Goal: Find contact information: Find contact information

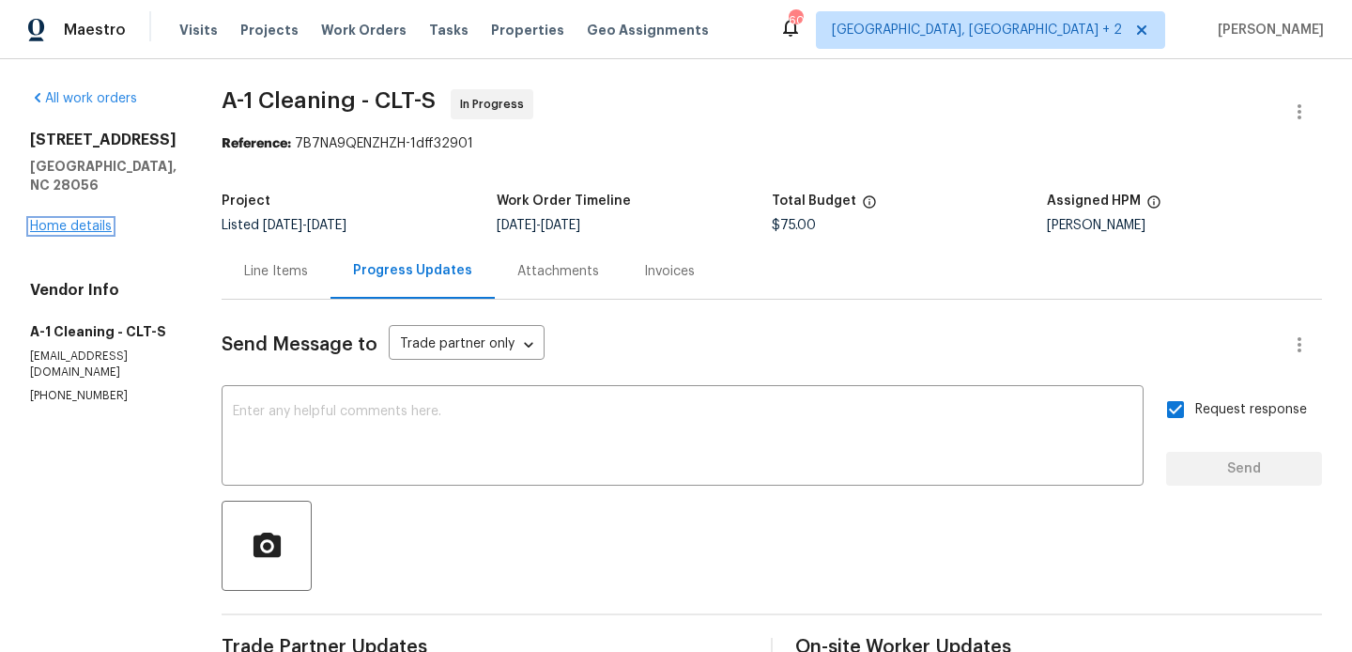
click at [92, 230] on link "Home details" at bounding box center [71, 226] width 82 height 13
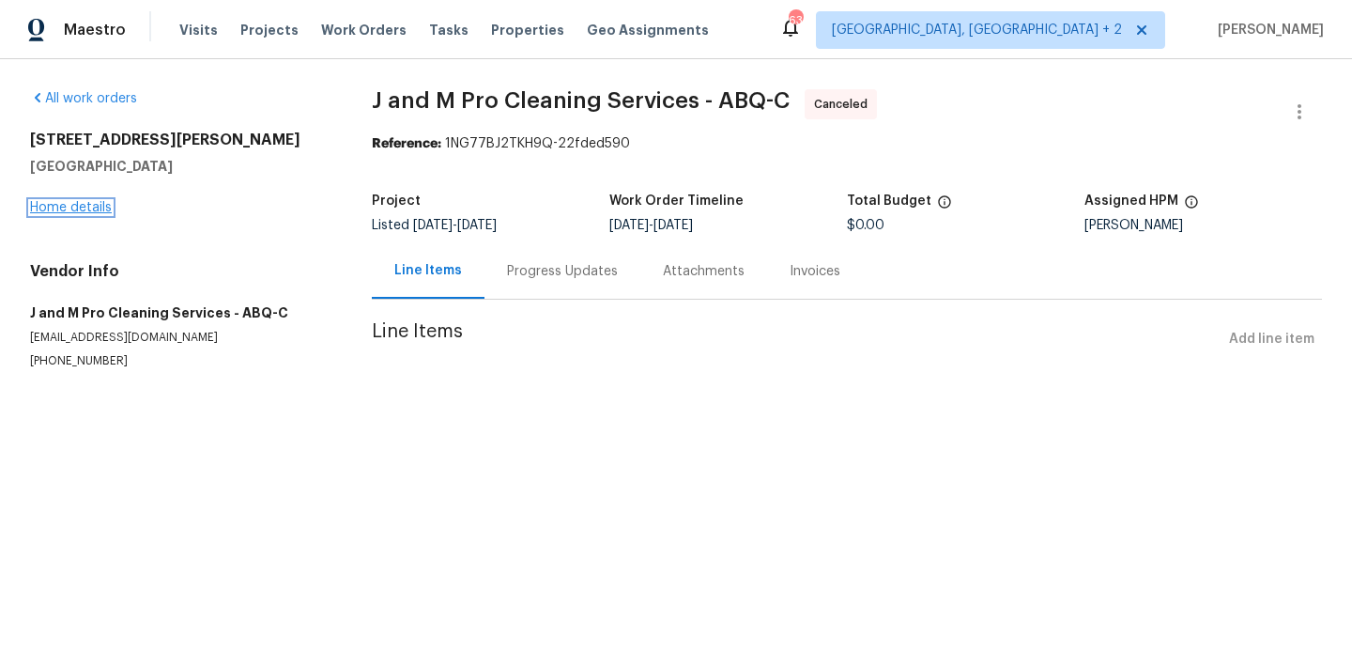
click at [82, 204] on link "Home details" at bounding box center [71, 207] width 82 height 13
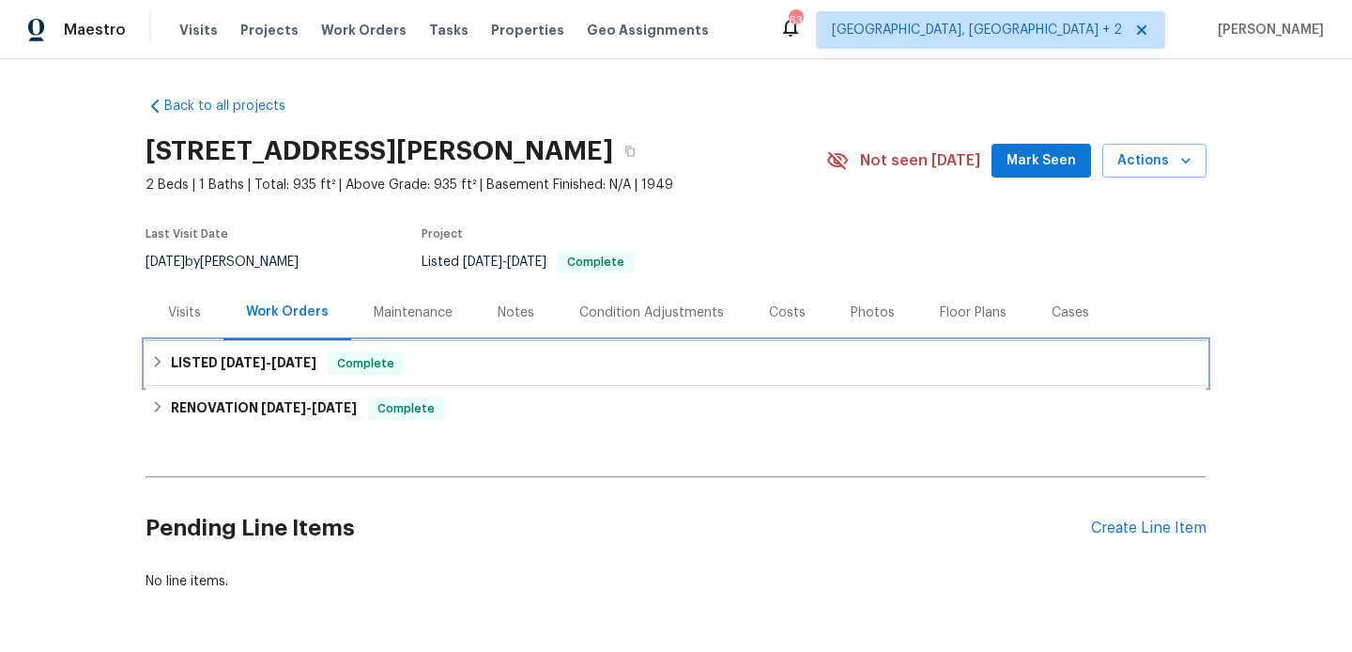
click at [341, 367] on span "Complete" at bounding box center [366, 363] width 72 height 19
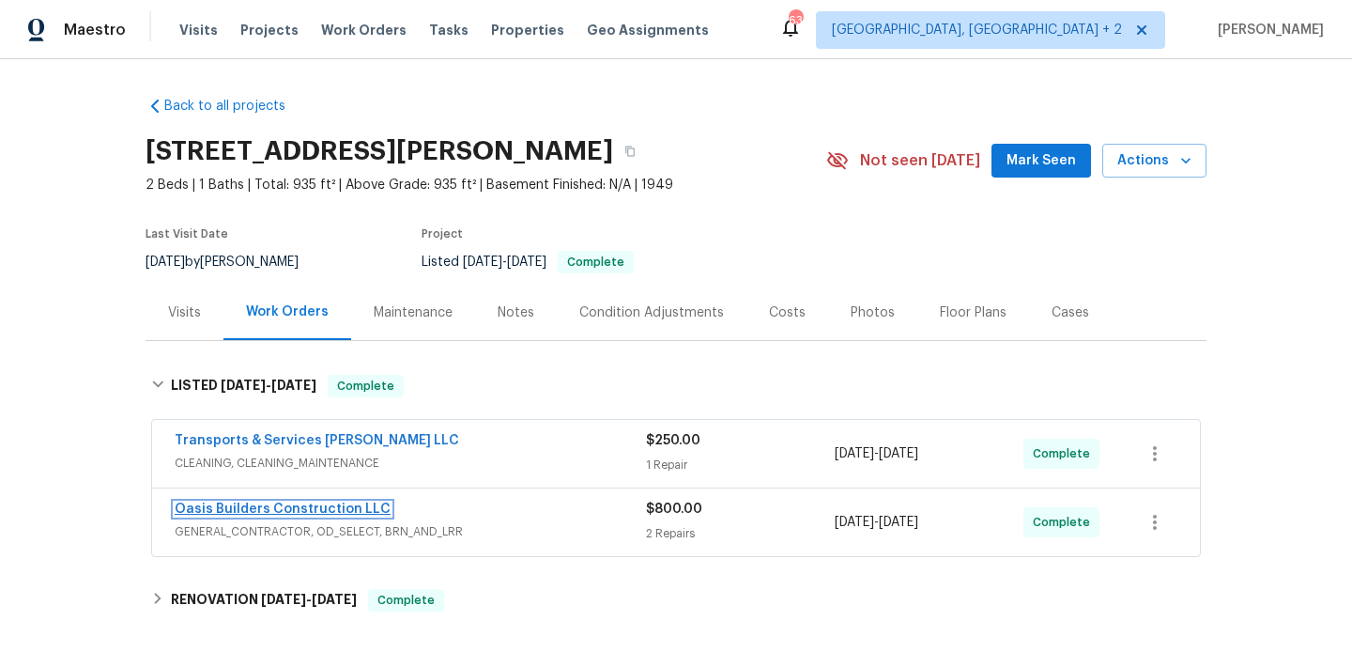
click at [291, 508] on link "Oasis Builders Construction LLC" at bounding box center [283, 508] width 216 height 13
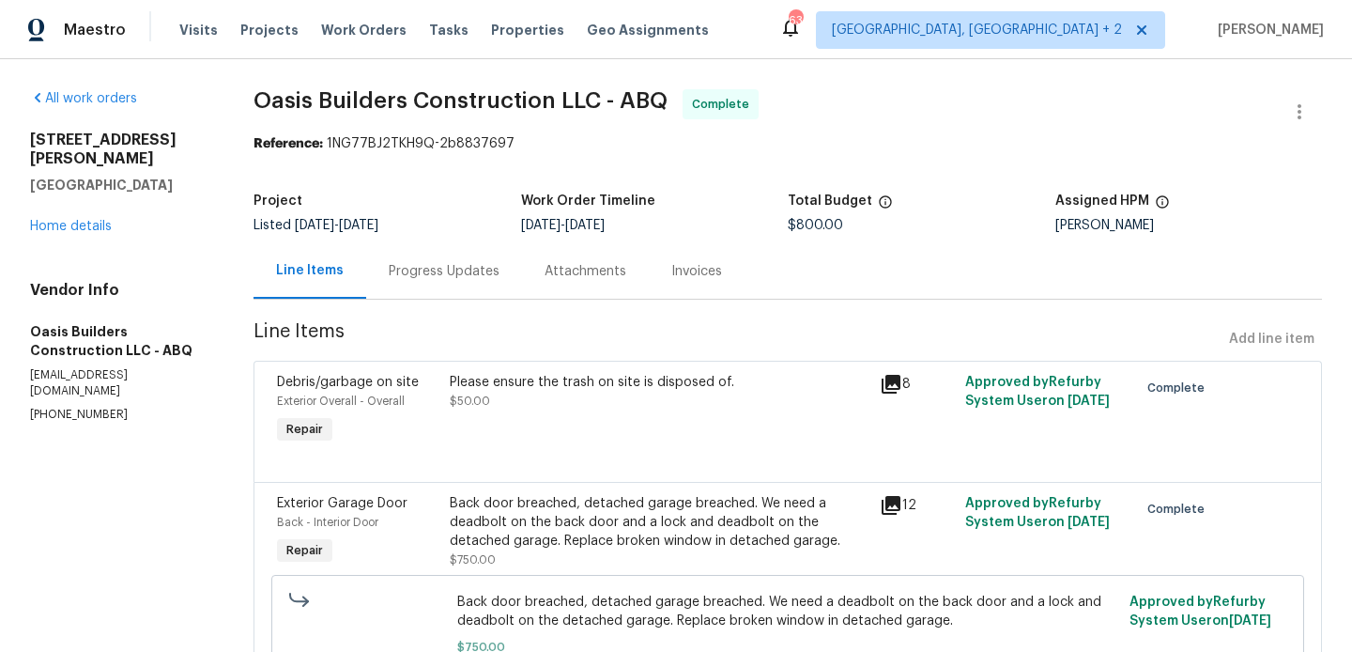
click at [480, 270] on div "Progress Updates" at bounding box center [444, 271] width 111 height 19
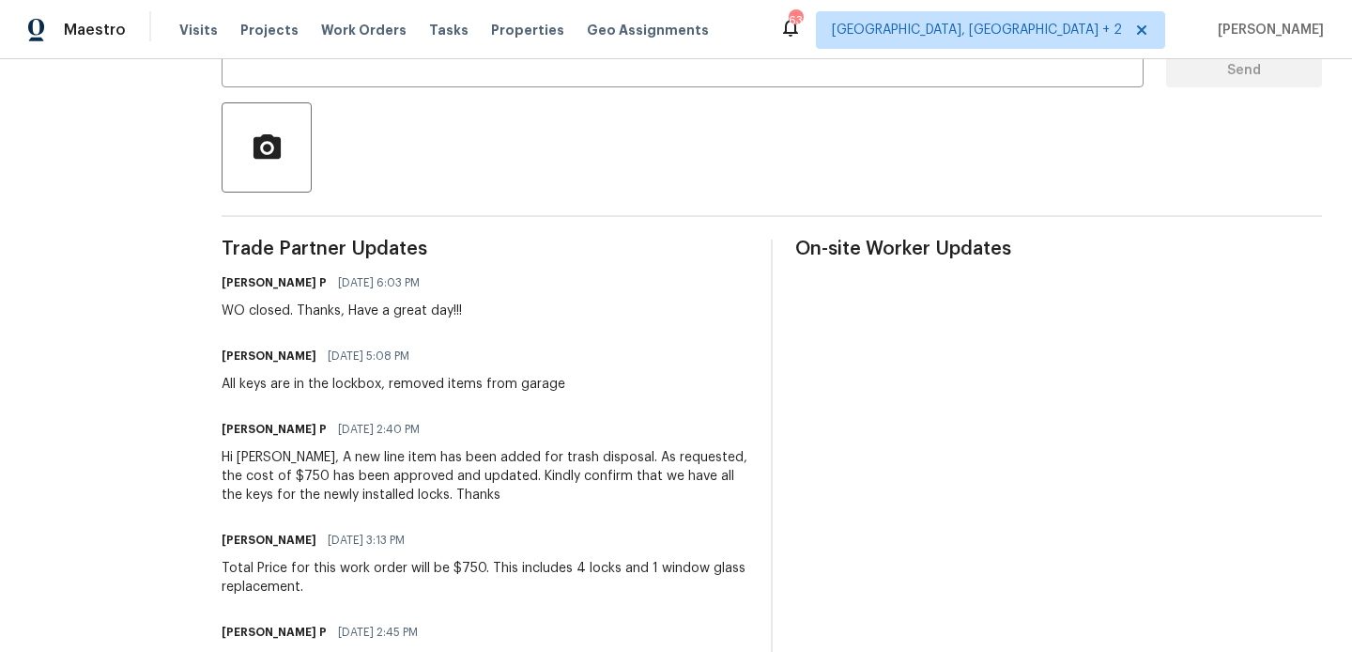
scroll to position [399, 0]
click at [278, 391] on div "All keys are in the lockbox, removed items from garage" at bounding box center [394, 383] width 344 height 19
copy div "All keys are in the lockbox, removed items from garage"
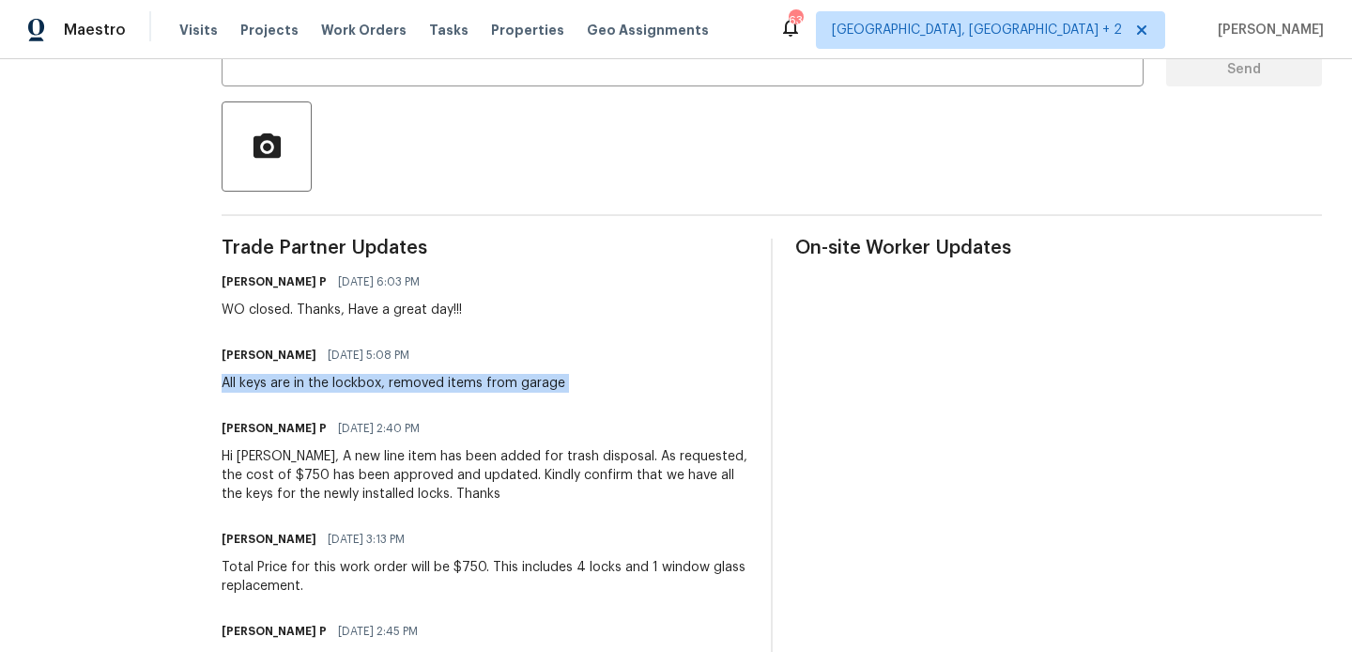
scroll to position [0, 0]
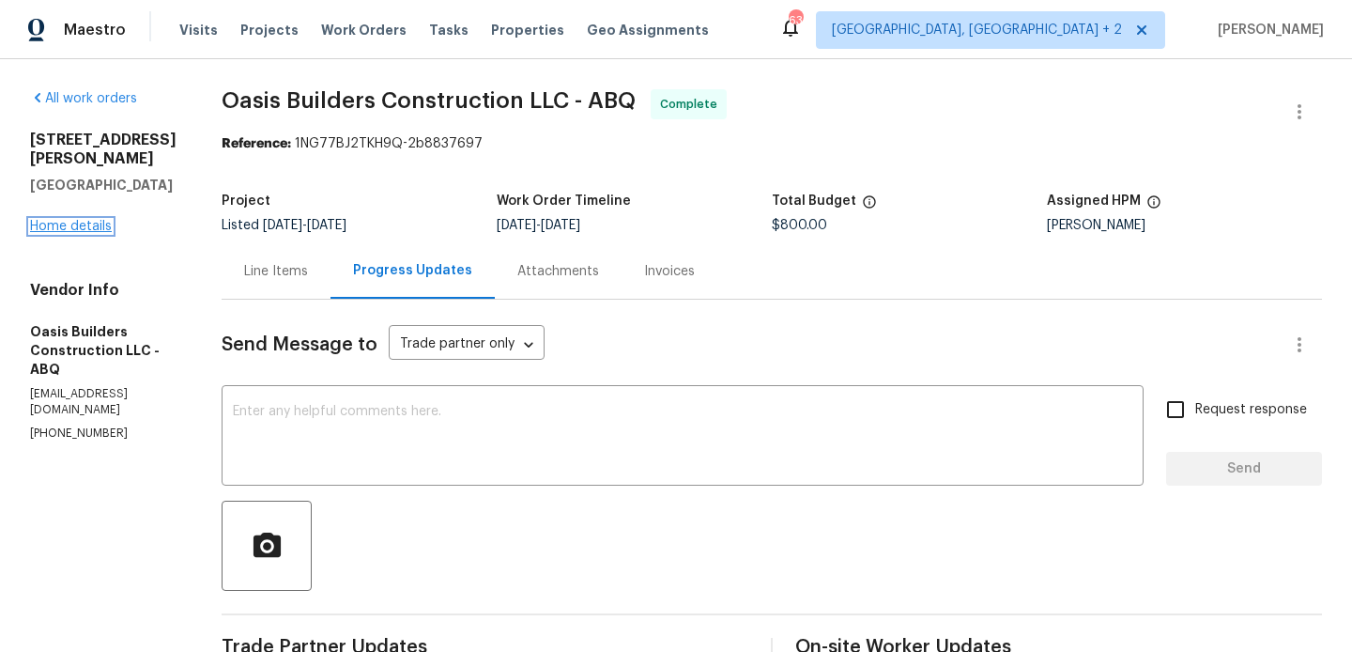
click at [85, 225] on link "Home details" at bounding box center [71, 226] width 82 height 13
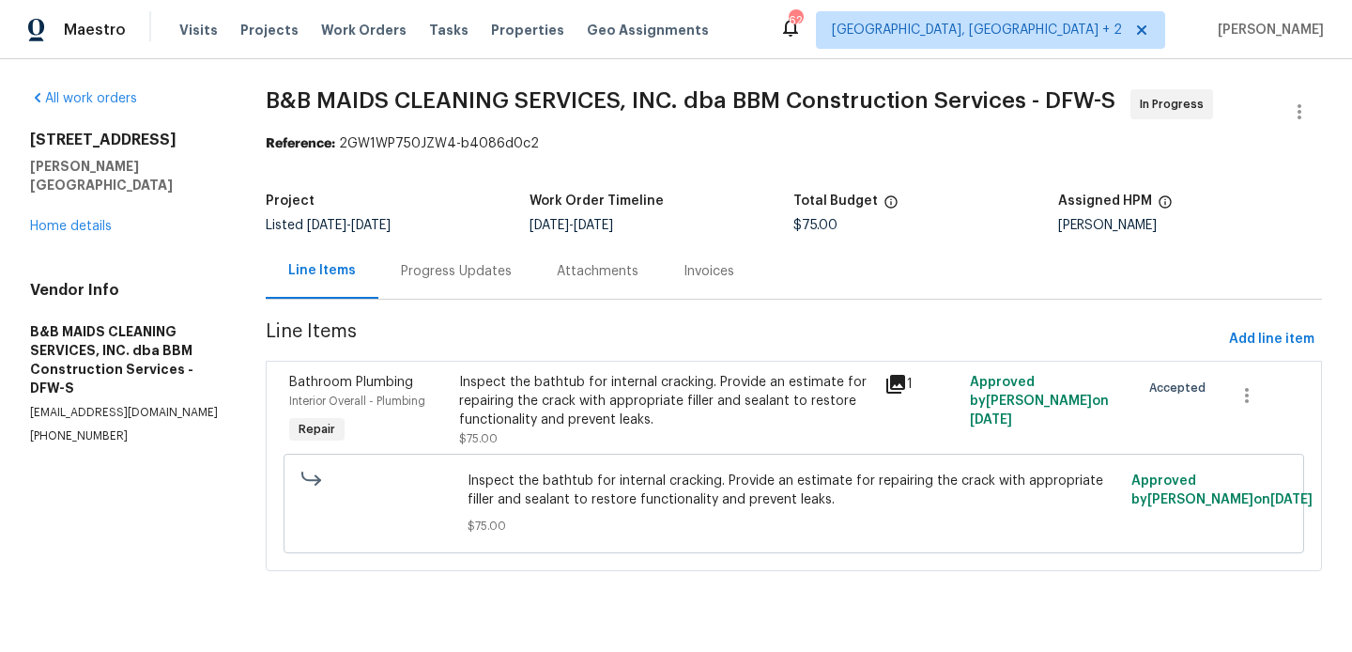
click at [463, 268] on div "Progress Updates" at bounding box center [456, 271] width 111 height 19
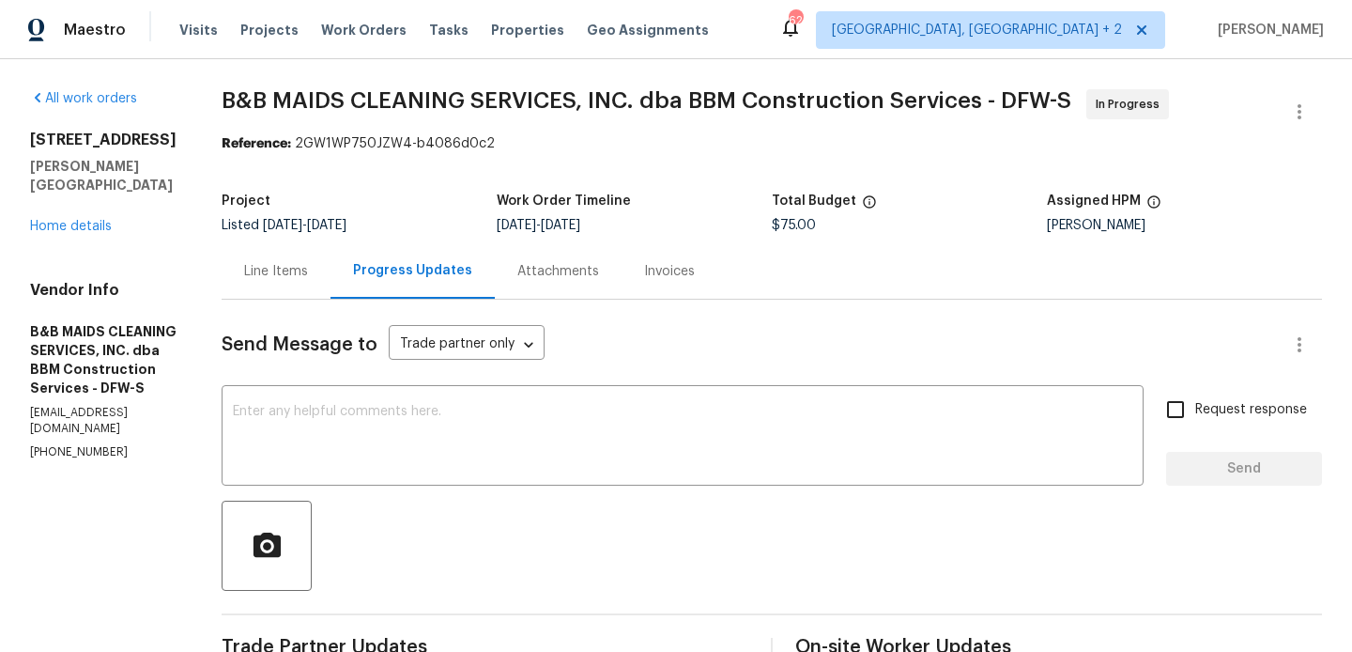
click at [330, 286] on div "Line Items" at bounding box center [276, 270] width 109 height 55
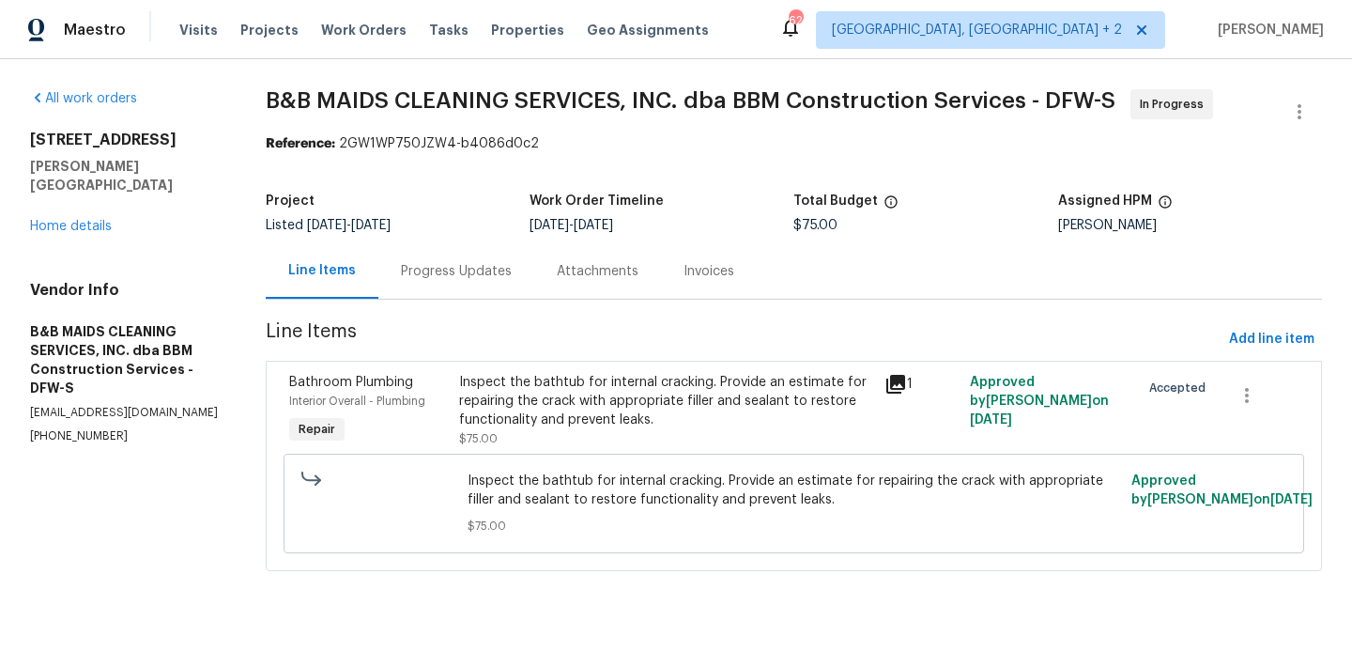
click at [534, 381] on div "Inspect the bathtub for internal cracking. Provide an estimate for repairing th…" at bounding box center [666, 401] width 414 height 56
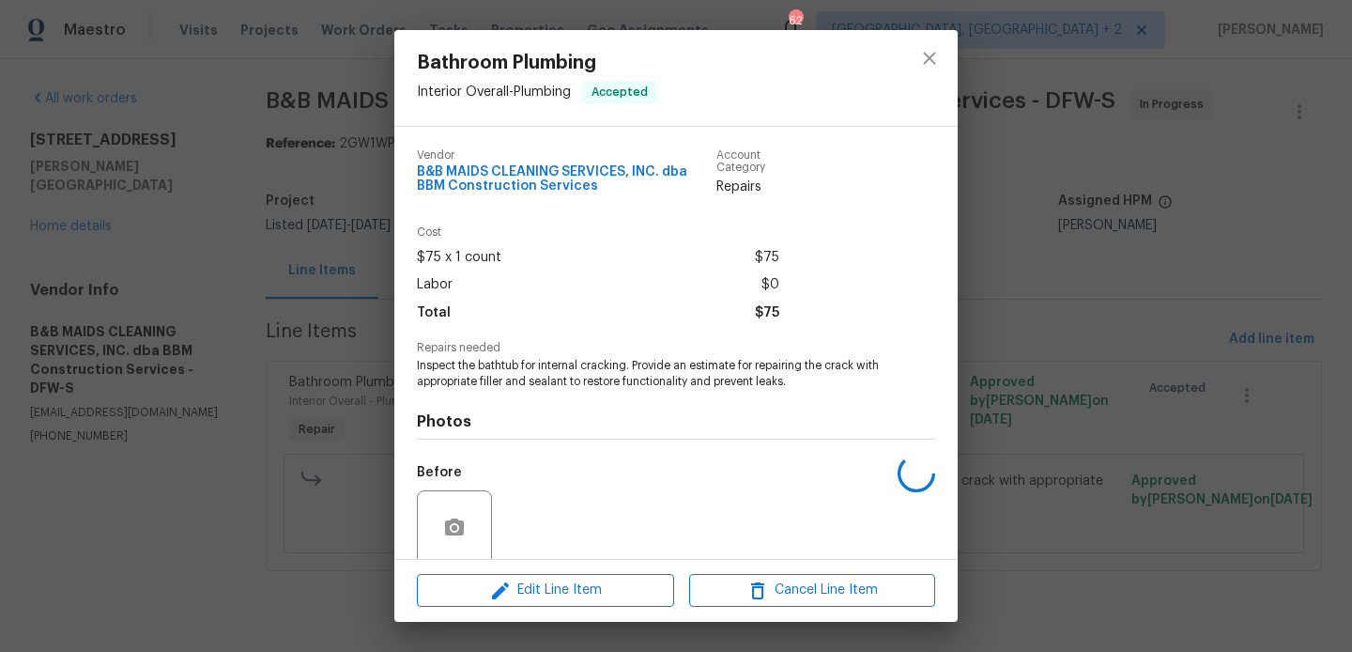
scroll to position [146, 0]
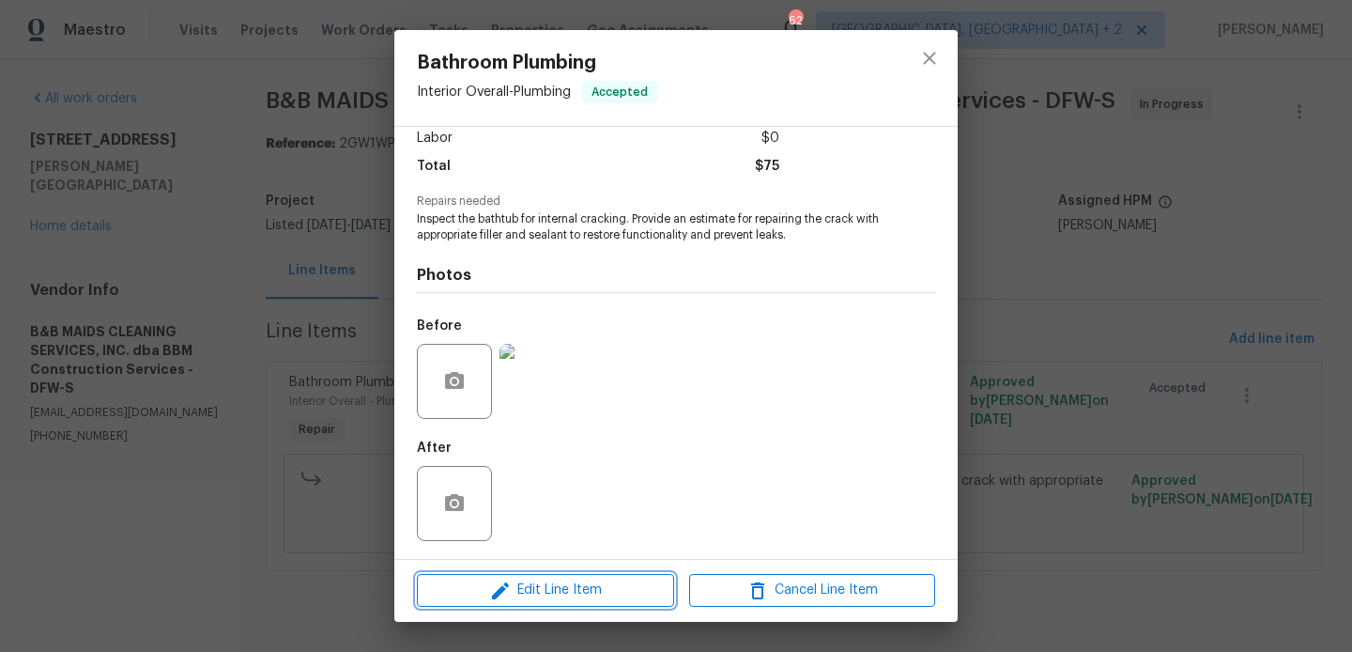
click at [530, 590] on span "Edit Line Item" at bounding box center [545, 589] width 246 height 23
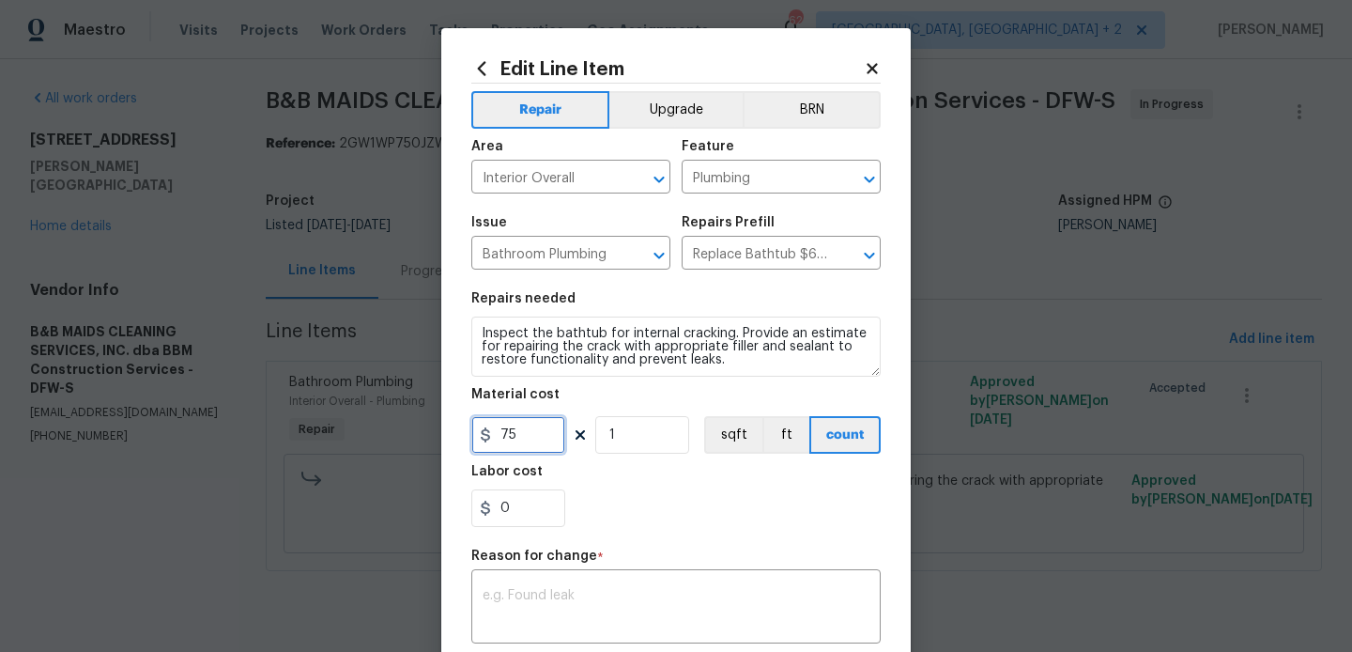
click at [508, 446] on input "75" at bounding box center [518, 435] width 94 height 38
type input "330"
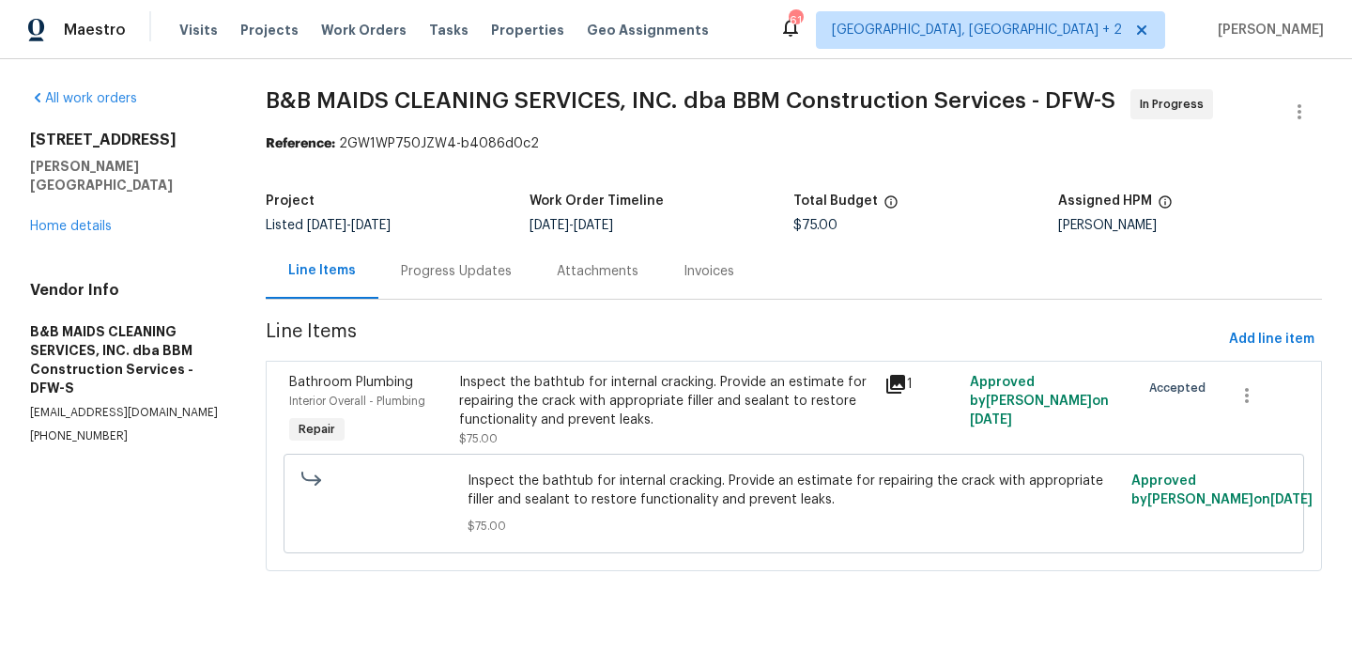
click at [1019, 506] on body "Maestro Visits Projects Work Orders Tasks Properties Geo Assignments 61 Albuque…" at bounding box center [676, 311] width 1352 height 623
click at [46, 220] on link "Home details" at bounding box center [71, 226] width 82 height 13
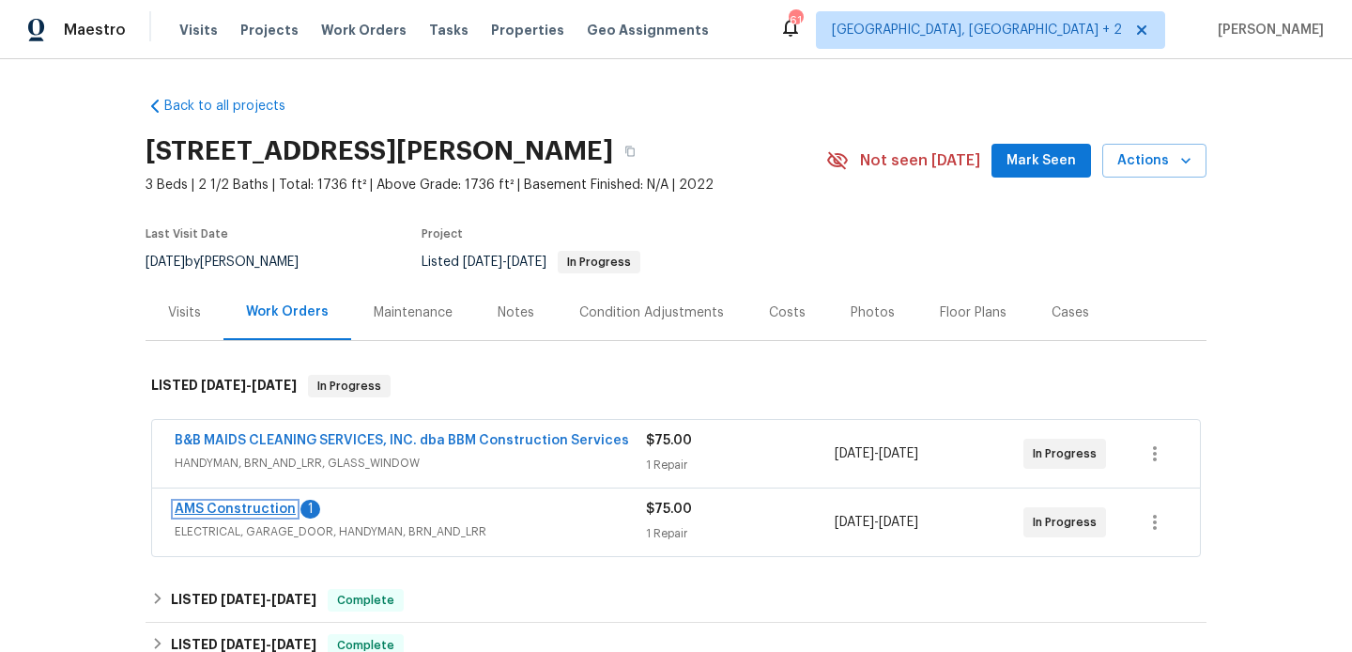
click at [249, 510] on link "AMS Construction" at bounding box center [235, 508] width 121 height 13
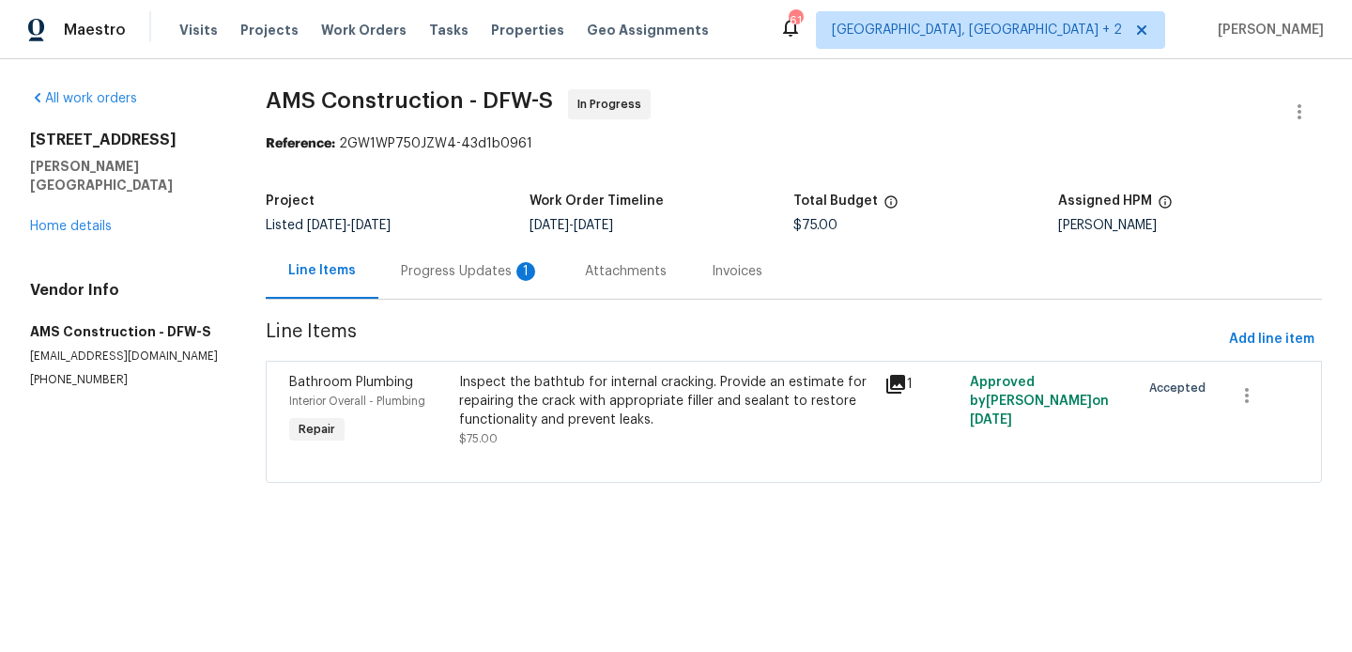
click at [468, 262] on div "Progress Updates 1" at bounding box center [470, 271] width 139 height 19
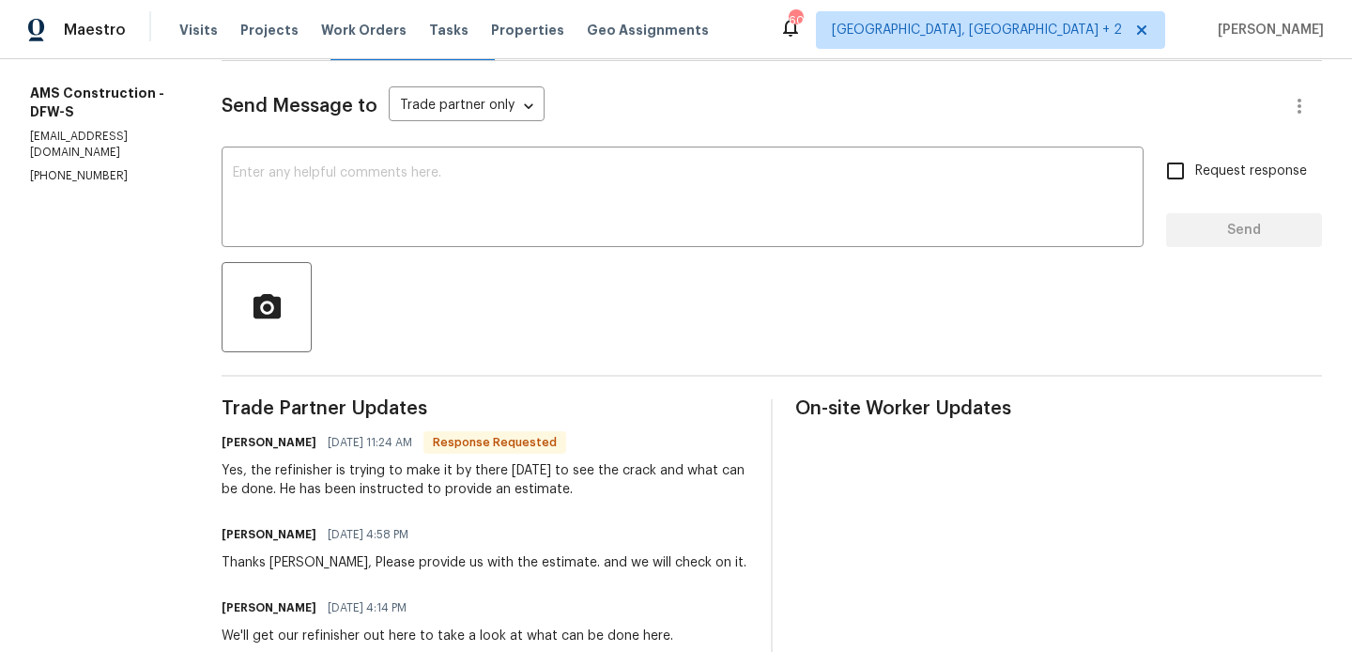
scroll to position [274, 0]
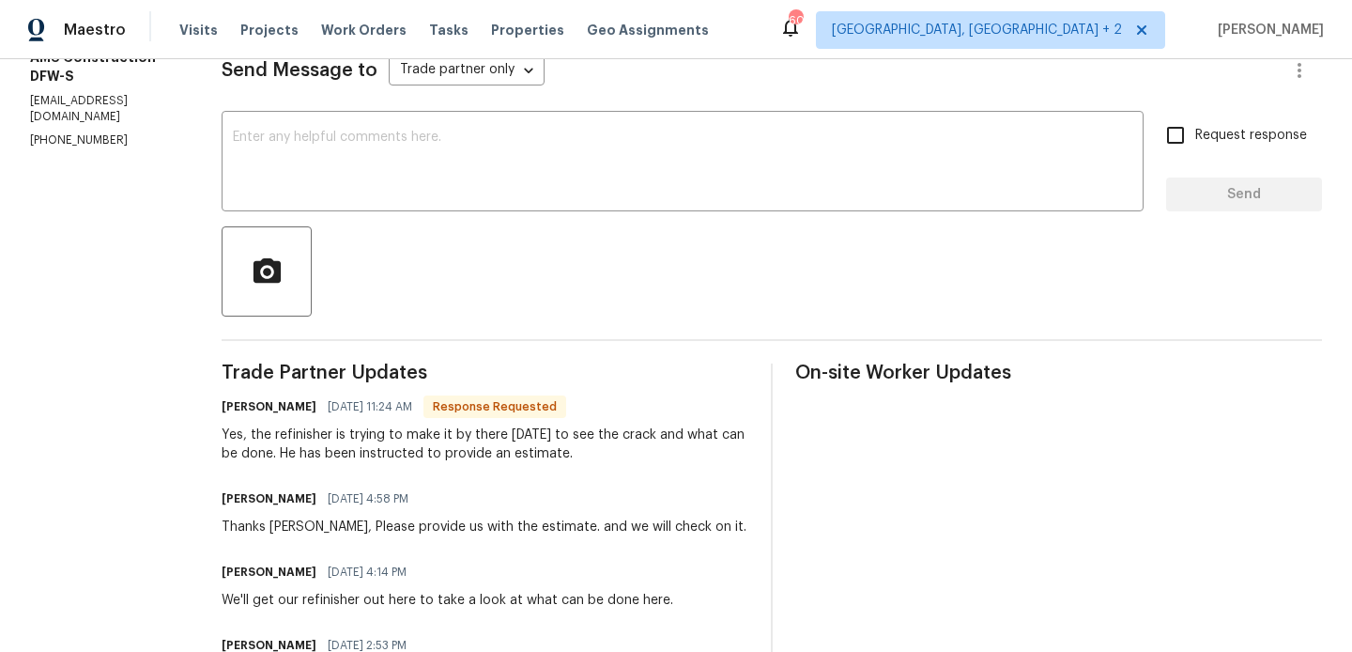
click at [71, 132] on p "(469) 363-1173" at bounding box center [103, 140] width 146 height 16
copy p "(469) 363-1173"
click at [222, 406] on h6 "Michael Kimbrell" at bounding box center [269, 406] width 95 height 19
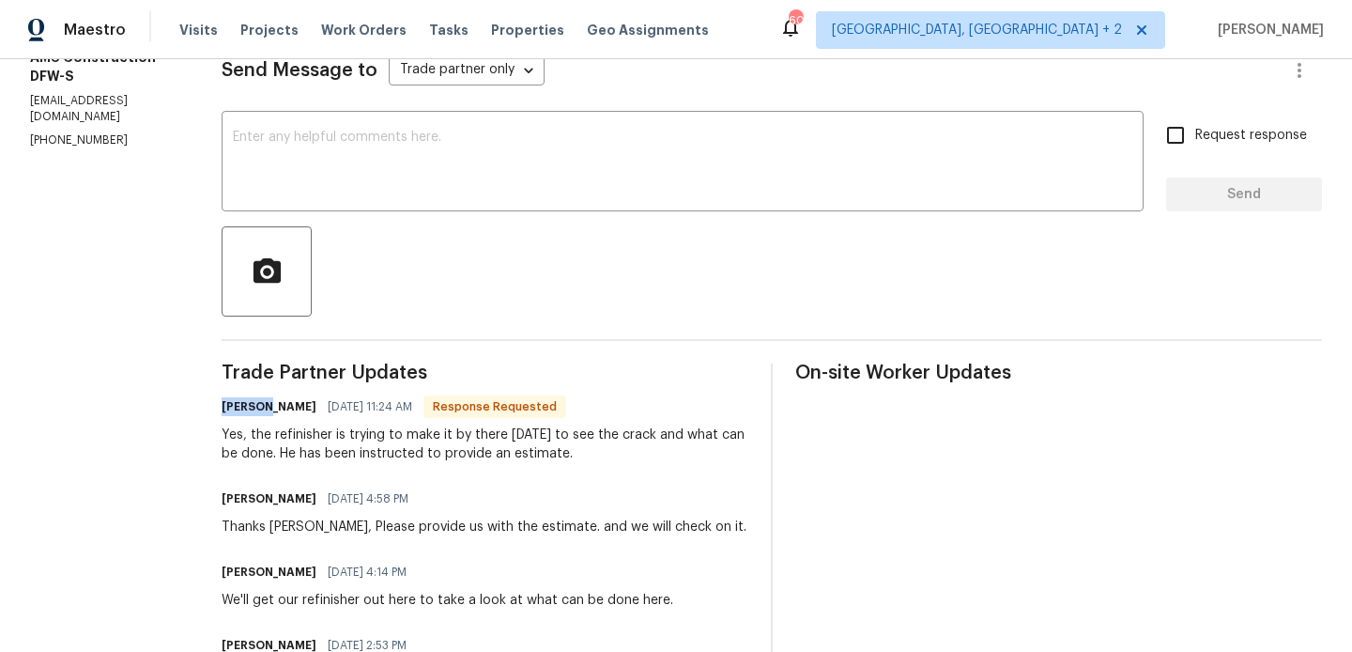
click at [222, 406] on h6 "Michael Kimbrell" at bounding box center [269, 406] width 95 height 19
copy h6 "Michael"
click at [376, 135] on textarea at bounding box center [682, 163] width 899 height 66
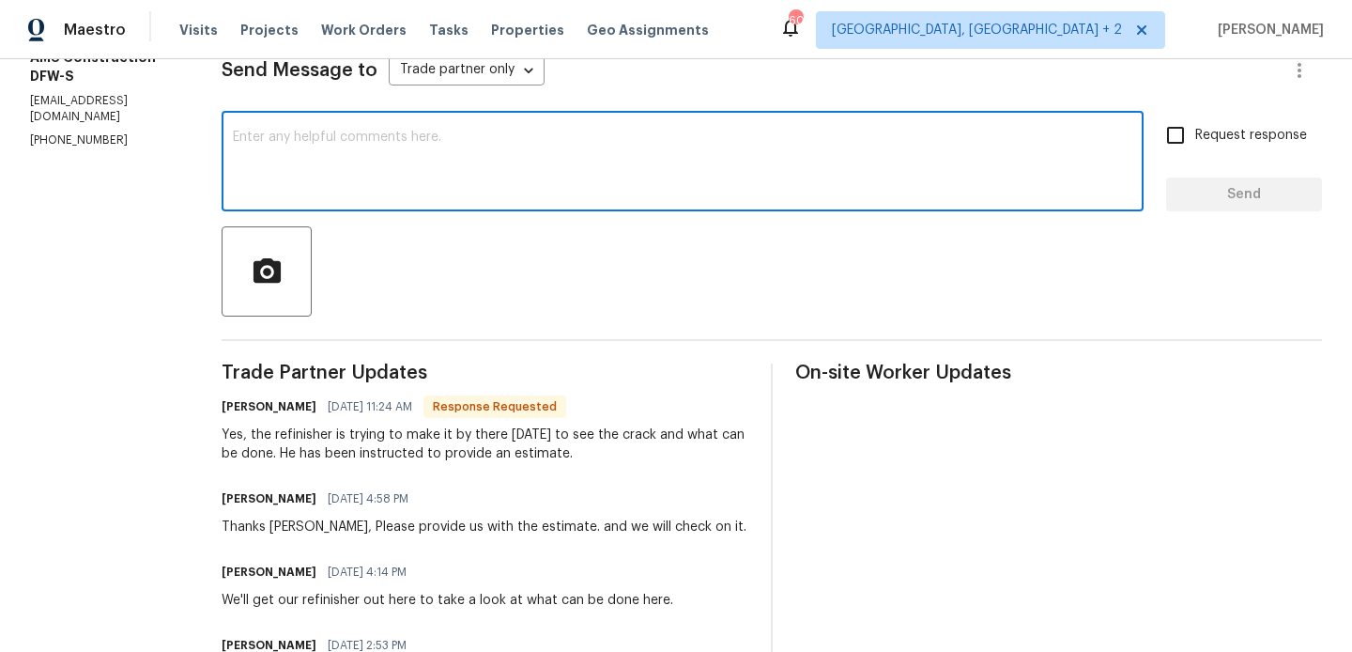
paste textarea "Michael"
type textarea "Michael thanks. Keep us posted."
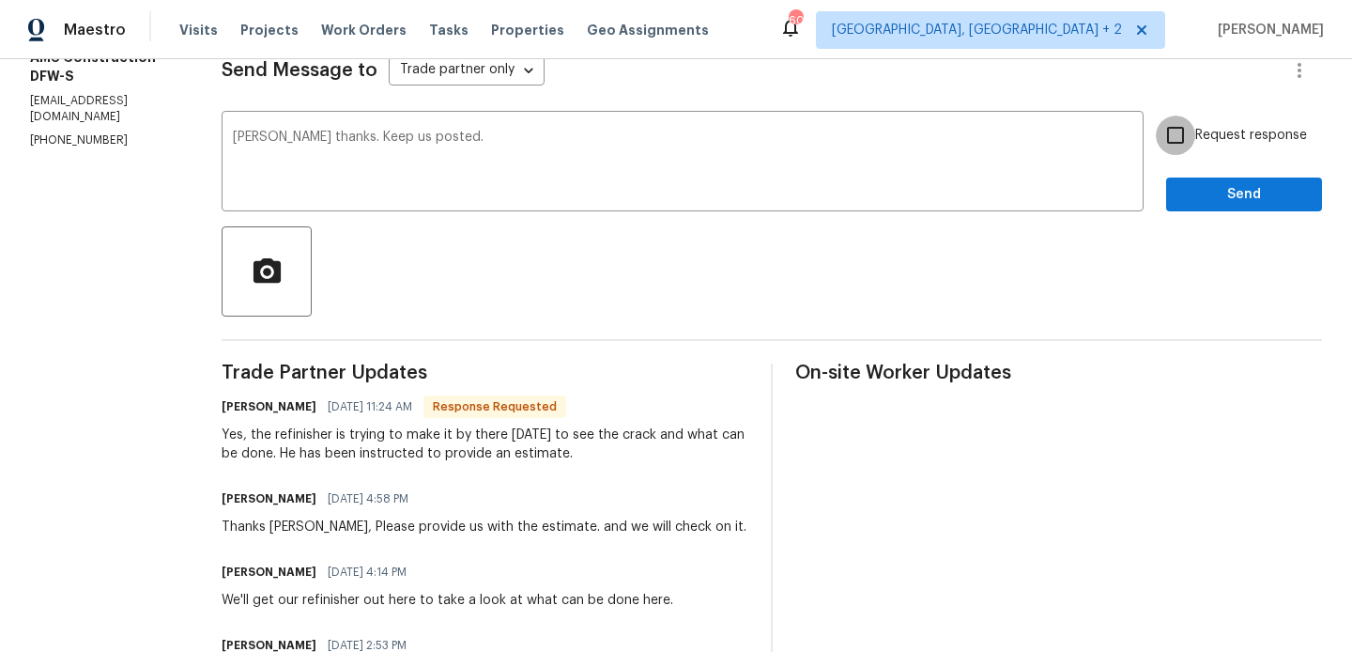
click at [1190, 131] on input "Request response" at bounding box center [1175, 134] width 39 height 39
checkbox input "true"
click at [1190, 186] on span "Send" at bounding box center [1244, 194] width 126 height 23
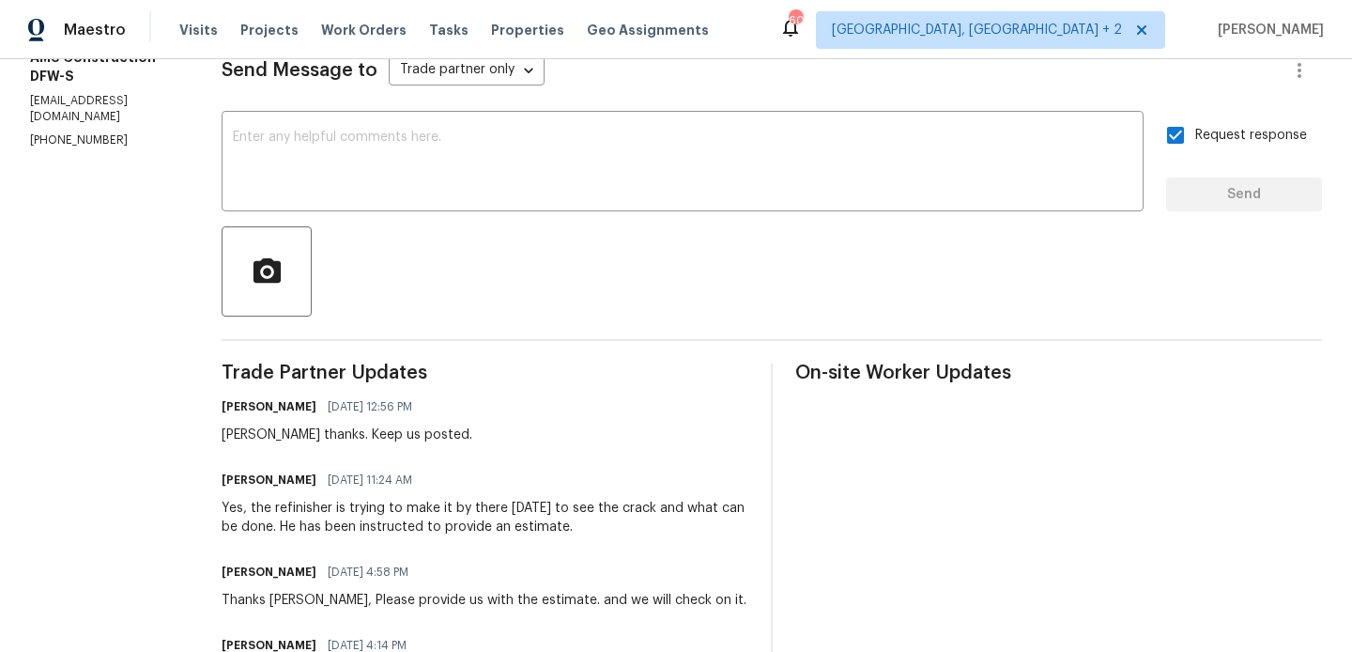
scroll to position [0, 0]
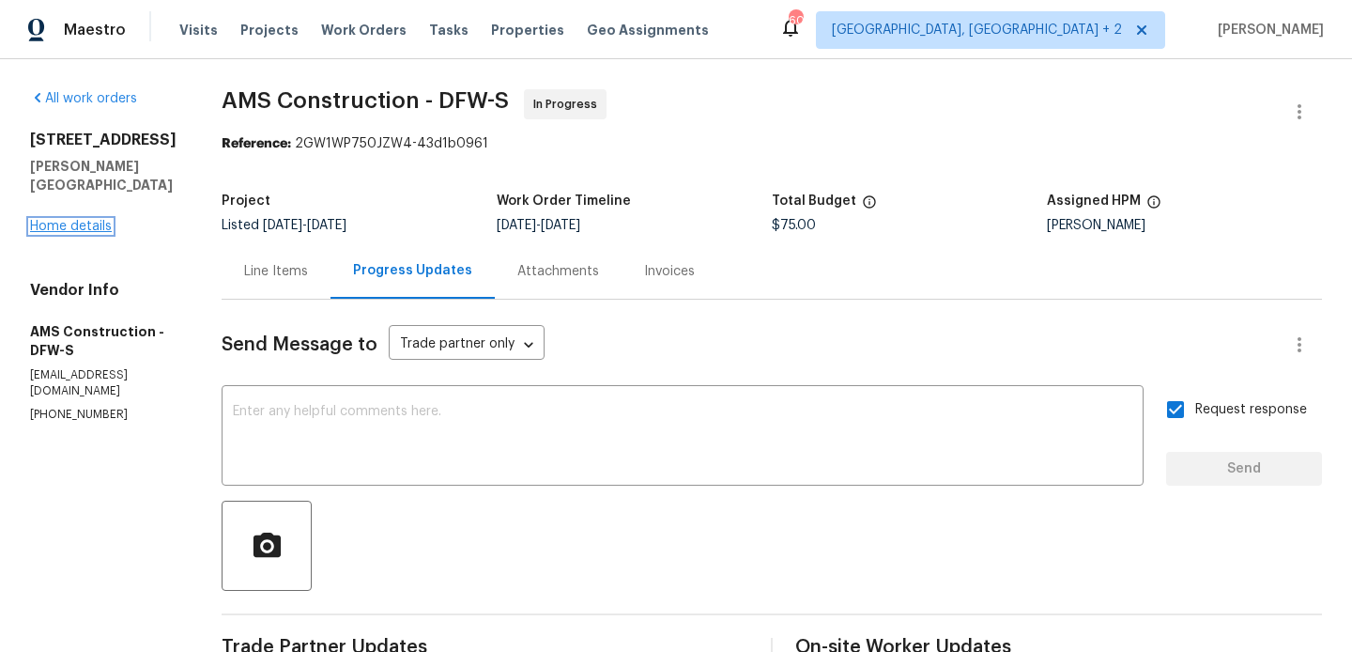
click at [65, 231] on link "Home details" at bounding box center [71, 226] width 82 height 13
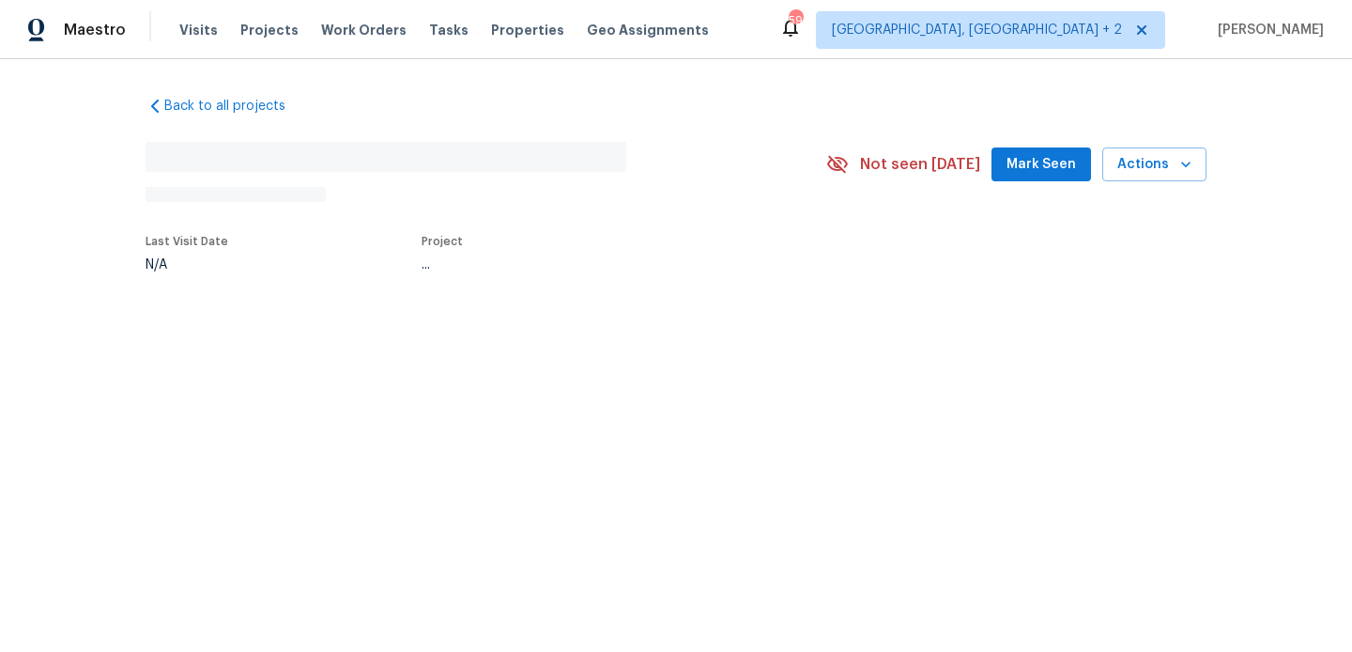
click at [822, 341] on div "Back to all projects No address found N/A Not seen [DATE] Mark Seen Actions Las…" at bounding box center [676, 227] width 1352 height 336
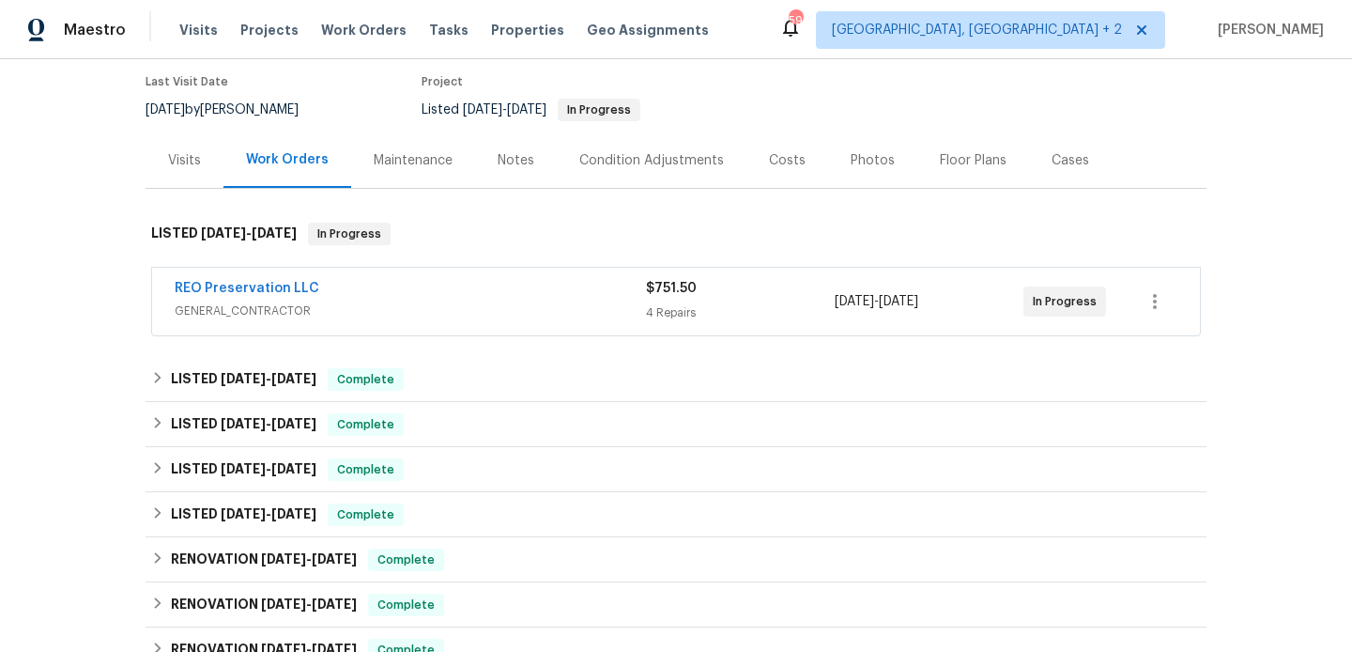
scroll to position [153, 0]
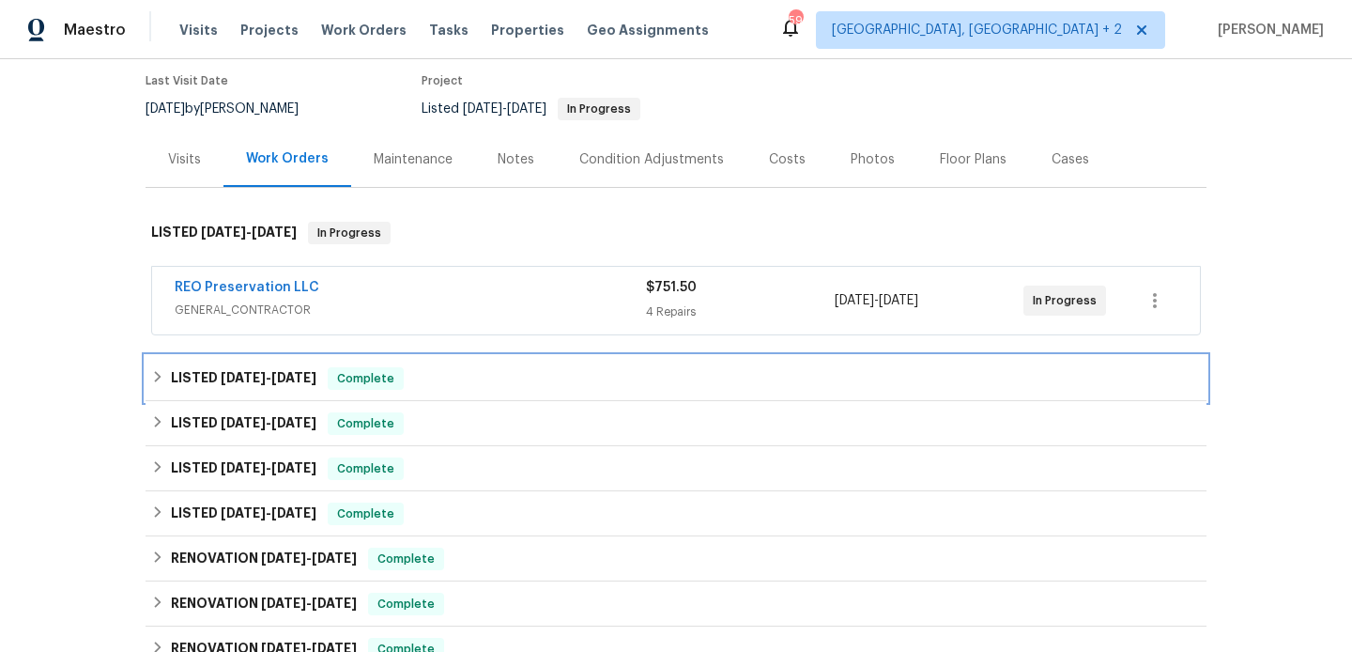
click at [414, 377] on div "LISTED [DATE] - [DATE] Complete" at bounding box center [676, 378] width 1050 height 23
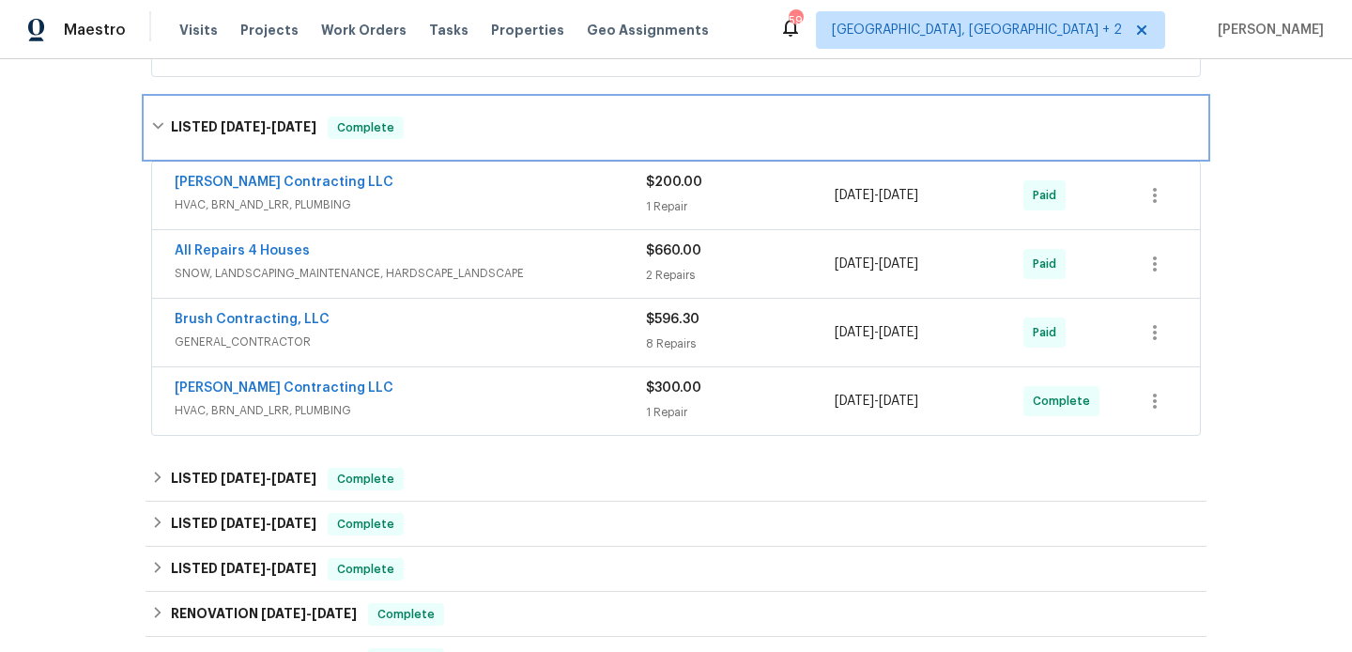
scroll to position [417, 0]
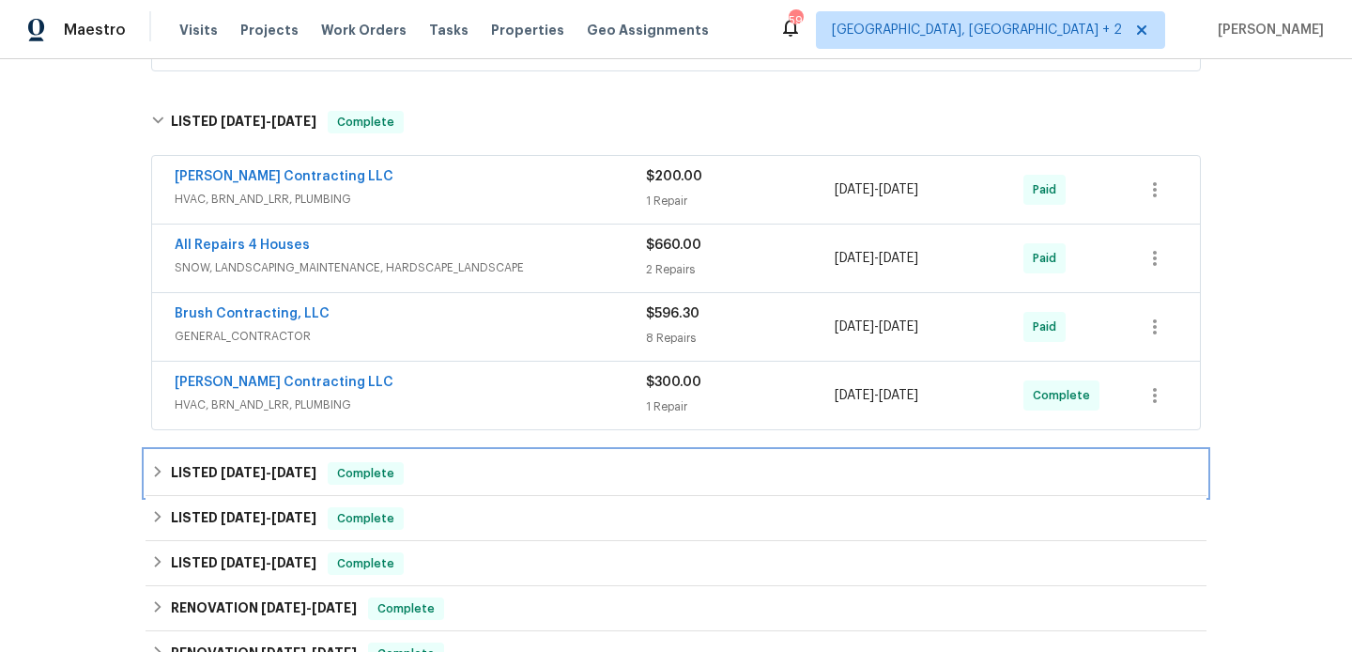
click at [402, 465] on span "Complete" at bounding box center [366, 473] width 72 height 19
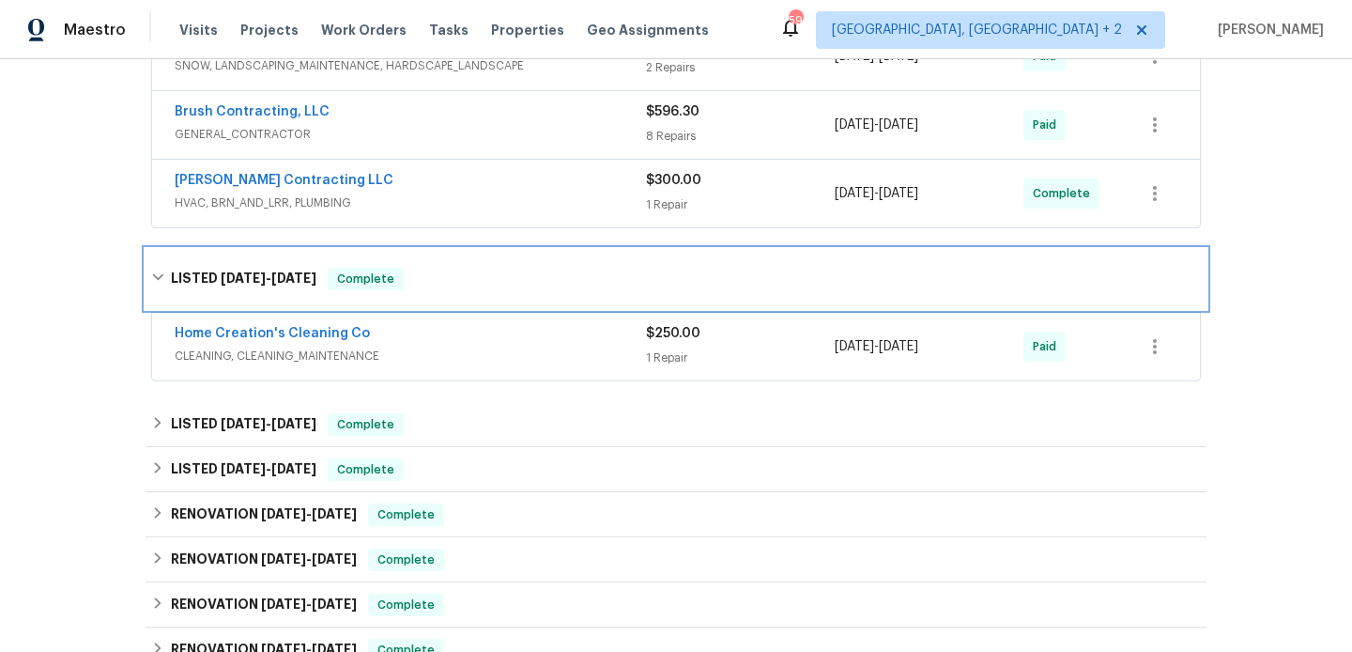
scroll to position [621, 0]
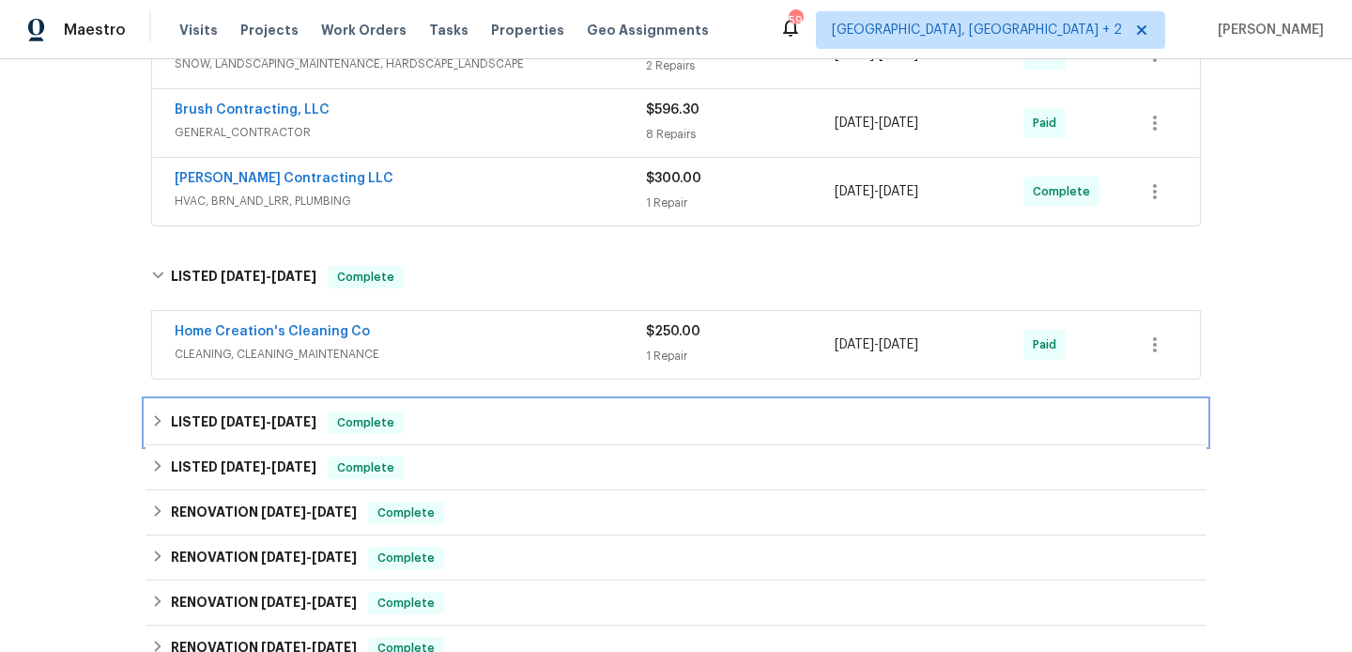
click at [463, 415] on div "LISTED [DATE] - [DATE] Complete" at bounding box center [676, 422] width 1050 height 23
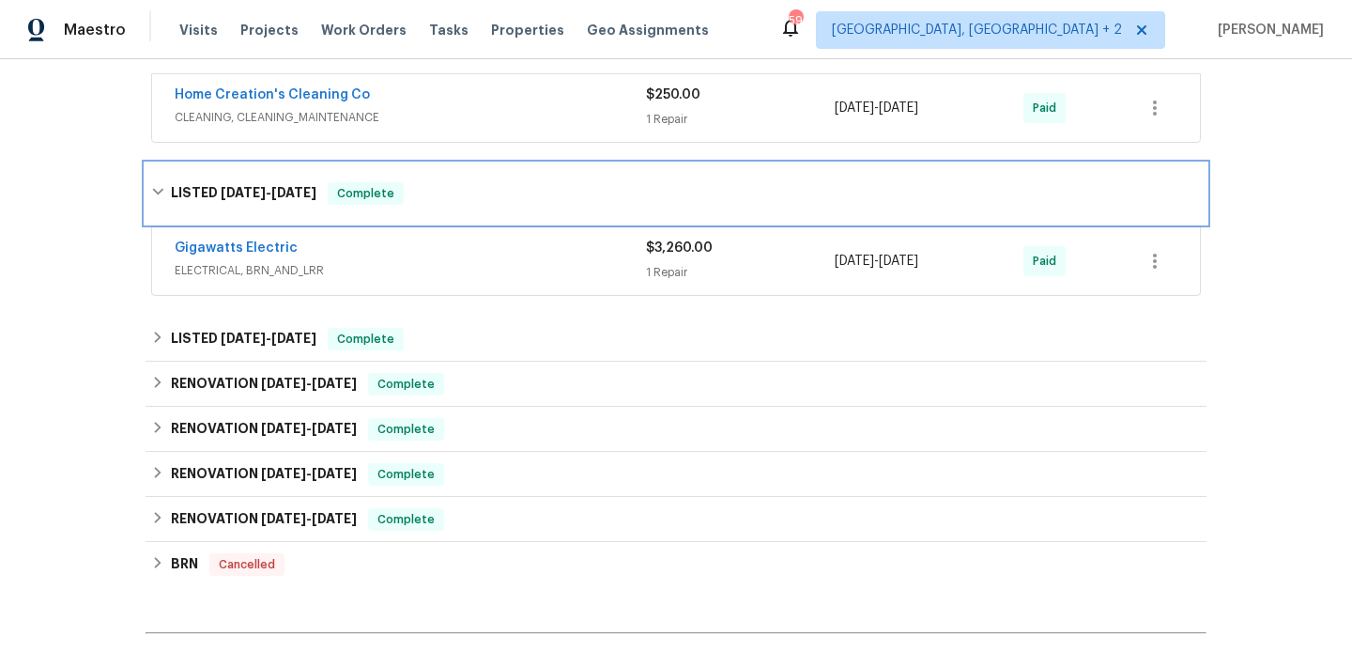
scroll to position [859, 0]
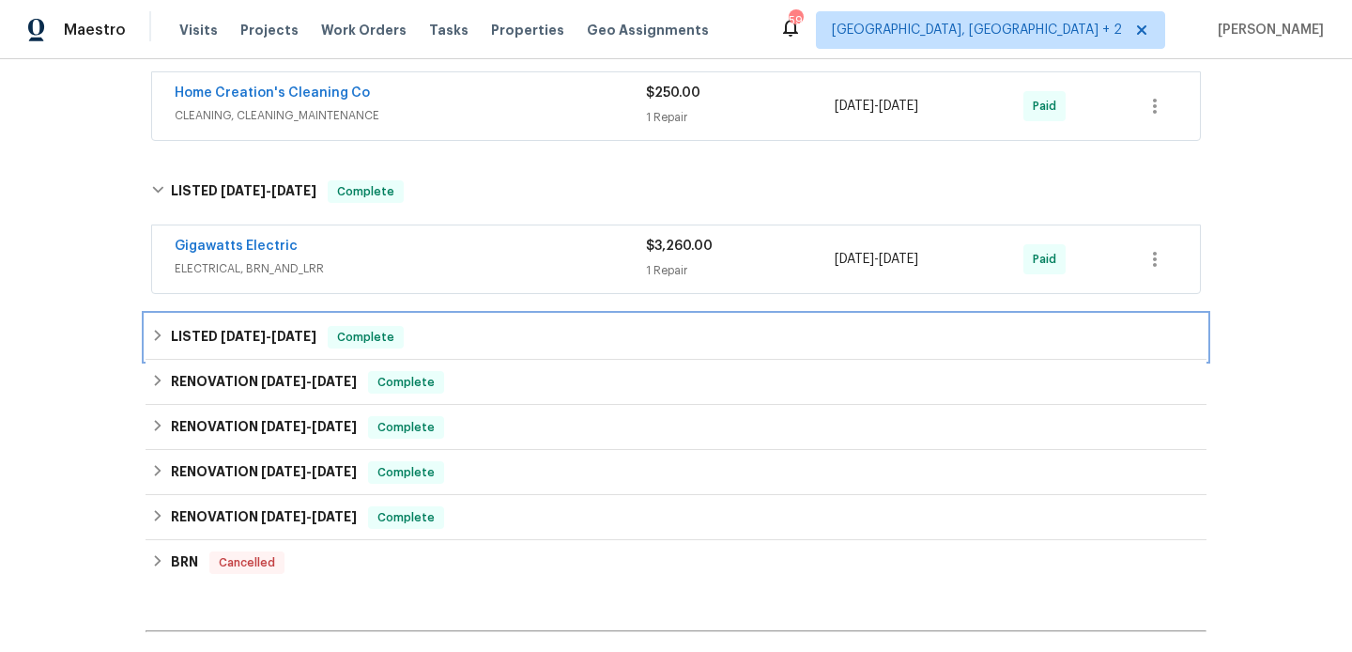
click at [375, 345] on span "Complete" at bounding box center [366, 337] width 72 height 19
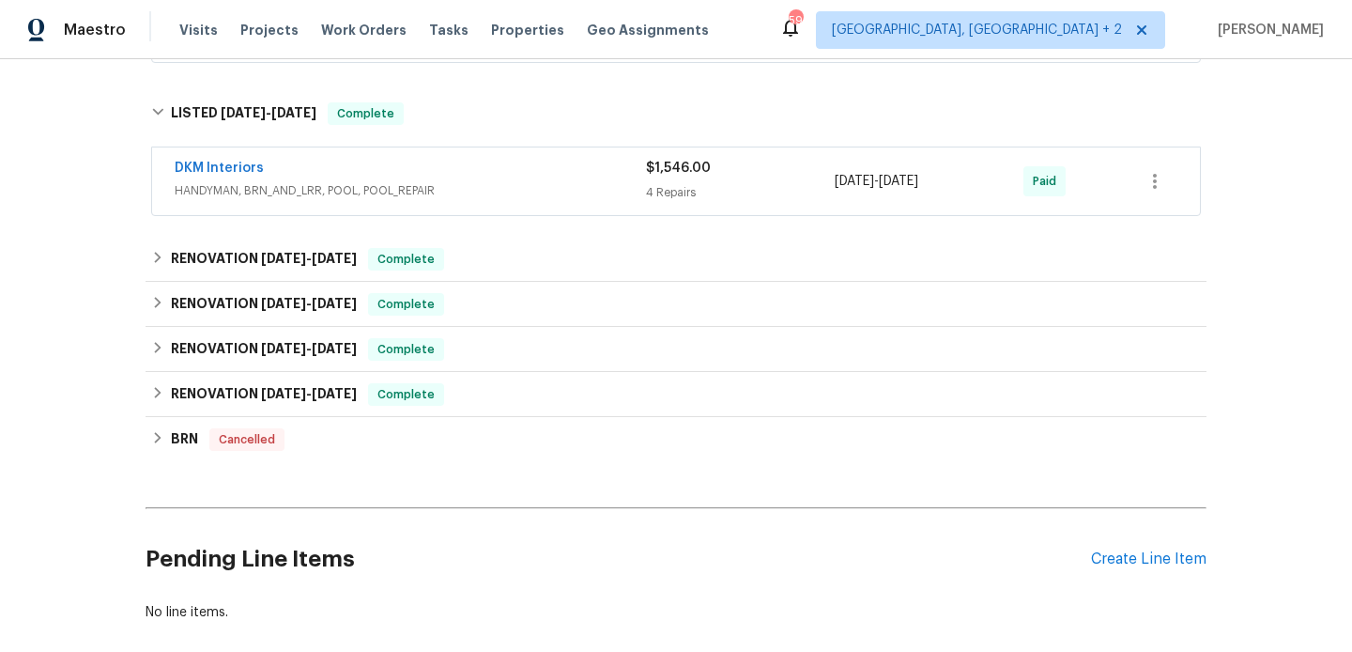
scroll to position [1188, 0]
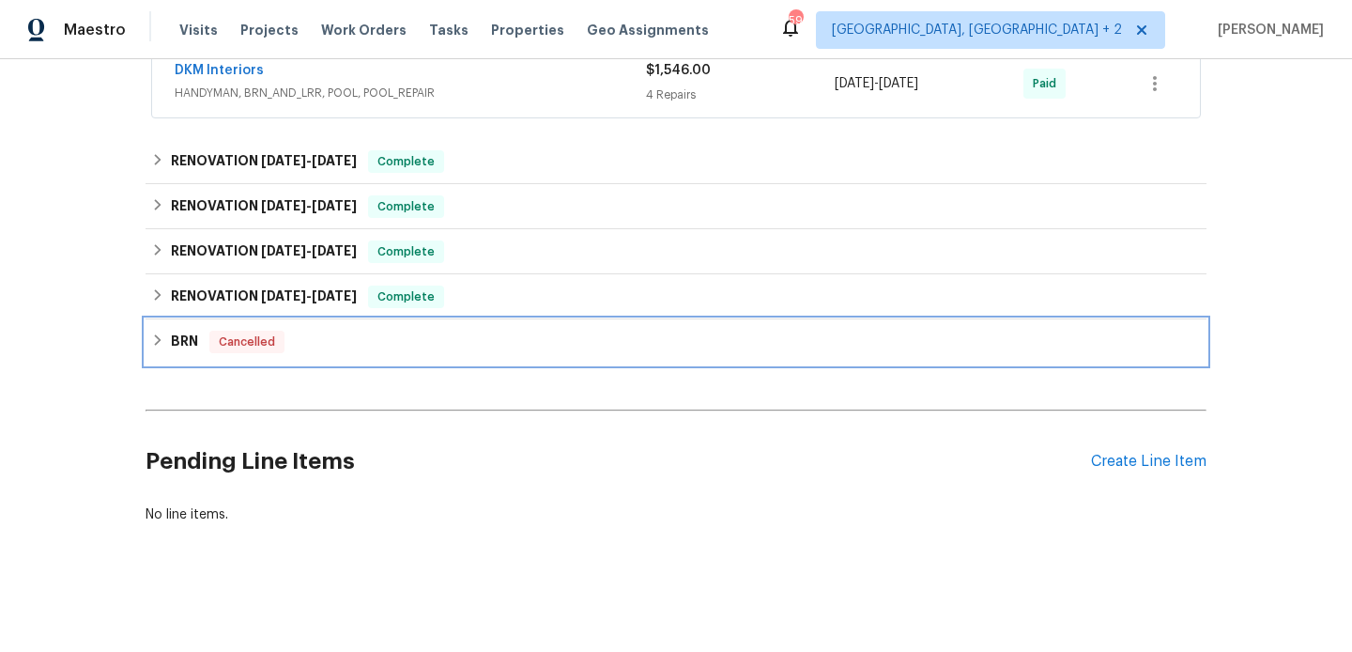
click at [403, 319] on div "BRN Cancelled" at bounding box center [676, 341] width 1061 height 45
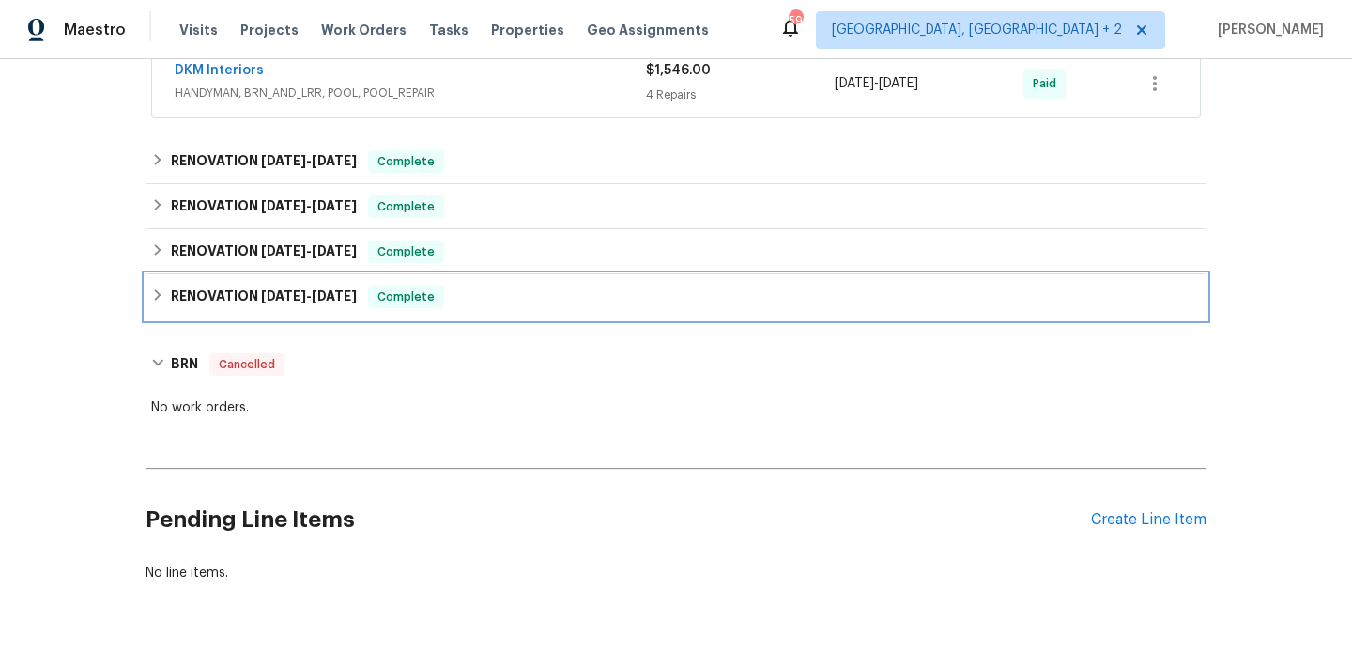
click at [357, 293] on span "[DATE]" at bounding box center [334, 295] width 45 height 13
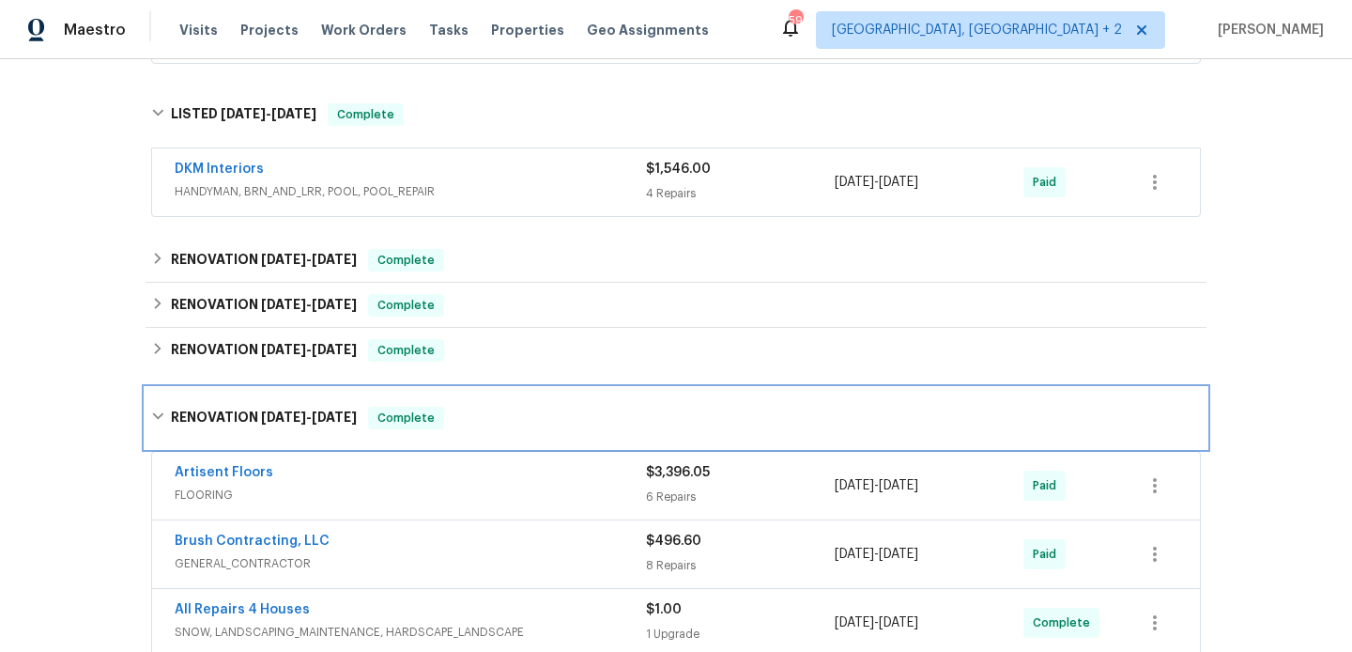
scroll to position [1082, 0]
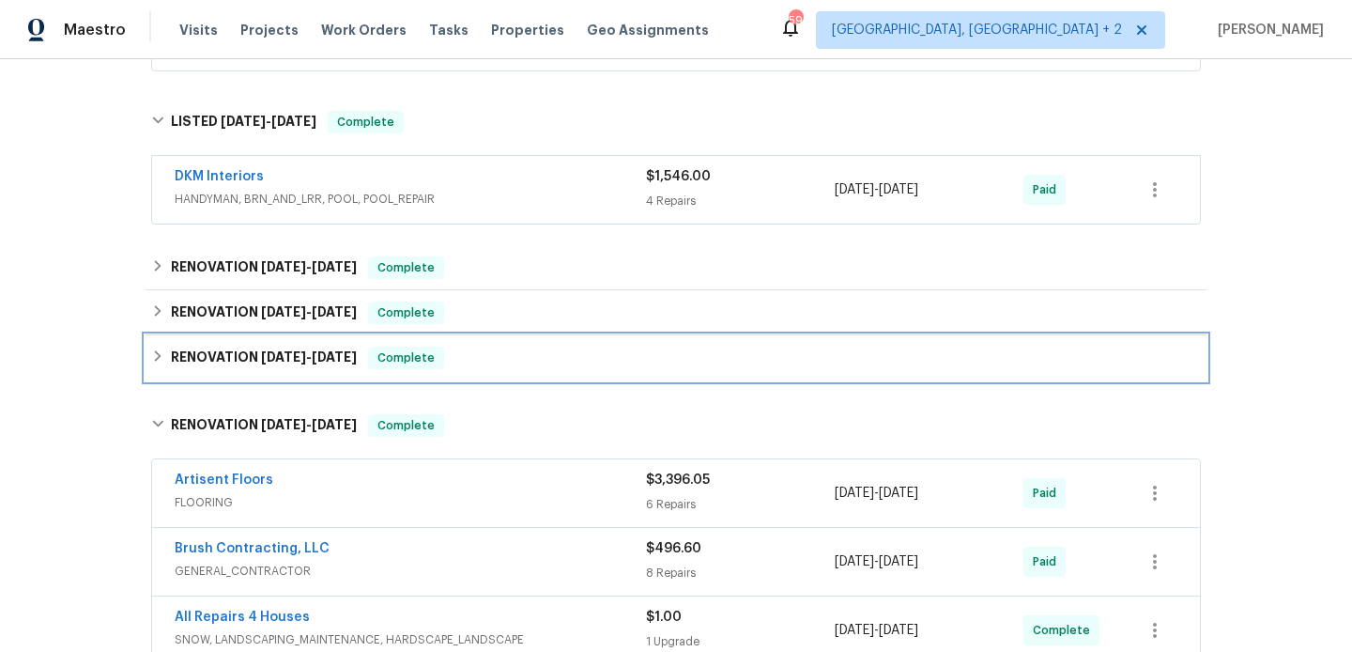
click at [409, 335] on div "RENOVATION [DATE] - [DATE] Complete" at bounding box center [676, 357] width 1061 height 45
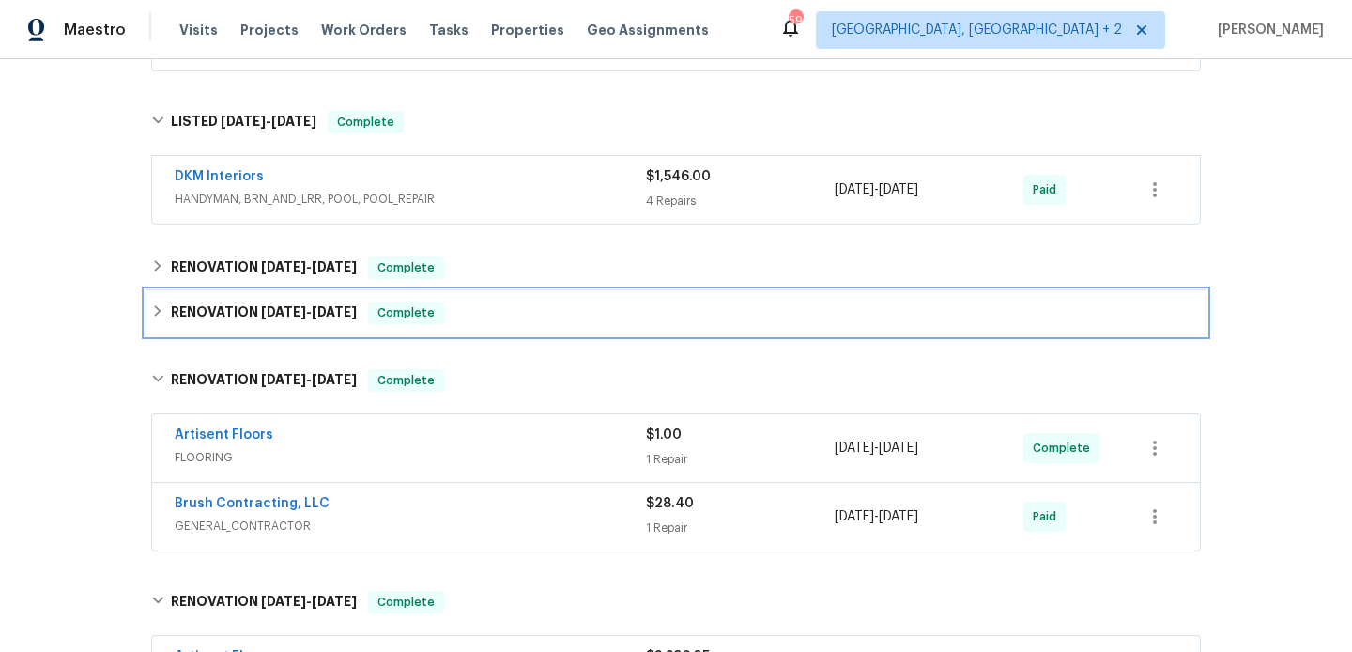
click at [407, 299] on div "RENOVATION [DATE] - [DATE] Complete" at bounding box center [676, 312] width 1061 height 45
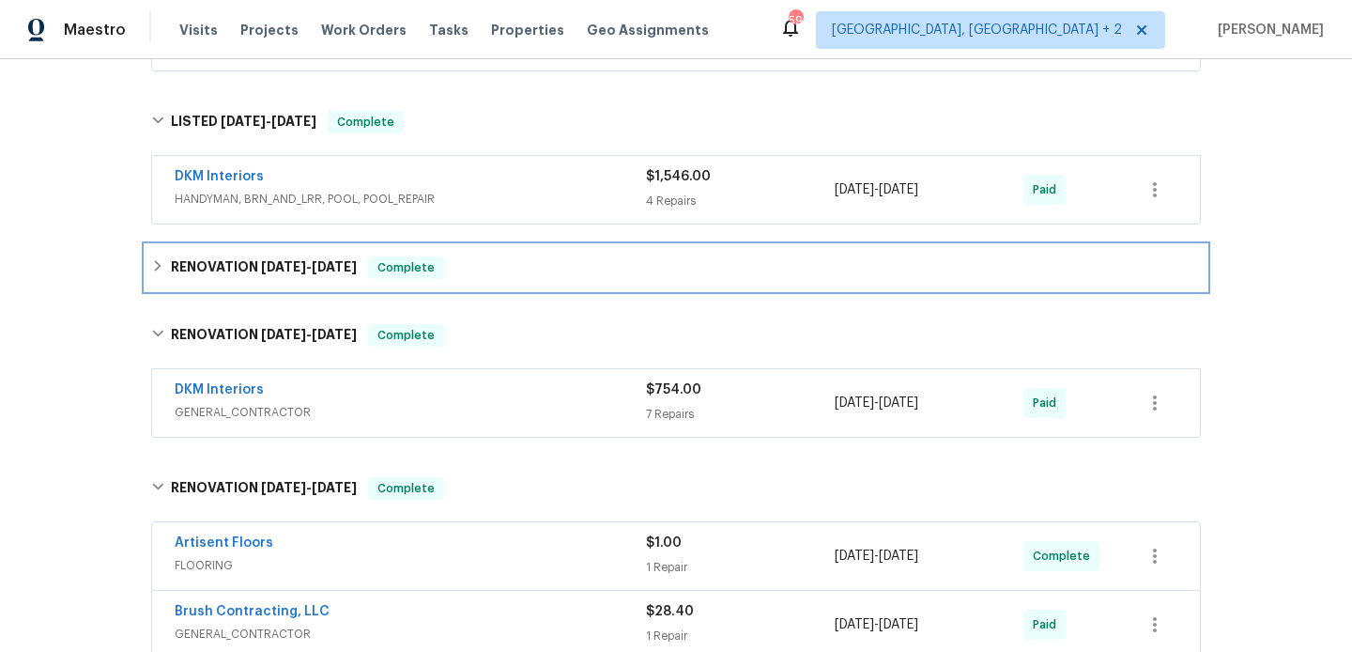
click at [423, 272] on span "Complete" at bounding box center [406, 267] width 72 height 19
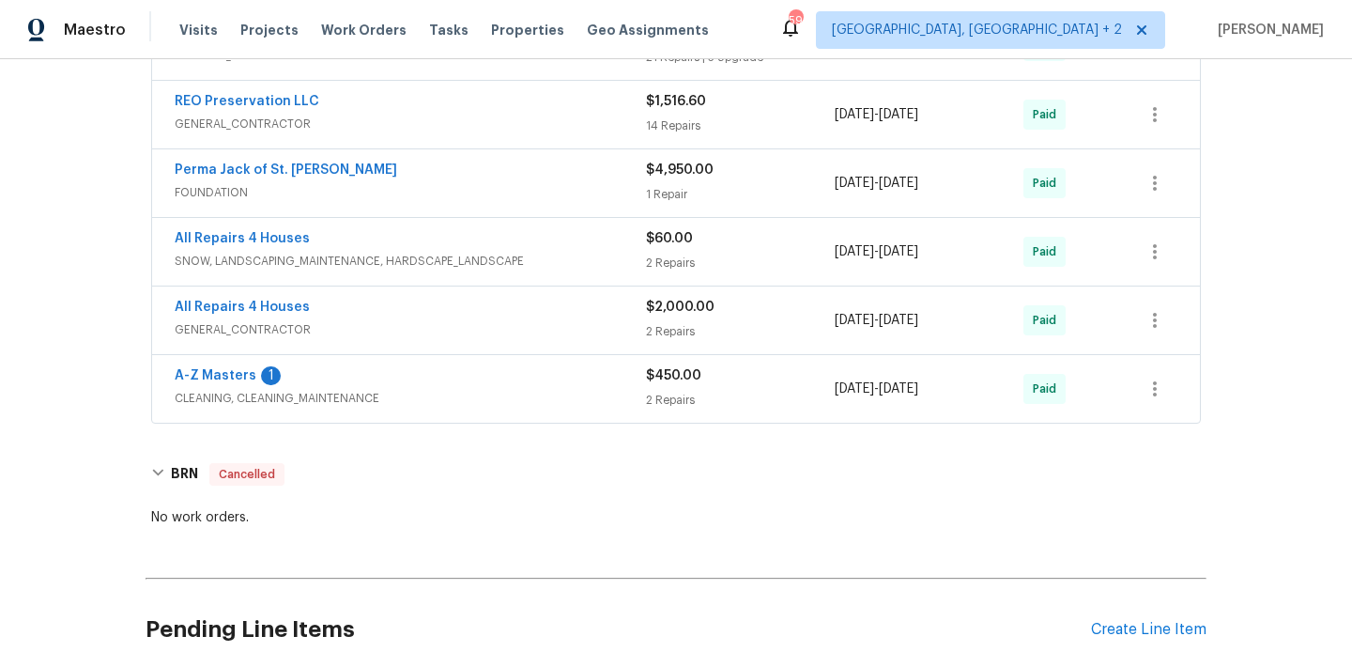
scroll to position [2247, 0]
drag, startPoint x: 321, startPoint y: 306, endPoint x: 148, endPoint y: 307, distance: 172.7
click at [148, 306] on div "Artisent Floors FLOORING $3,396.05 6 Repairs [DATE] - [DATE] Paid Brush Contrac…" at bounding box center [676, 49] width 1061 height 763
copy link "All Repairs 4 Houses"
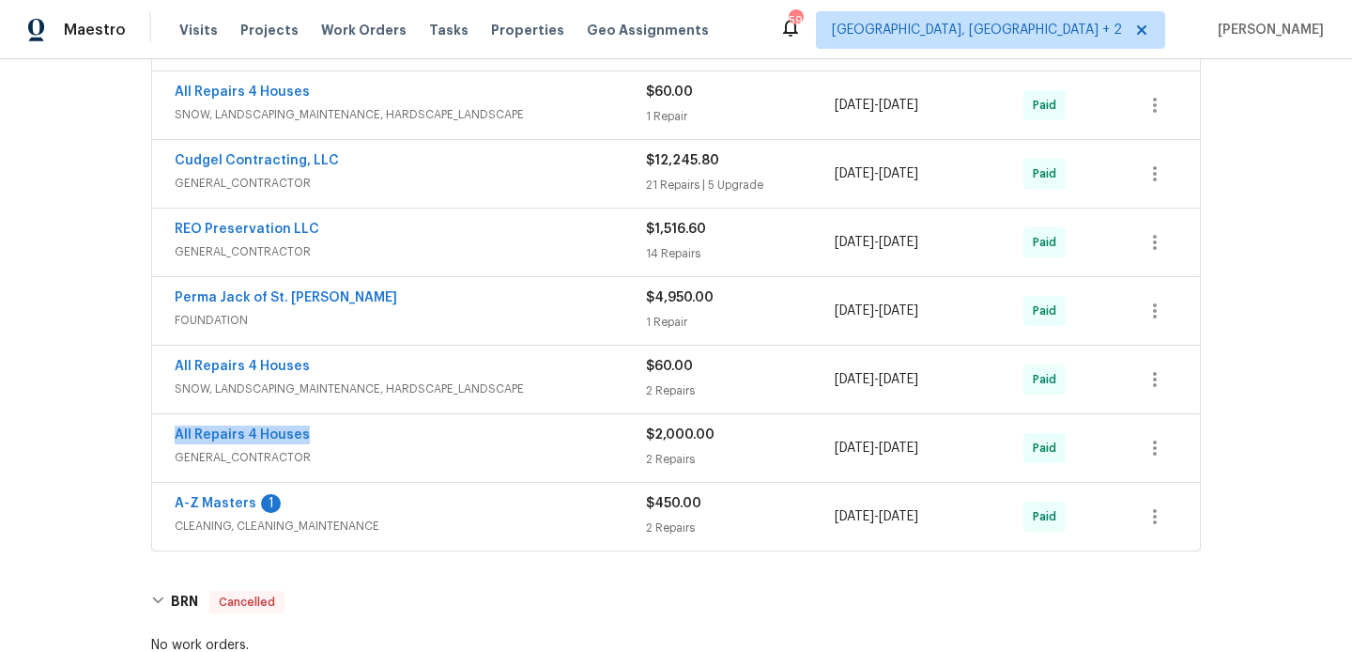
scroll to position [2226, 0]
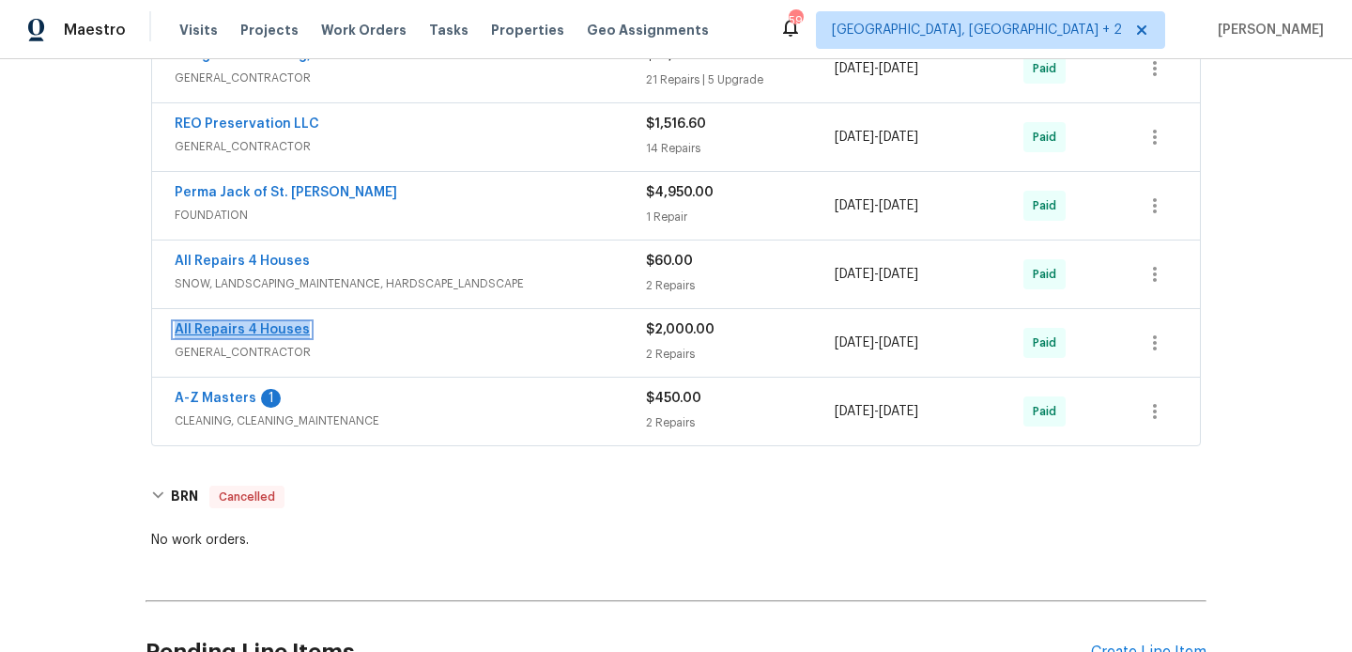
click at [266, 330] on link "All Repairs 4 Houses" at bounding box center [242, 329] width 135 height 13
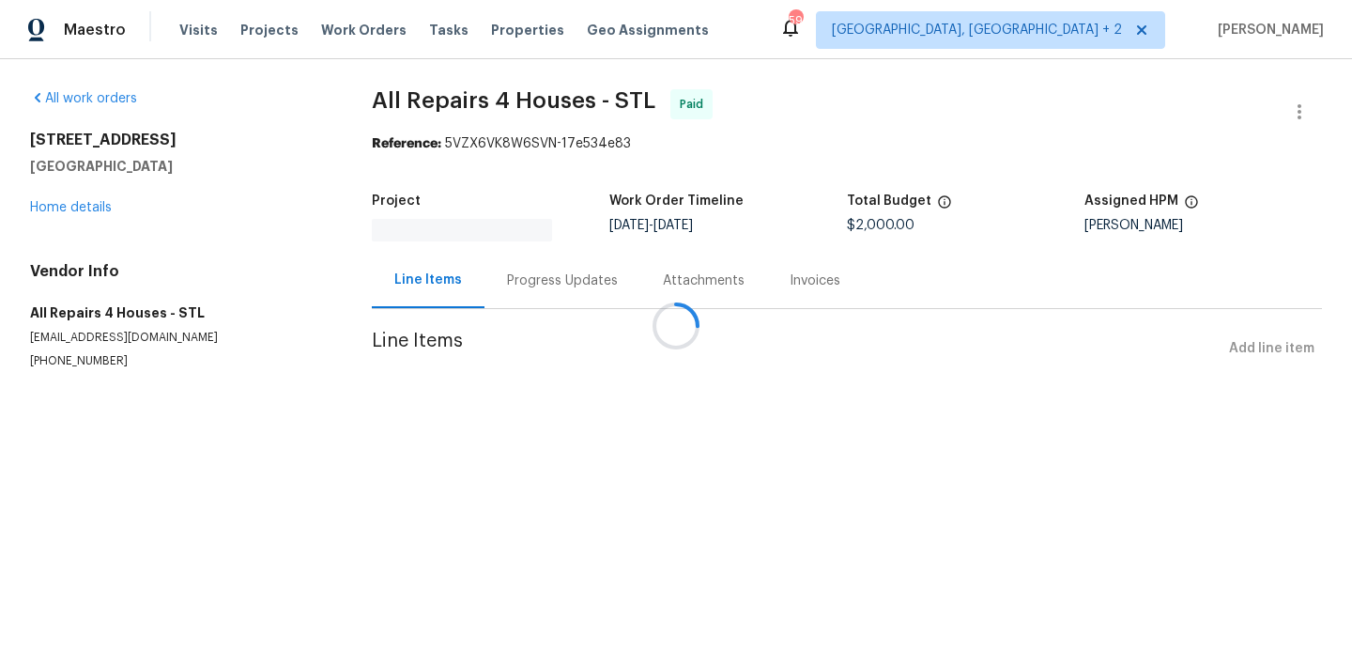
click at [74, 333] on p "[EMAIL_ADDRESS][DOMAIN_NAME]" at bounding box center [178, 338] width 297 height 16
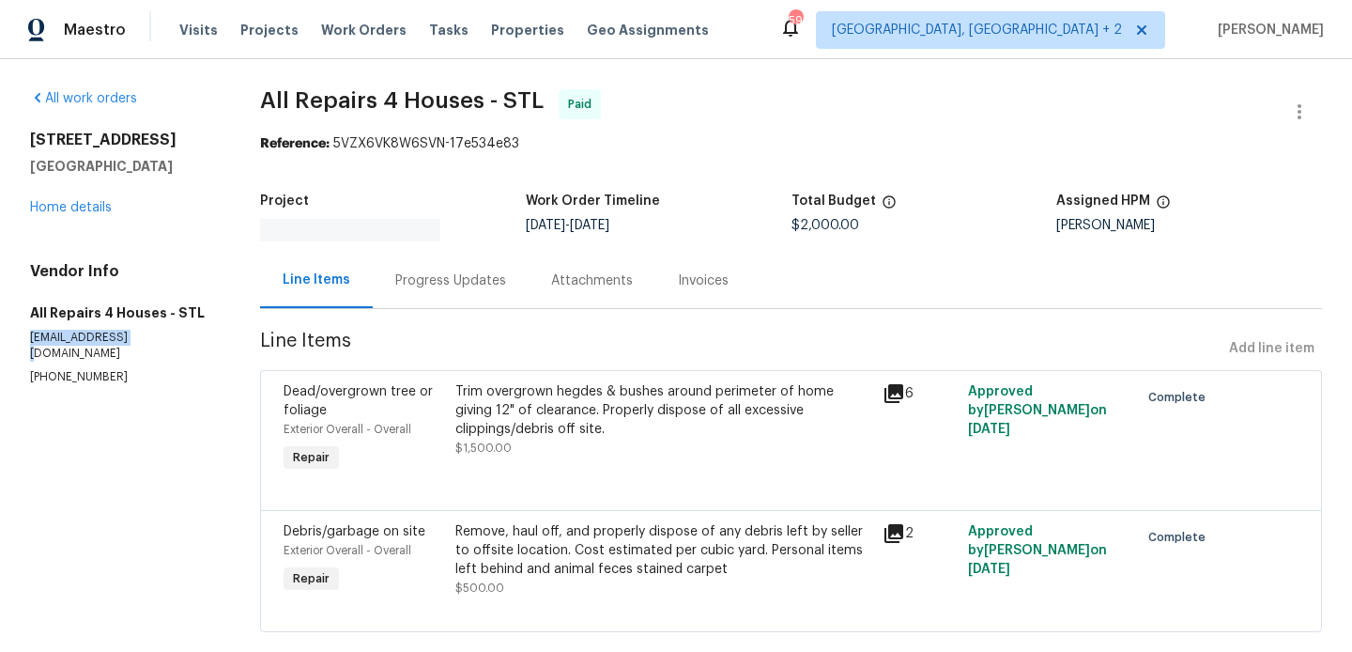
click at [74, 333] on p "[EMAIL_ADDRESS][DOMAIN_NAME]" at bounding box center [122, 346] width 185 height 32
copy p "[EMAIL_ADDRESS][DOMAIN_NAME]"
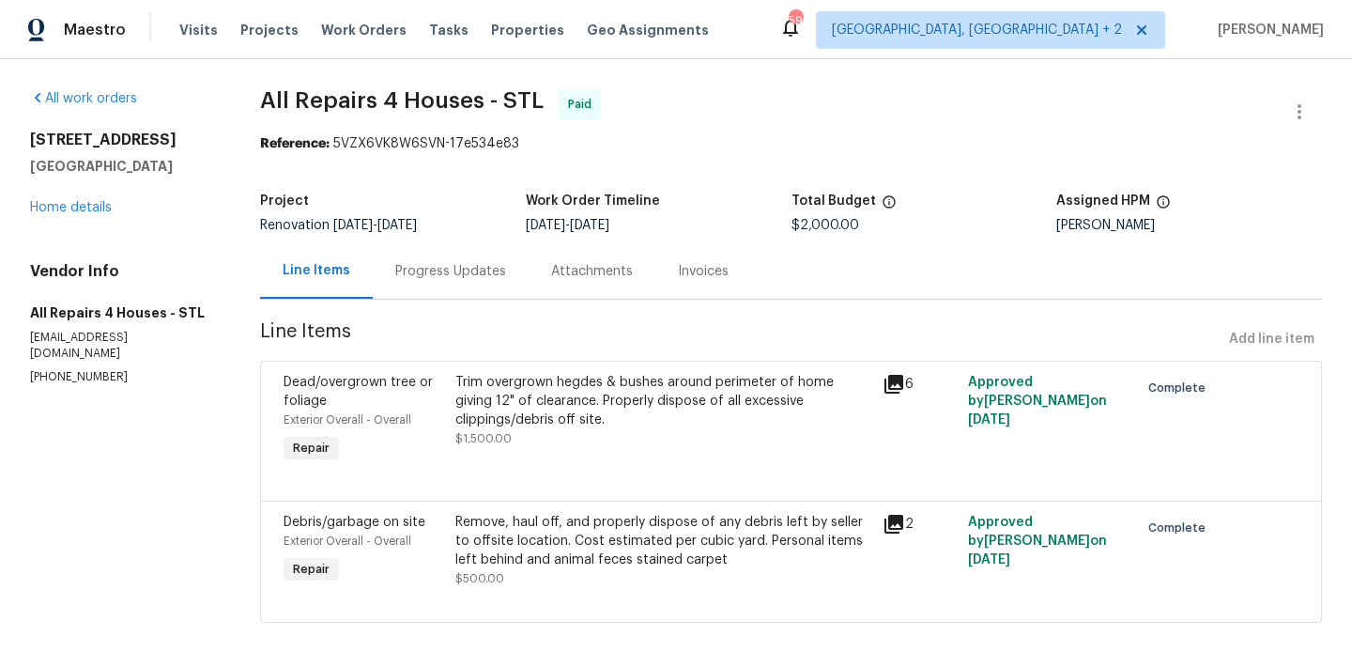
click at [78, 369] on p "[PHONE_NUMBER]" at bounding box center [122, 377] width 185 height 16
copy p "[PHONE_NUMBER]"
click at [55, 204] on link "Home details" at bounding box center [71, 207] width 82 height 13
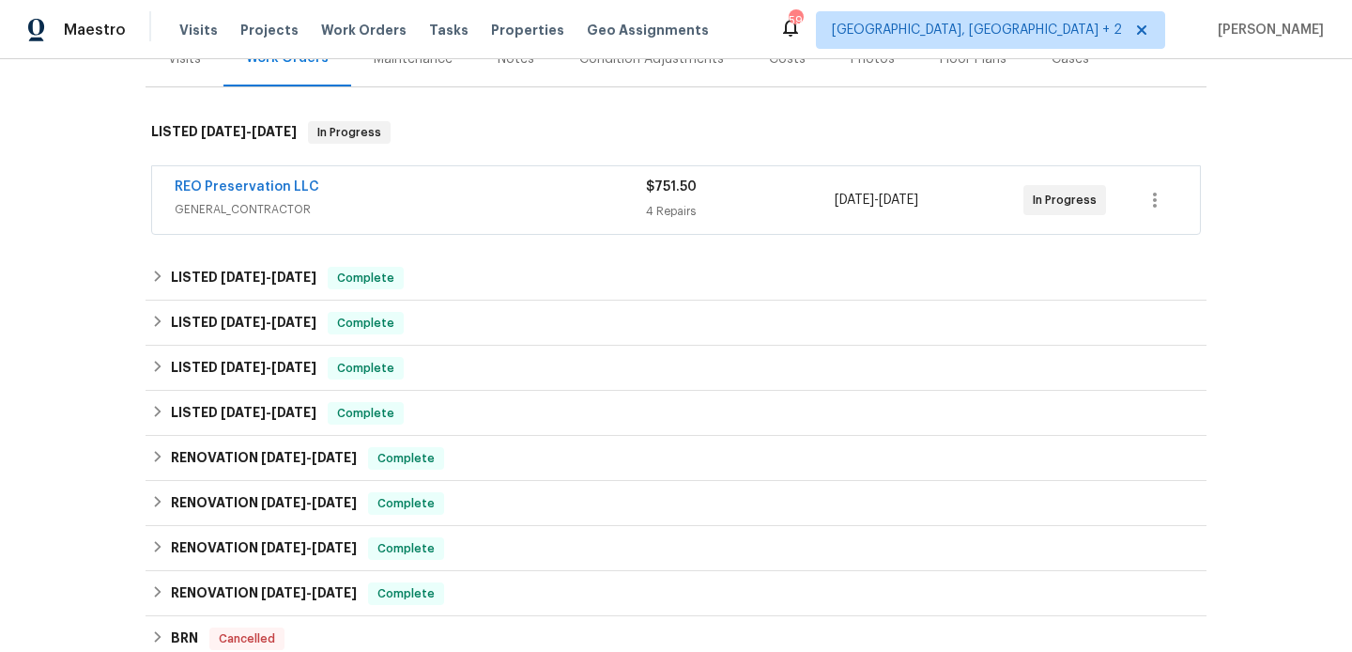
scroll to position [279, 0]
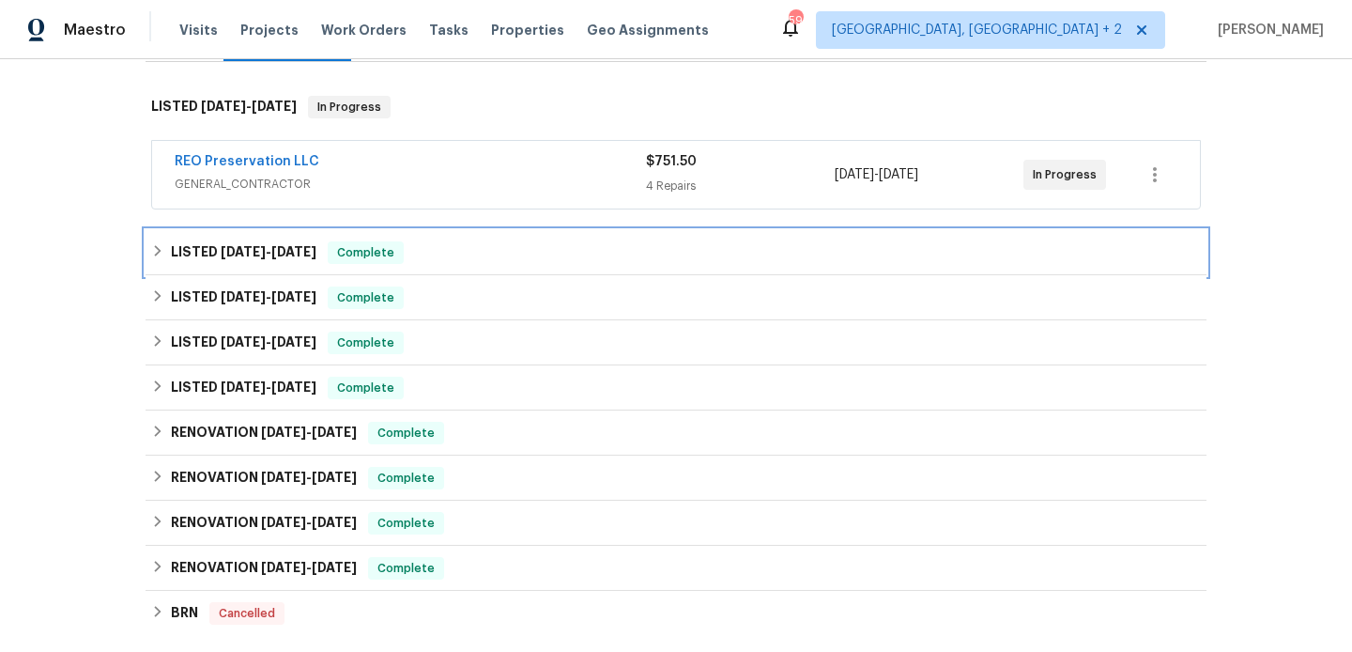
click at [321, 237] on div "LISTED [DATE] - [DATE] Complete" at bounding box center [676, 252] width 1061 height 45
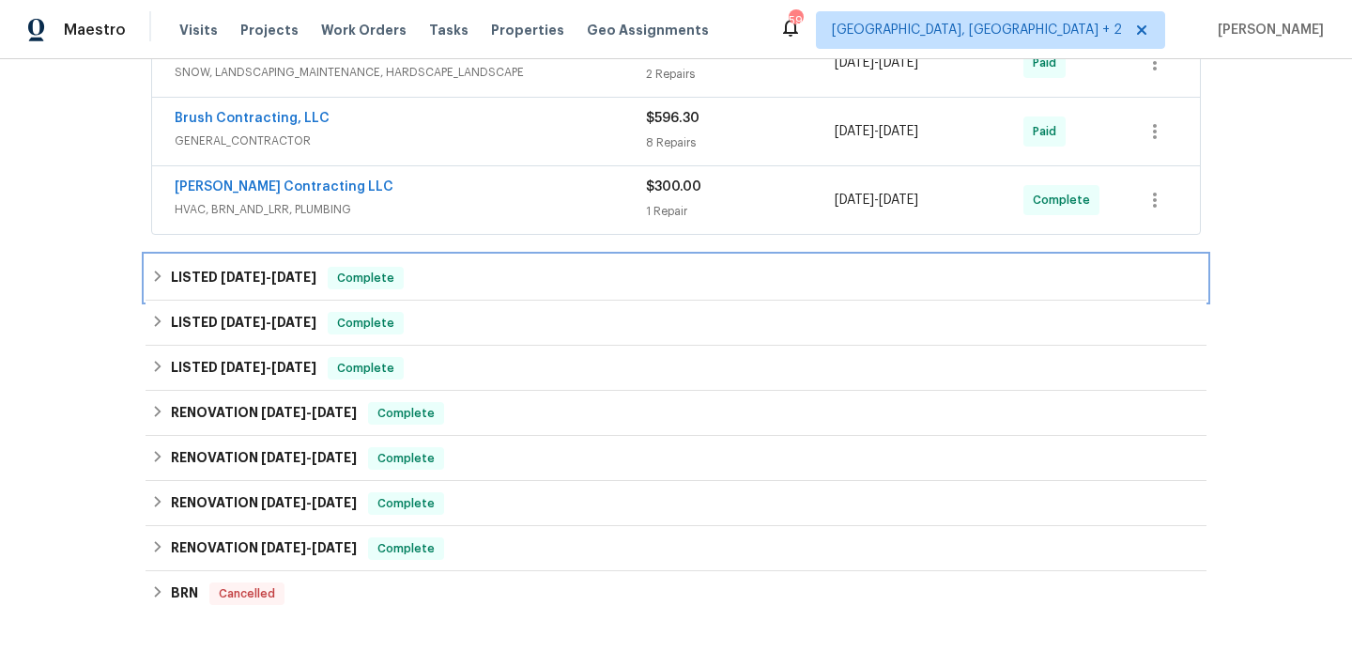
click at [329, 265] on div "LISTED [DATE] - [DATE] Complete" at bounding box center [676, 277] width 1061 height 45
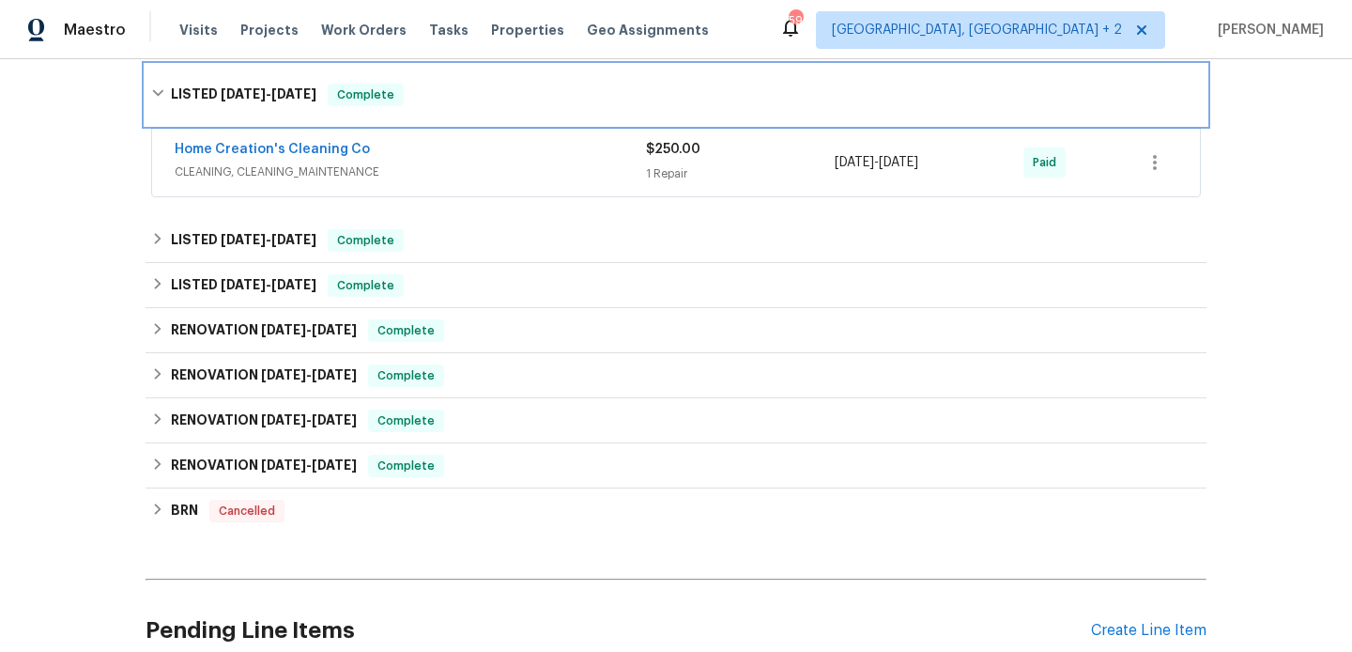
scroll to position [804, 0]
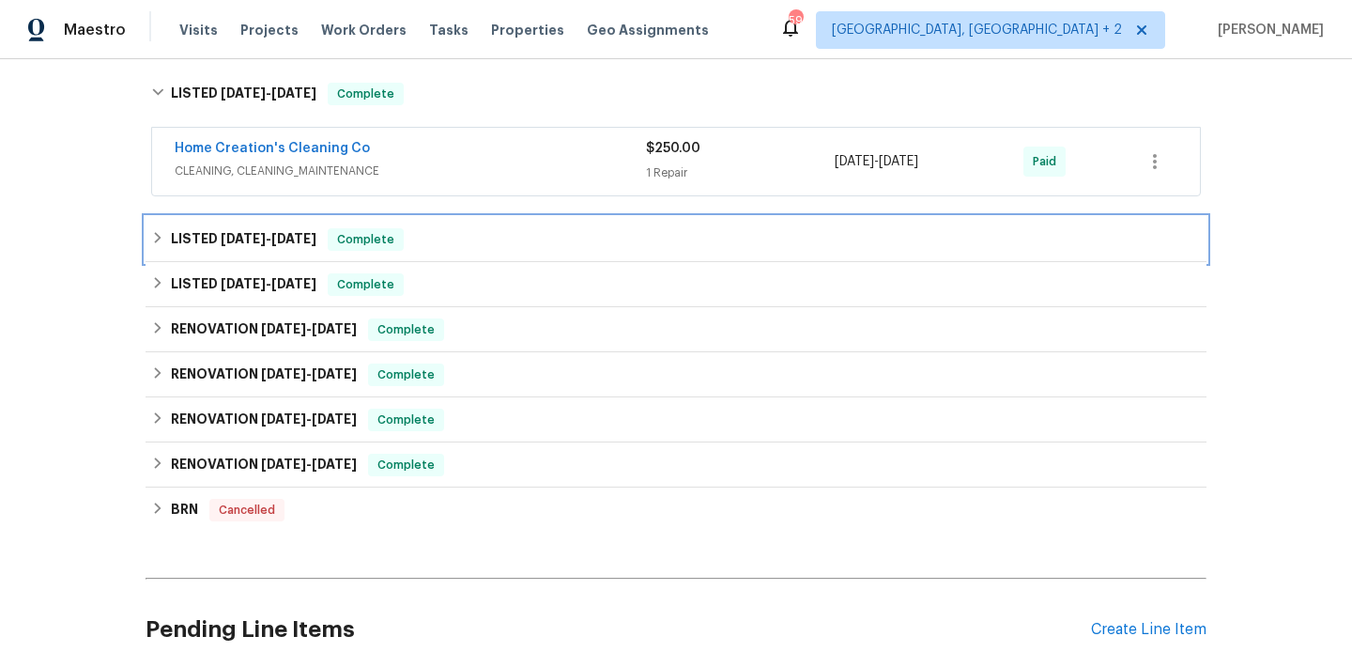
click at [314, 238] on span "[DATE]" at bounding box center [293, 238] width 45 height 13
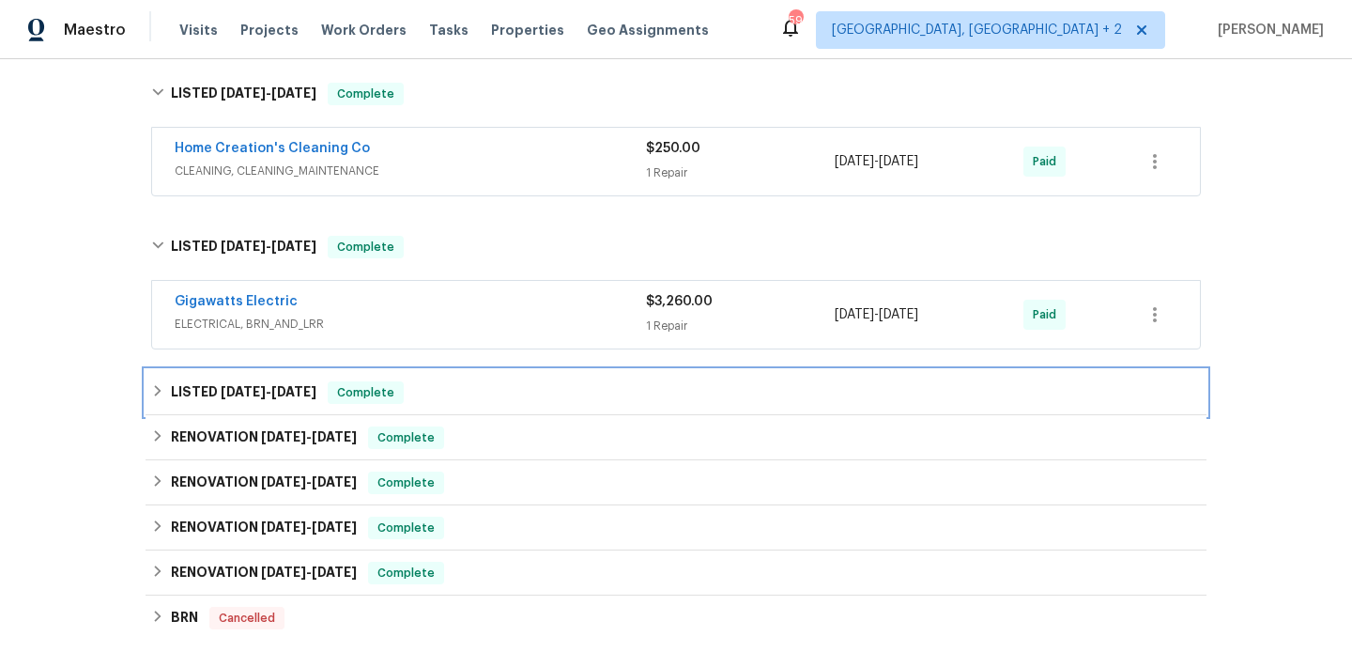
click at [326, 383] on div "LISTED [DATE] - [DATE] Complete" at bounding box center [676, 392] width 1050 height 23
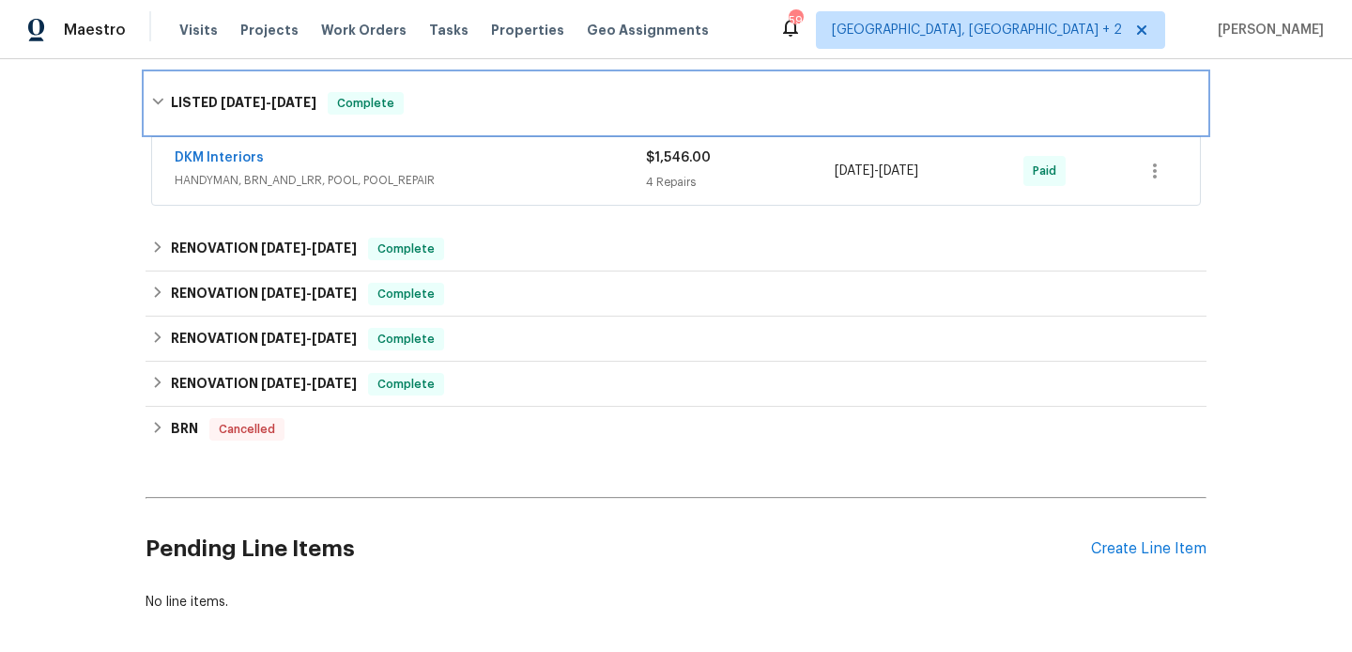
scroll to position [1132, 0]
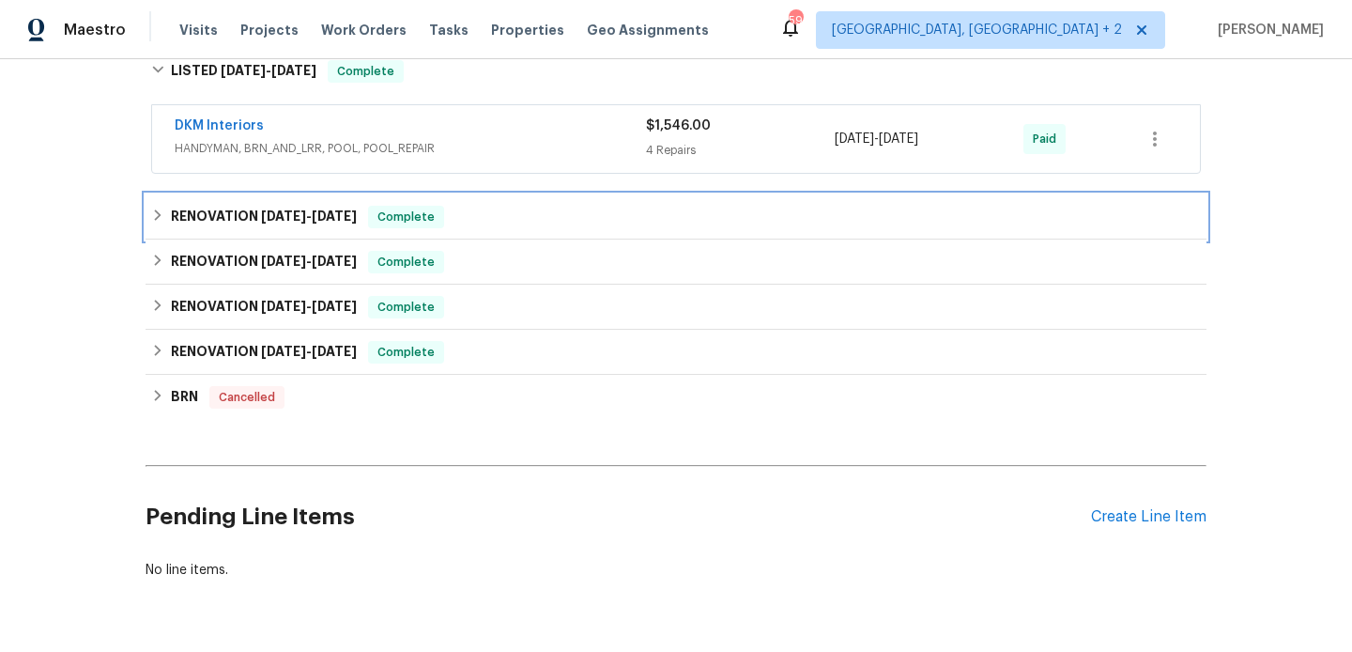
click at [318, 214] on span "[DATE] - [DATE]" at bounding box center [309, 215] width 96 height 13
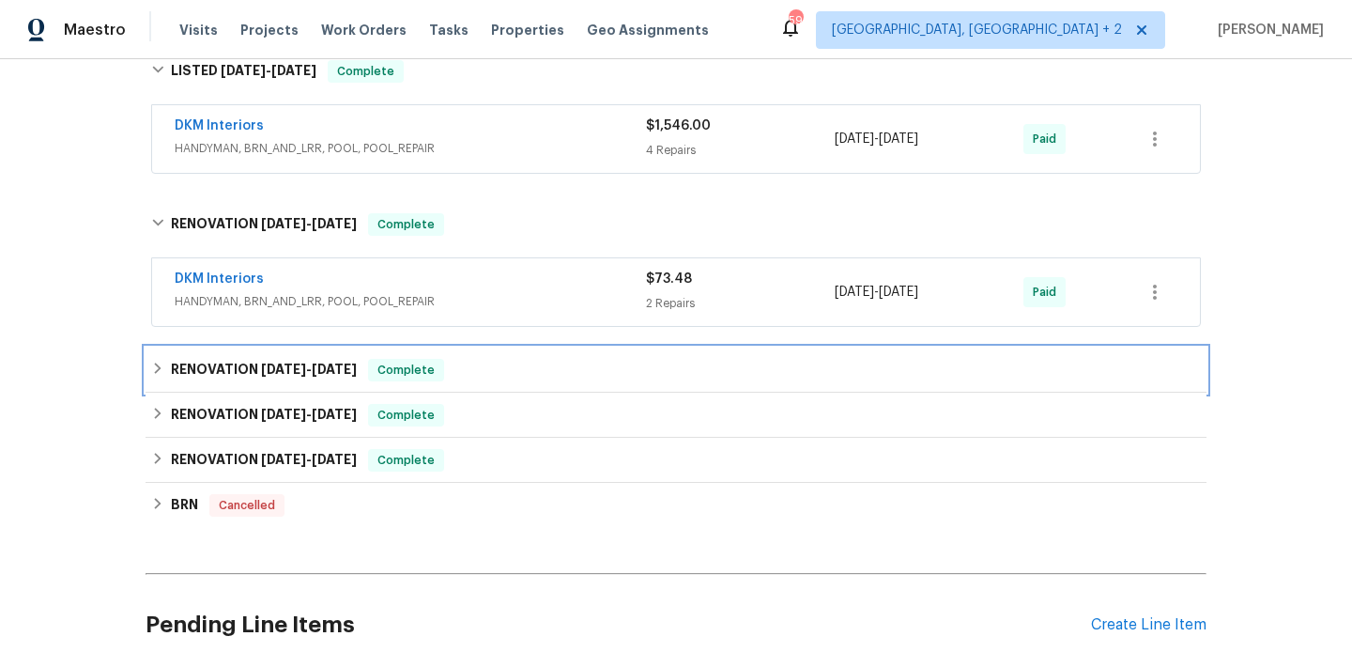
click at [329, 385] on div "RENOVATION [DATE] - [DATE] Complete" at bounding box center [676, 369] width 1061 height 45
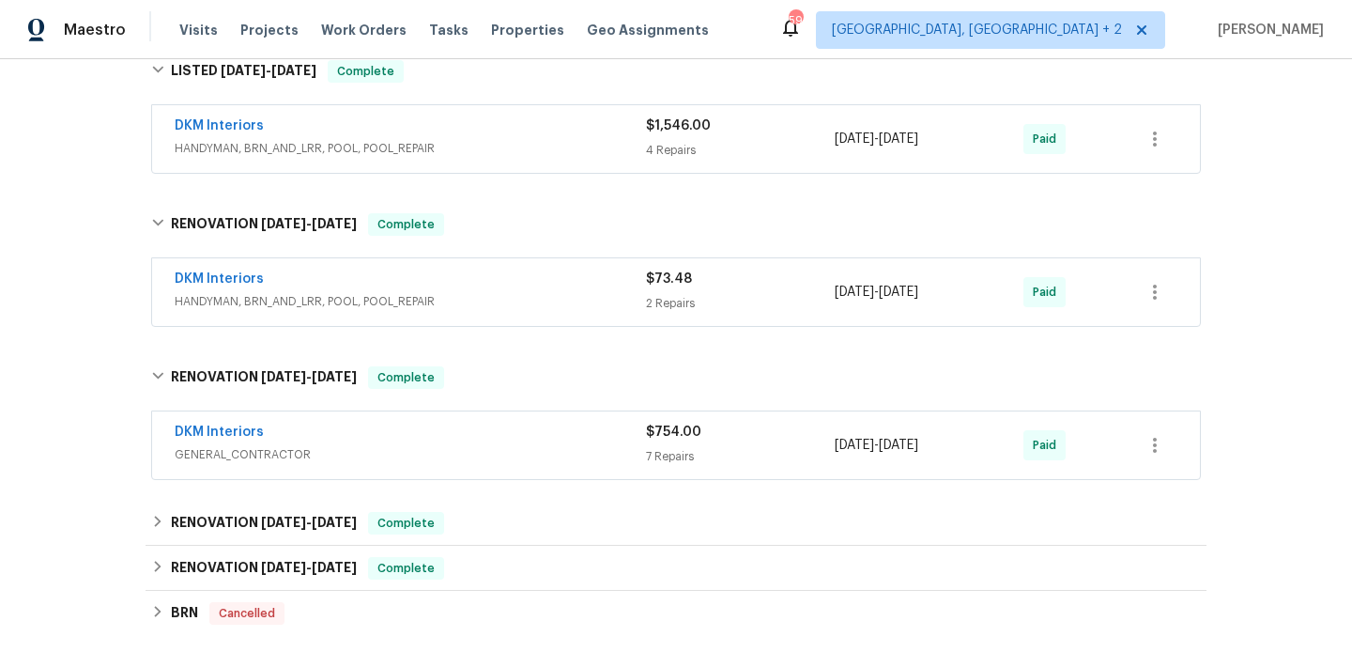
click at [315, 506] on div "RENOVATION [DATE] - [DATE] Complete" at bounding box center [676, 522] width 1061 height 45
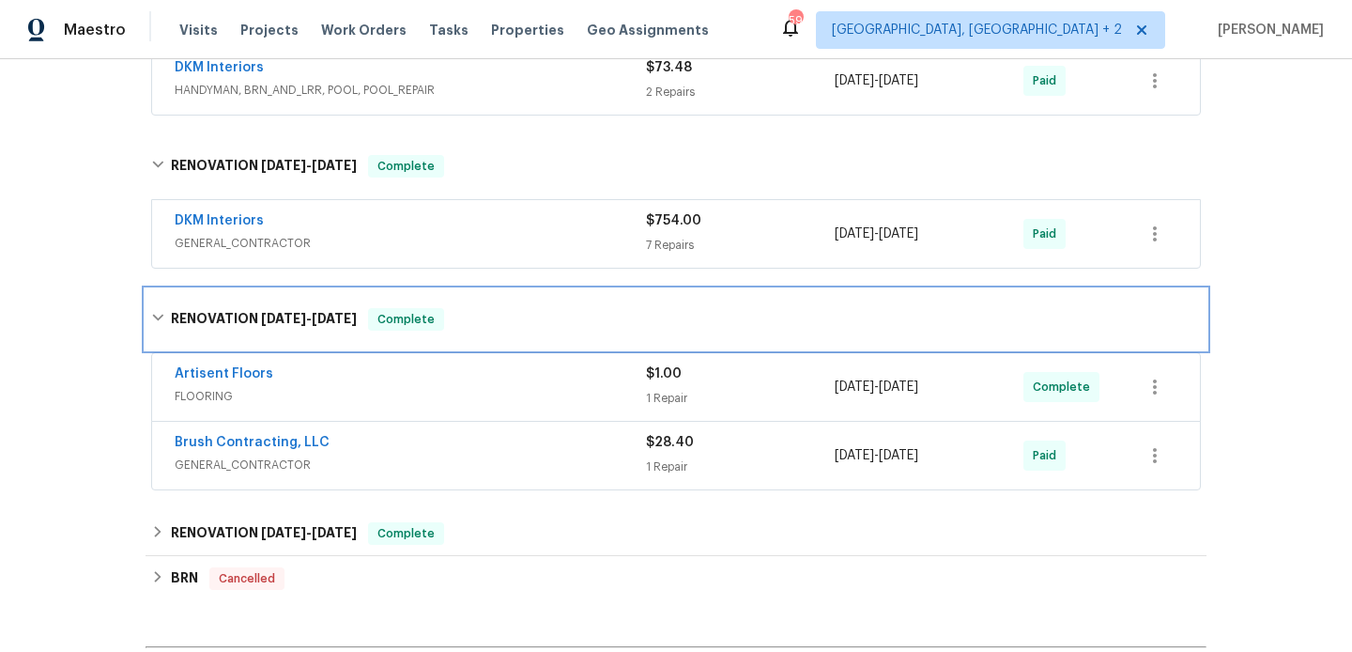
scroll to position [1519, 0]
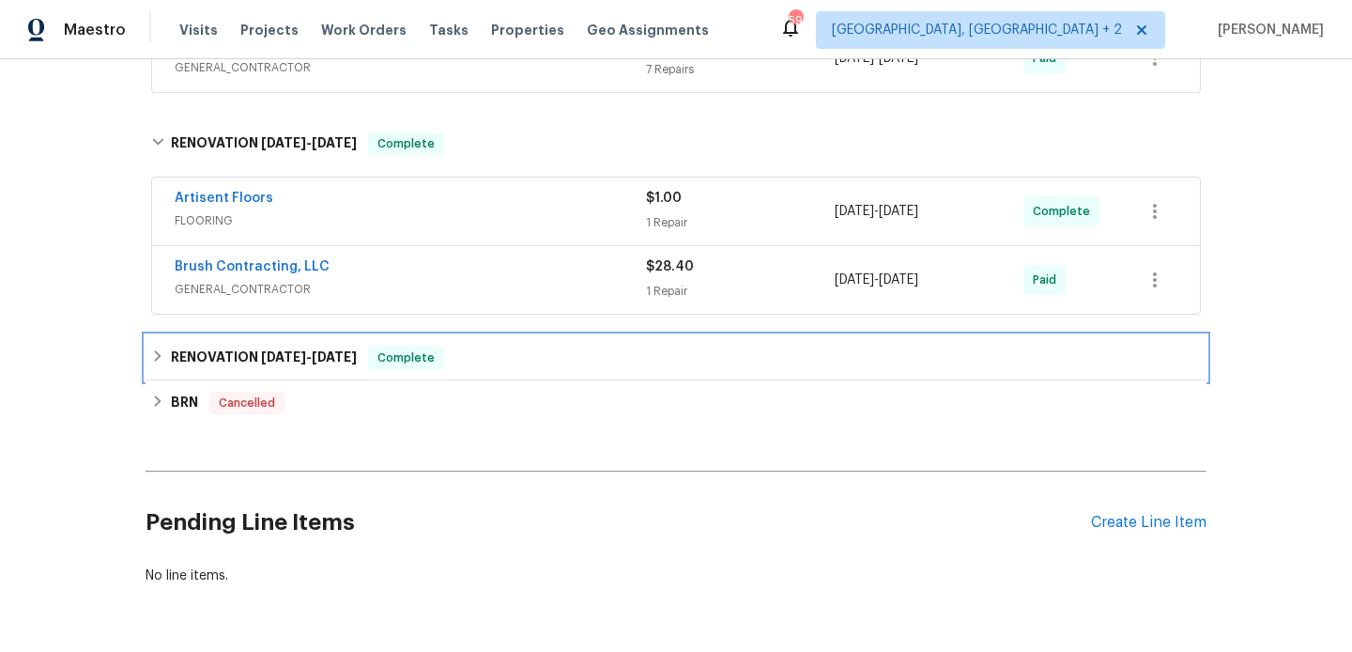
click at [289, 335] on div "RENOVATION [DATE] - [DATE] Complete" at bounding box center [676, 357] width 1061 height 45
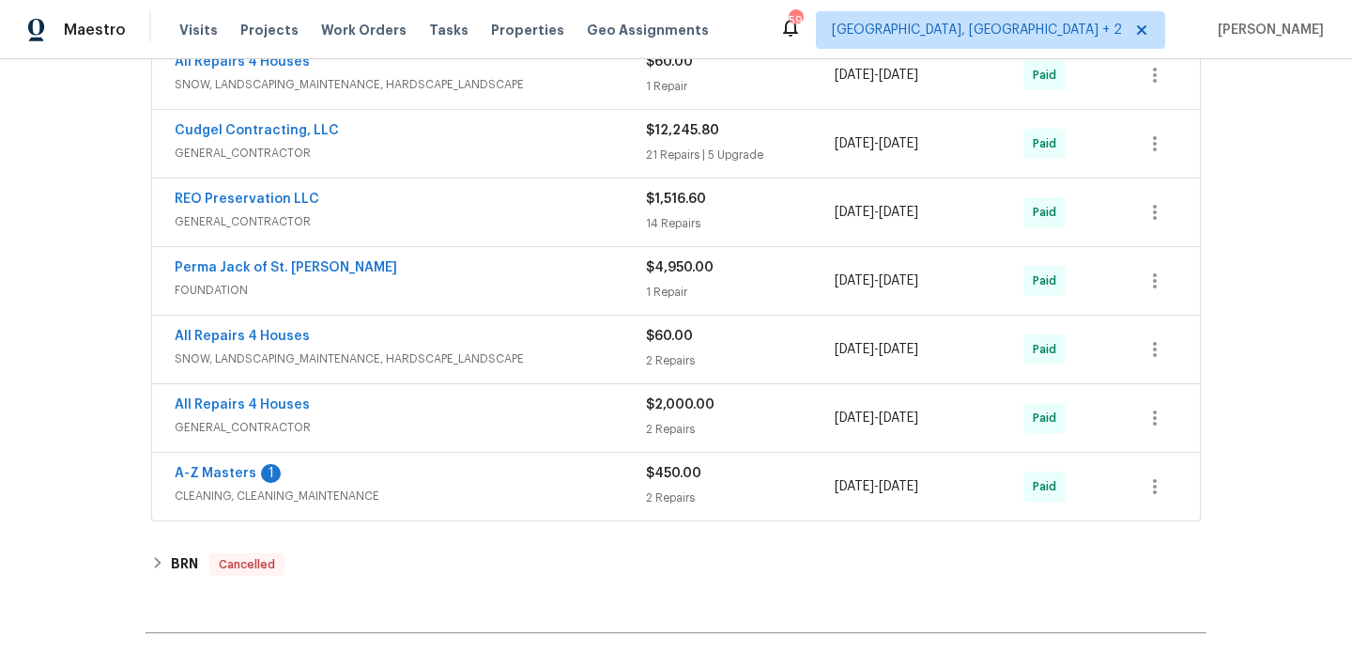
scroll to position [2121, 0]
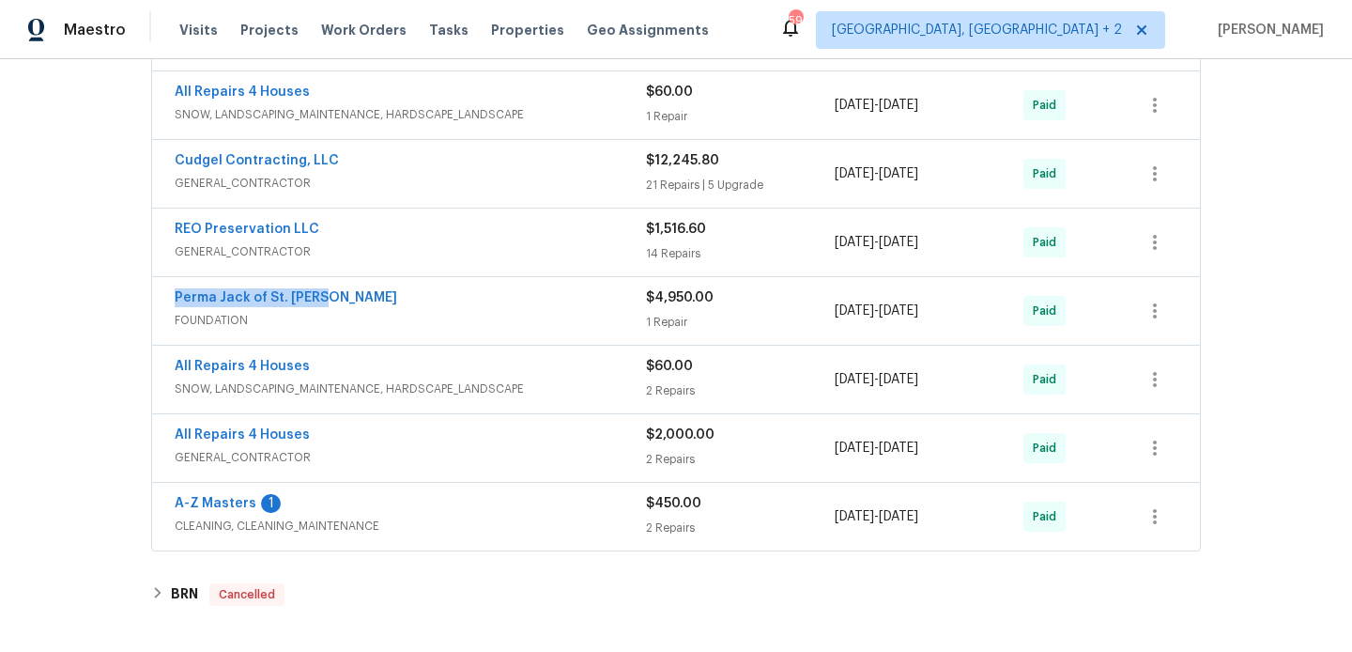
drag, startPoint x: 330, startPoint y: 295, endPoint x: 167, endPoint y: 296, distance: 163.4
click at [167, 296] on div "Perma Jack of St. Louis FOUNDATION $4,950.00 1 Repair [DATE] - [DATE] Paid" at bounding box center [676, 311] width 1048 height 68
copy link "Perma Jack of St. [PERSON_NAME]"
click at [247, 291] on link "Perma Jack of St. [PERSON_NAME]" at bounding box center [286, 297] width 223 height 13
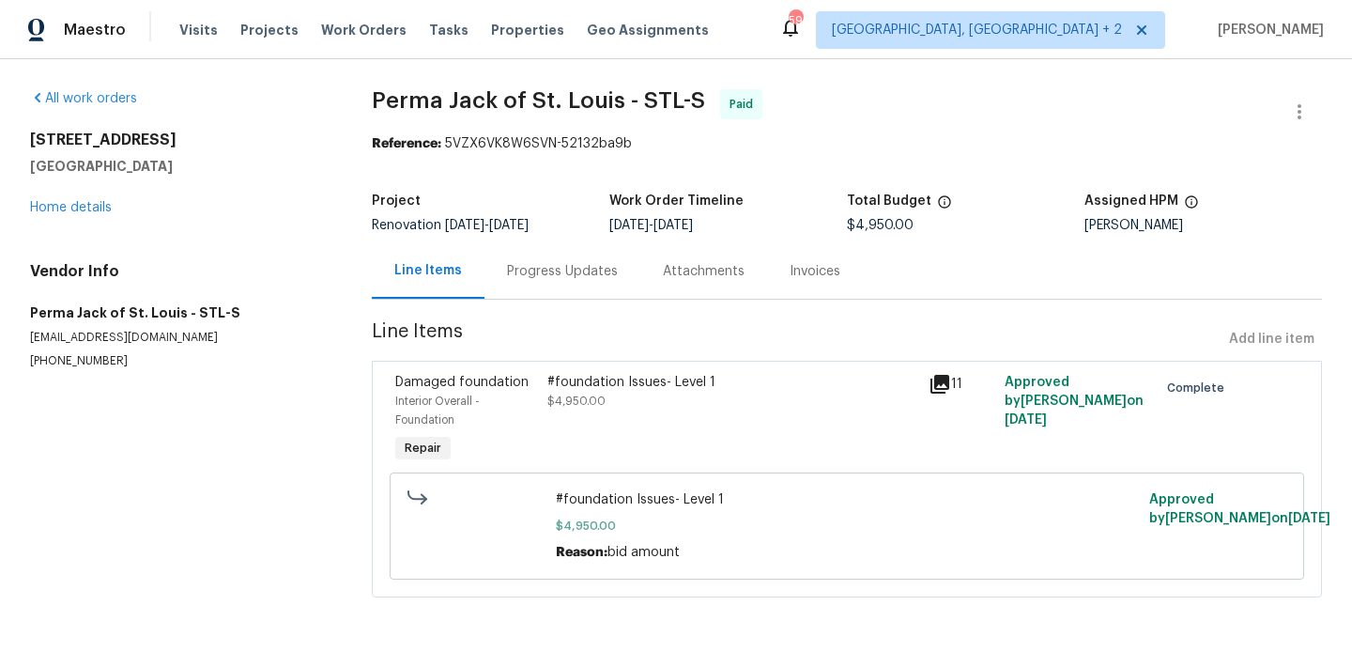
click at [49, 343] on p "[EMAIL_ADDRESS][DOMAIN_NAME]" at bounding box center [178, 338] width 297 height 16
copy p "[EMAIL_ADDRESS][DOMAIN_NAME]"
click at [5, 355] on div "All work orders [STREET_ADDRESS][PERSON_NAME] Home details Vendor Info Perma Ja…" at bounding box center [676, 354] width 1352 height 591
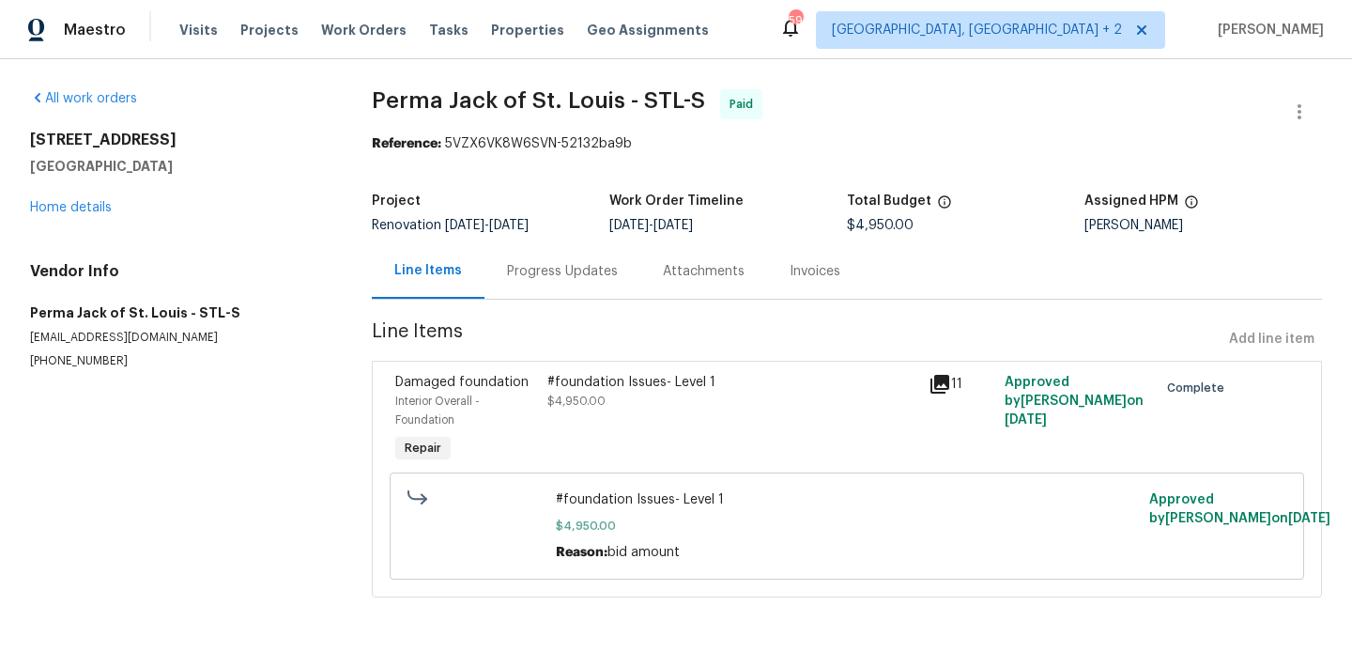
click at [63, 356] on p "[PHONE_NUMBER]" at bounding box center [178, 361] width 297 height 16
copy p "[PHONE_NUMBER]"
click at [877, 225] on span "$4,950.00" at bounding box center [880, 225] width 67 height 13
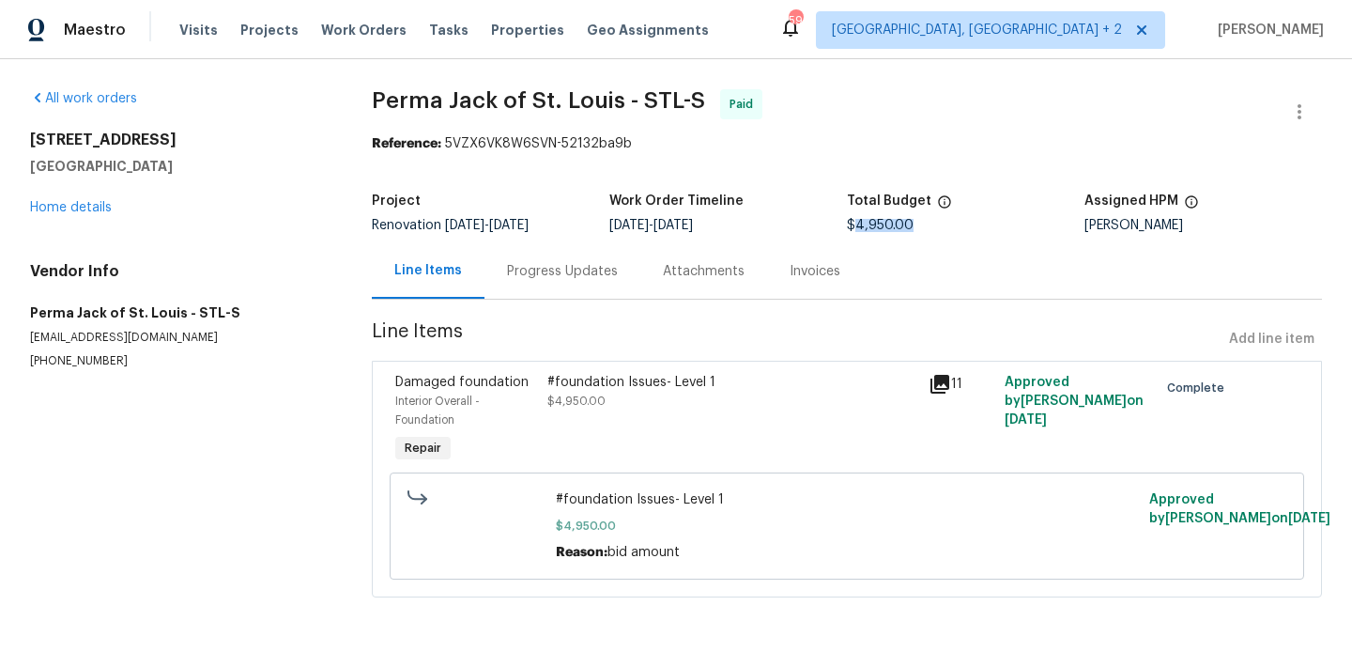
click at [877, 225] on span "$4,950.00" at bounding box center [880, 225] width 67 height 13
copy span "$4,950.00"
click at [77, 203] on link "Home details" at bounding box center [71, 207] width 82 height 13
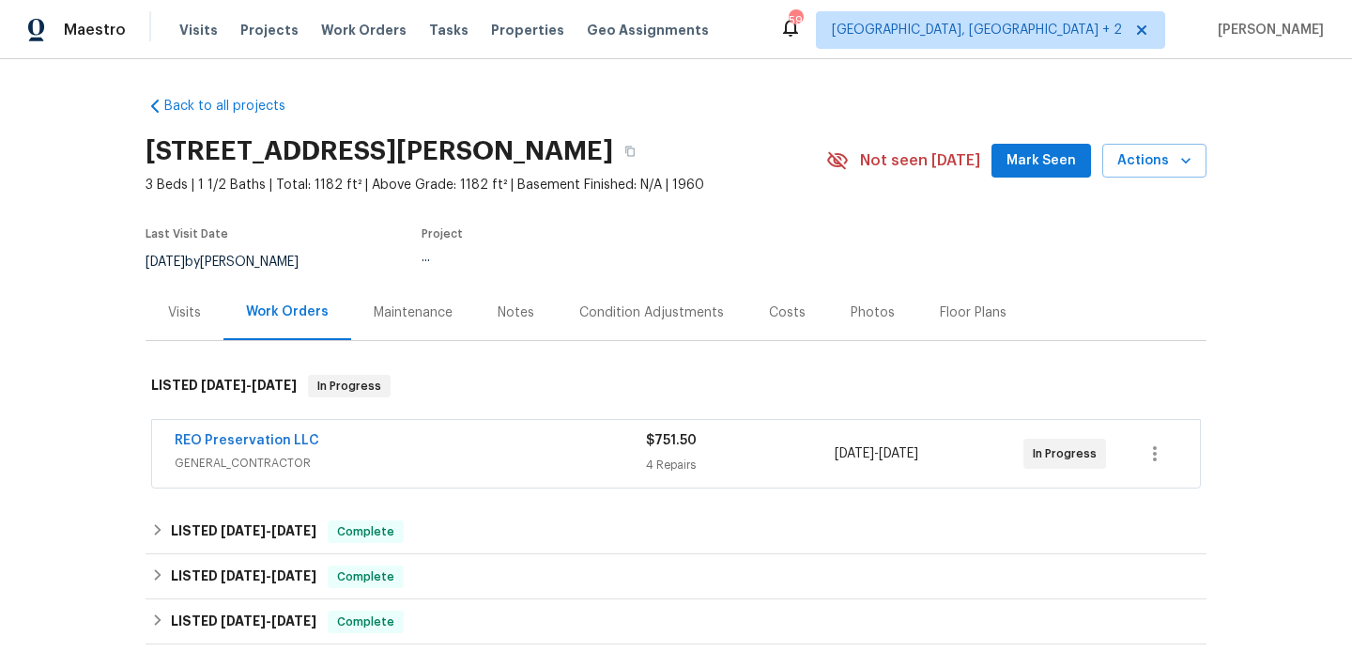
scroll to position [550, 0]
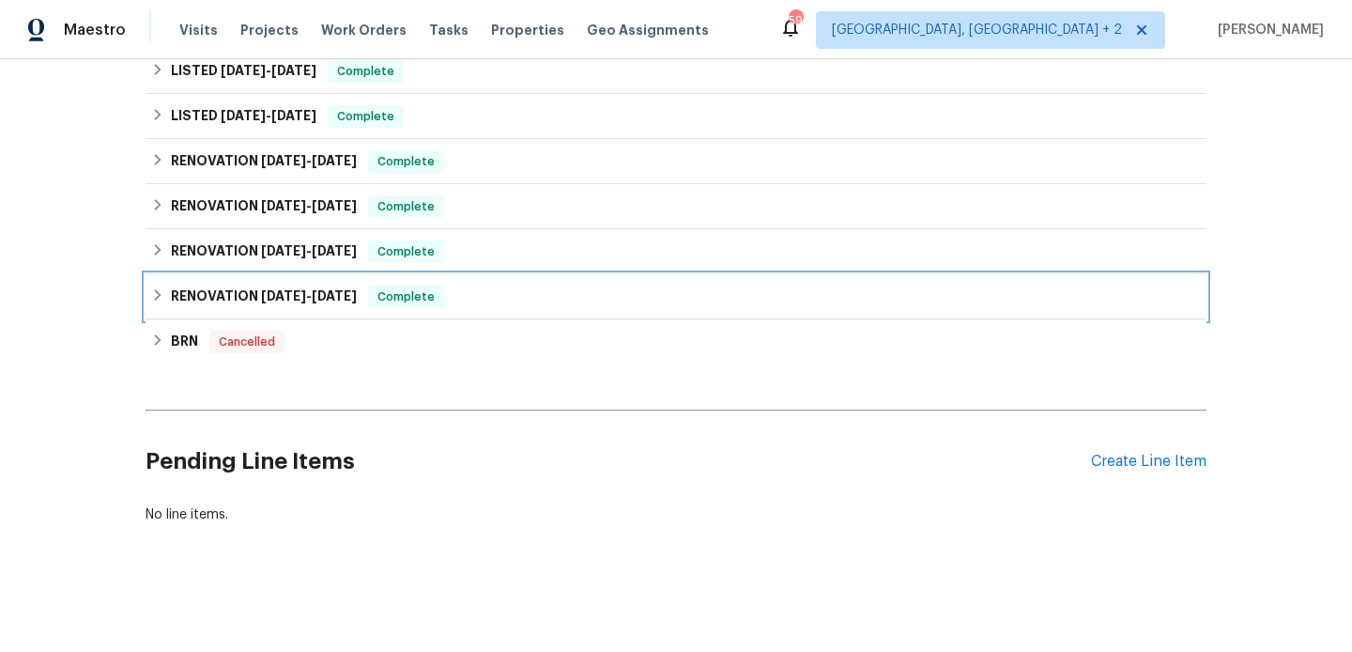
click at [275, 302] on h6 "RENOVATION [DATE] - [DATE]" at bounding box center [264, 296] width 186 height 23
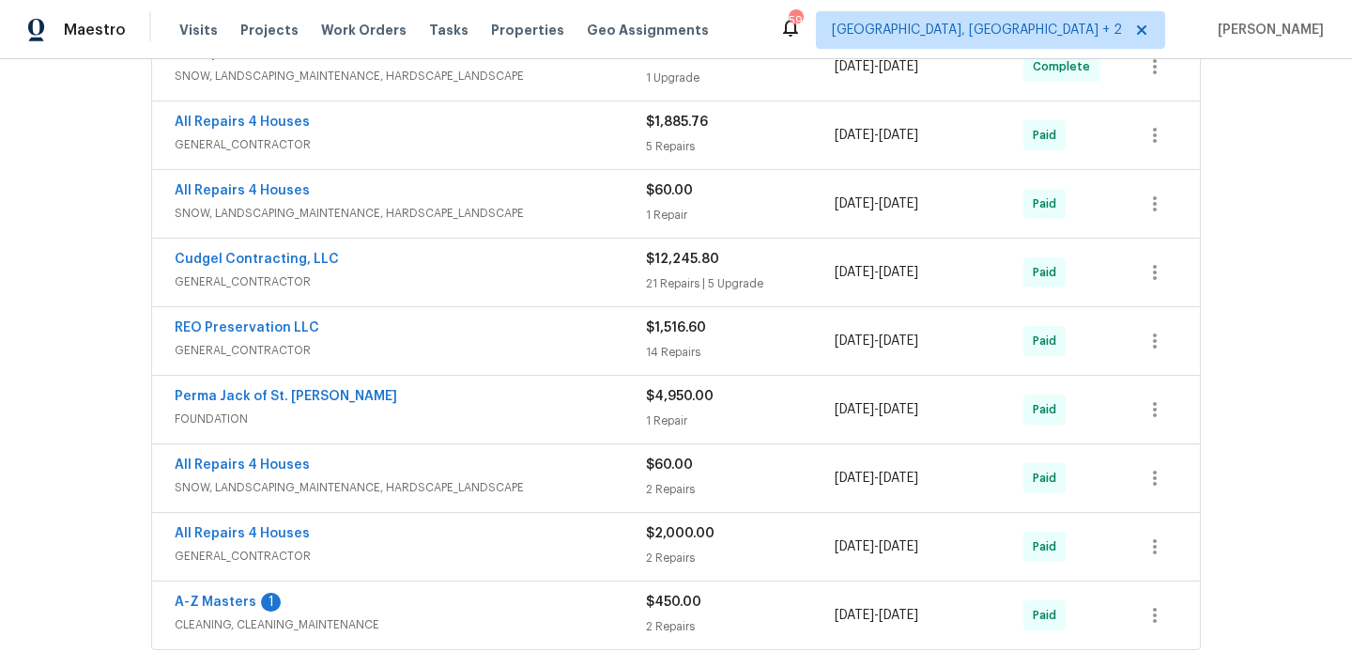
scroll to position [1005, 0]
drag, startPoint x: 322, startPoint y: 330, endPoint x: 133, endPoint y: 328, distance: 188.7
click at [133, 328] on div "Back to all projects [STREET_ADDRESS] 3 Beds | 1 1/2 Baths | Total: 1182 ft² | …" at bounding box center [676, 355] width 1352 height 592
copy link "REO Preservation LLC"
click at [273, 330] on link "REO Preservation LLC" at bounding box center [247, 329] width 145 height 13
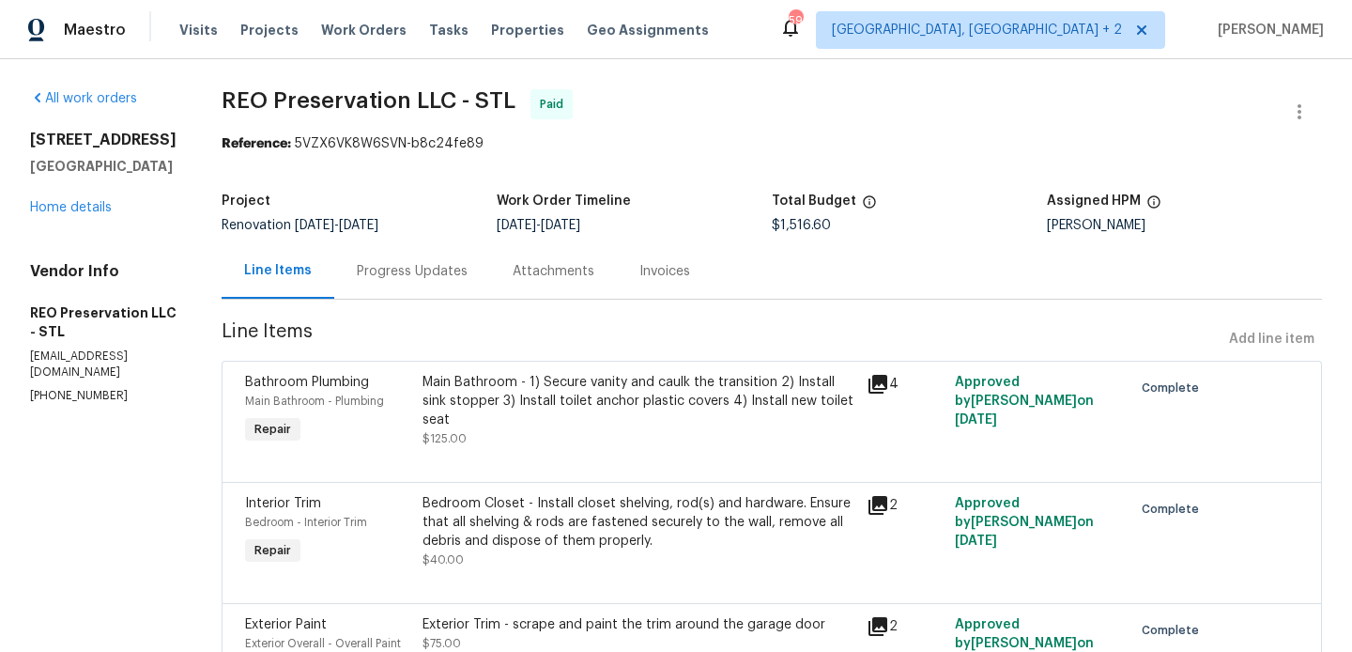
click at [104, 373] on p "[EMAIL_ADDRESS][DOMAIN_NAME]" at bounding box center [103, 364] width 146 height 32
copy p "[EMAIL_ADDRESS][DOMAIN_NAME]"
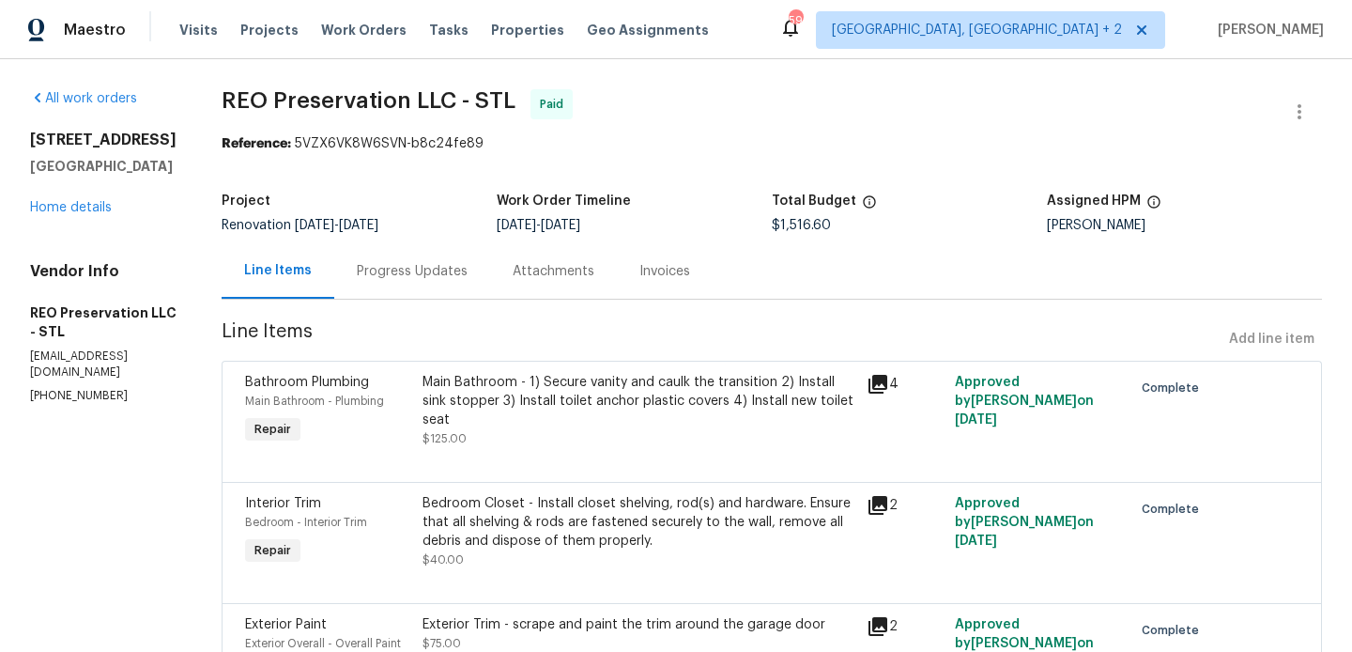
copy p "[PHONE_NUMBER]"
click at [785, 221] on span "$1,516.60" at bounding box center [801, 225] width 59 height 13
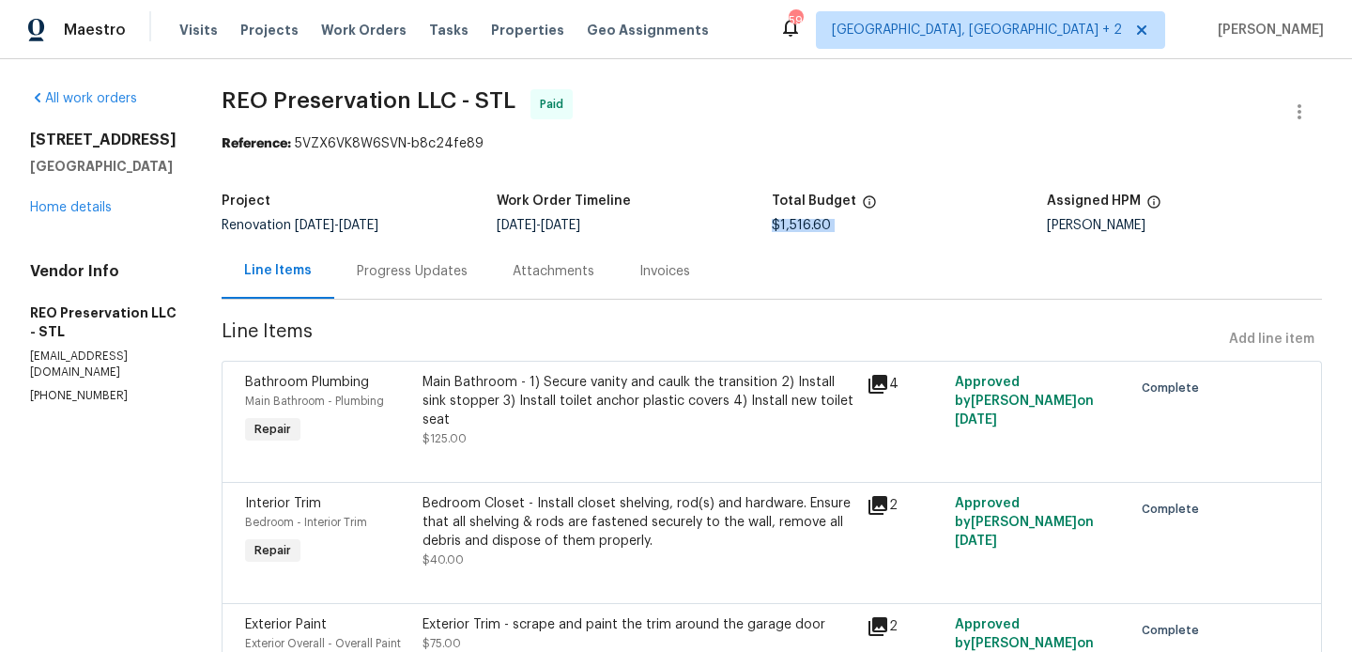
click at [785, 221] on span "$1,516.60" at bounding box center [801, 225] width 59 height 13
click at [76, 214] on link "Home details" at bounding box center [71, 207] width 82 height 13
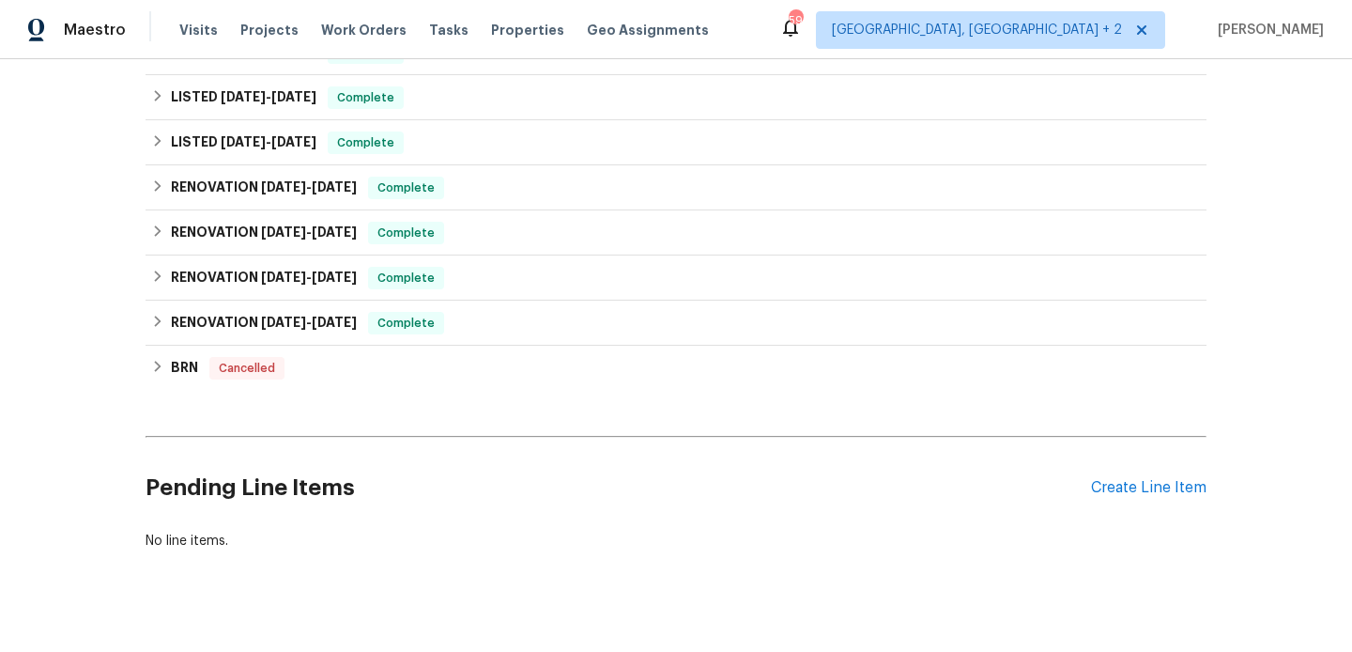
scroll to position [550, 0]
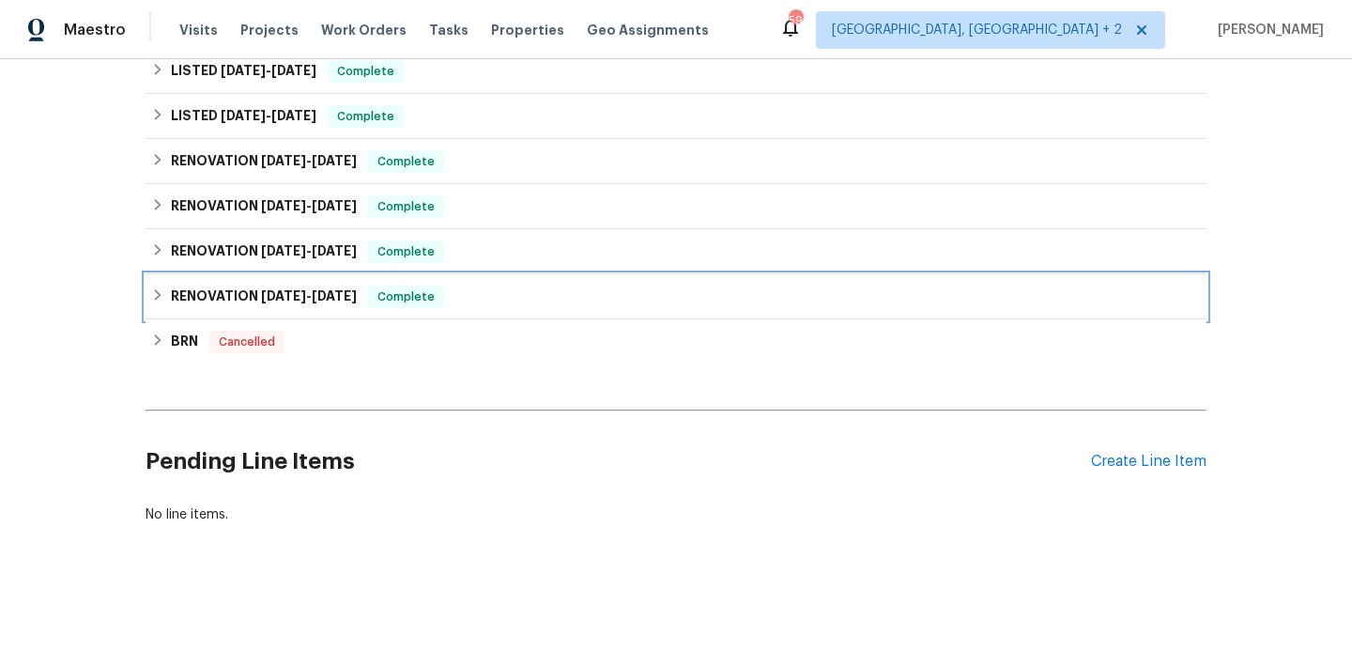
click at [332, 285] on h6 "RENOVATION [DATE] - [DATE]" at bounding box center [264, 296] width 186 height 23
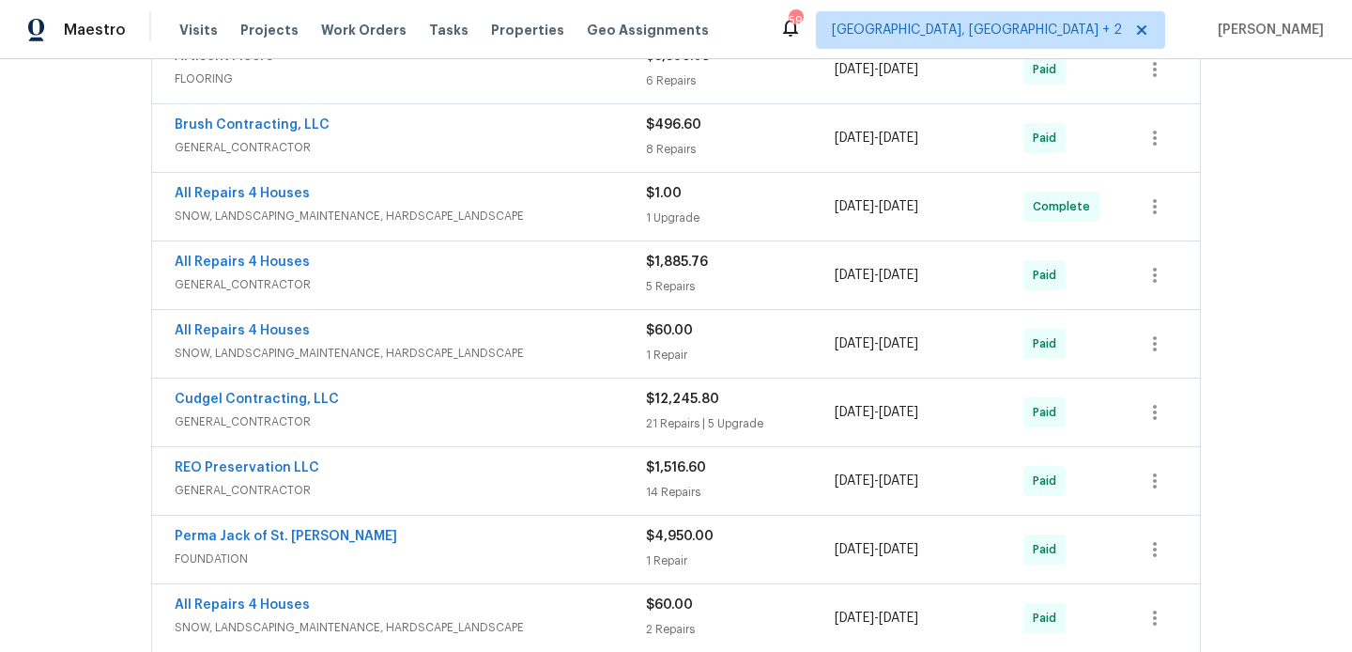
scroll to position [867, 0]
drag, startPoint x: 341, startPoint y: 404, endPoint x: 146, endPoint y: 394, distance: 194.6
click at [146, 394] on div "Artisent Floors FLOORING $3,396.05 6 Repairs [DATE] - [DATE] Paid Brush Contrac…" at bounding box center [676, 414] width 1061 height 763
click at [299, 399] on link "Cudgel Contracting, LLC" at bounding box center [257, 399] width 164 height 13
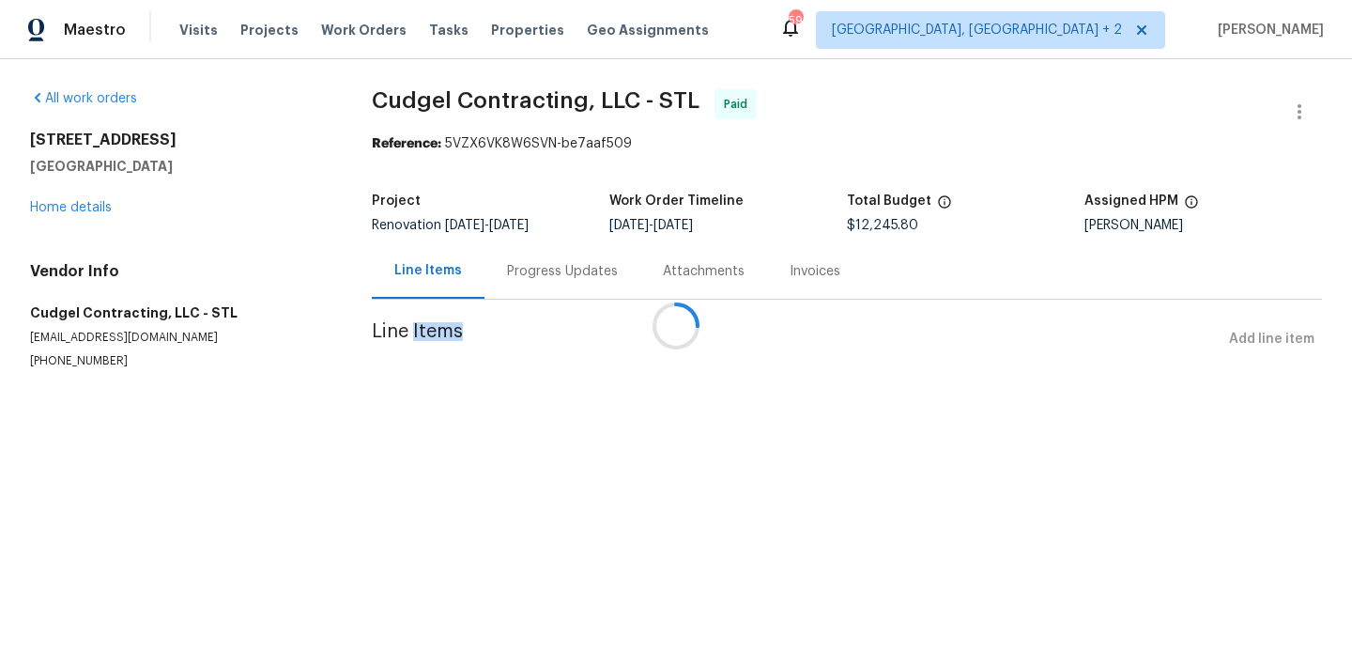
click at [126, 340] on div at bounding box center [676, 326] width 1352 height 652
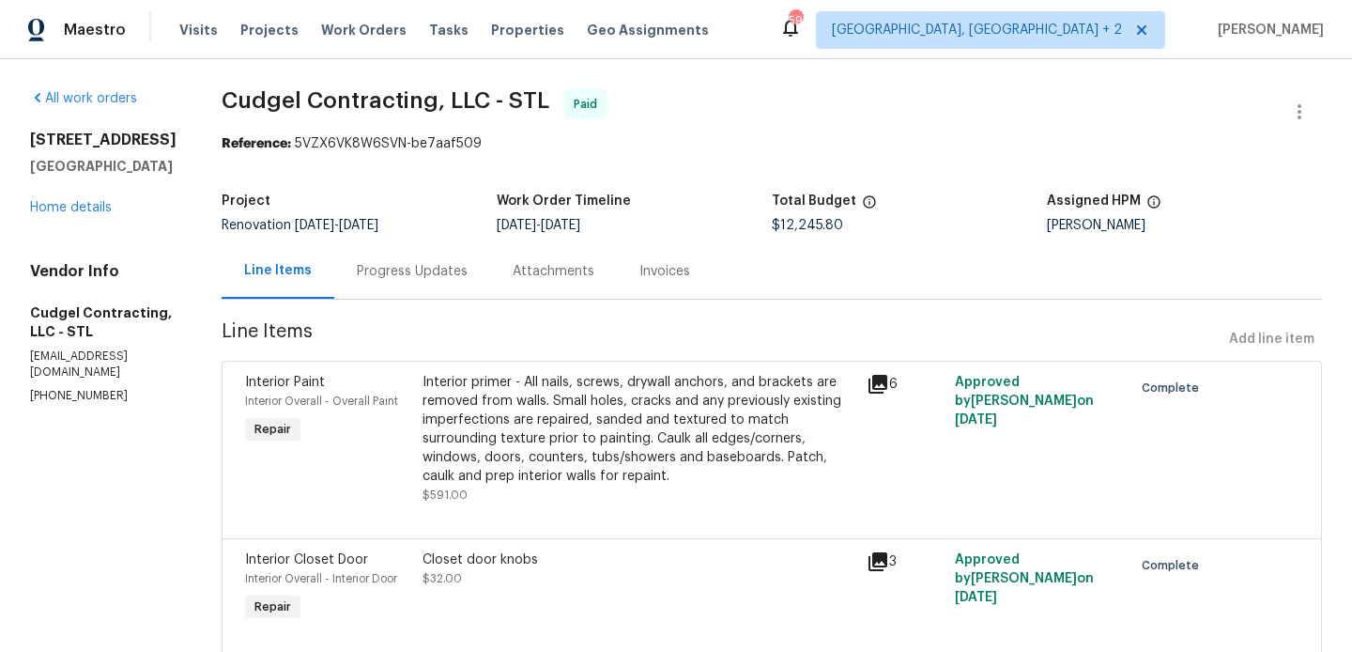
click at [92, 332] on h5 "Cudgel Contracting, LLC - STL" at bounding box center [103, 322] width 146 height 38
click at [98, 348] on p "[EMAIL_ADDRESS][DOMAIN_NAME]" at bounding box center [103, 364] width 146 height 32
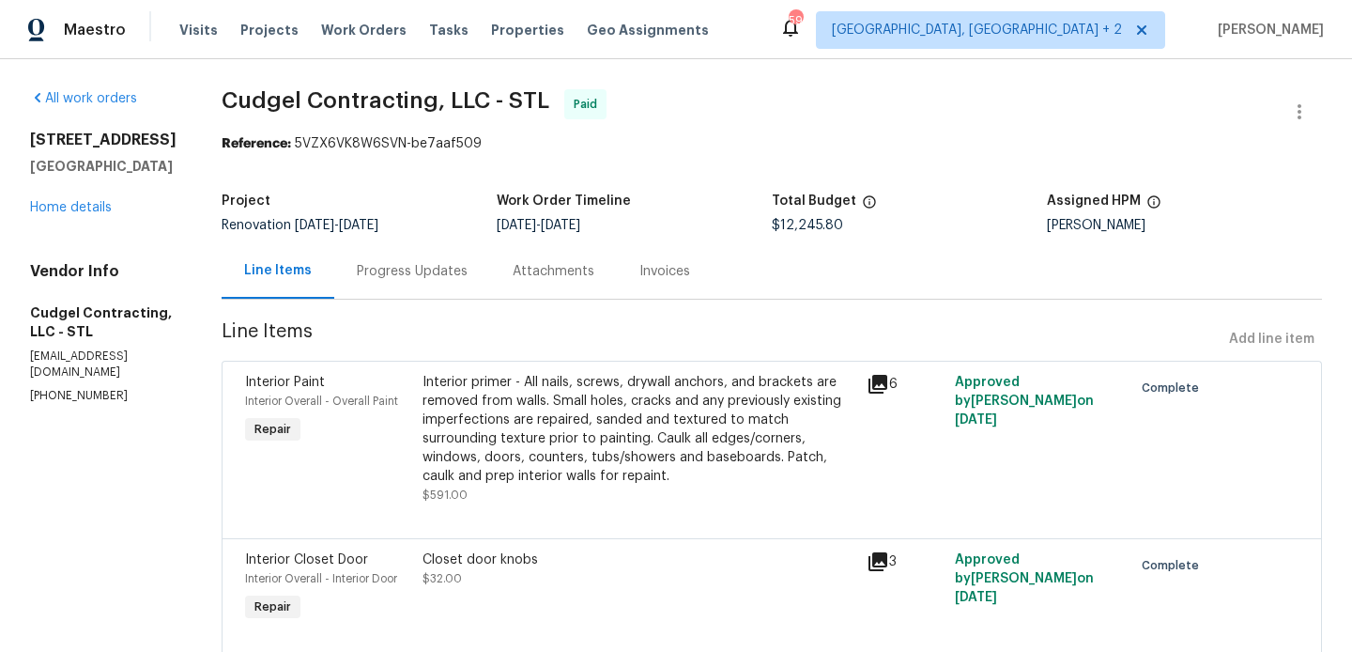
click at [93, 388] on p "[PHONE_NUMBER]" at bounding box center [103, 396] width 146 height 16
click at [833, 219] on span "$12,245.80" at bounding box center [807, 225] width 71 height 13
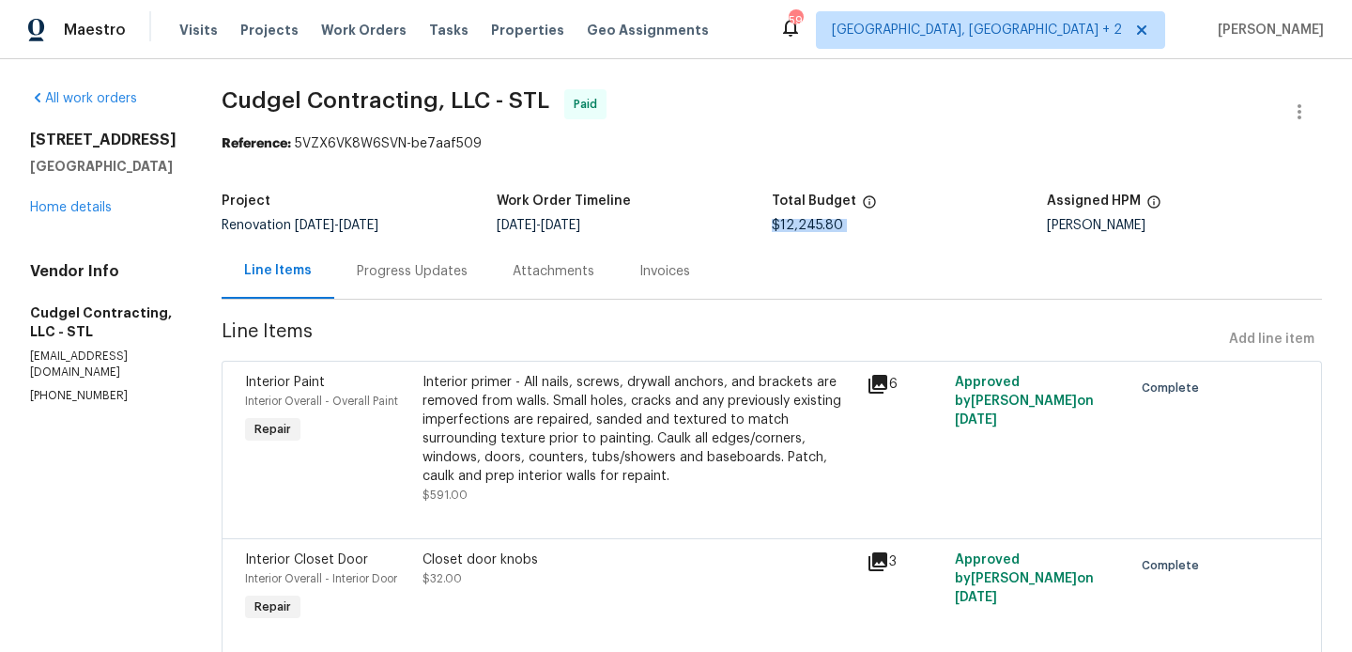
click at [833, 219] on span "$12,245.80" at bounding box center [807, 225] width 71 height 13
click at [73, 210] on link "Home details" at bounding box center [71, 207] width 82 height 13
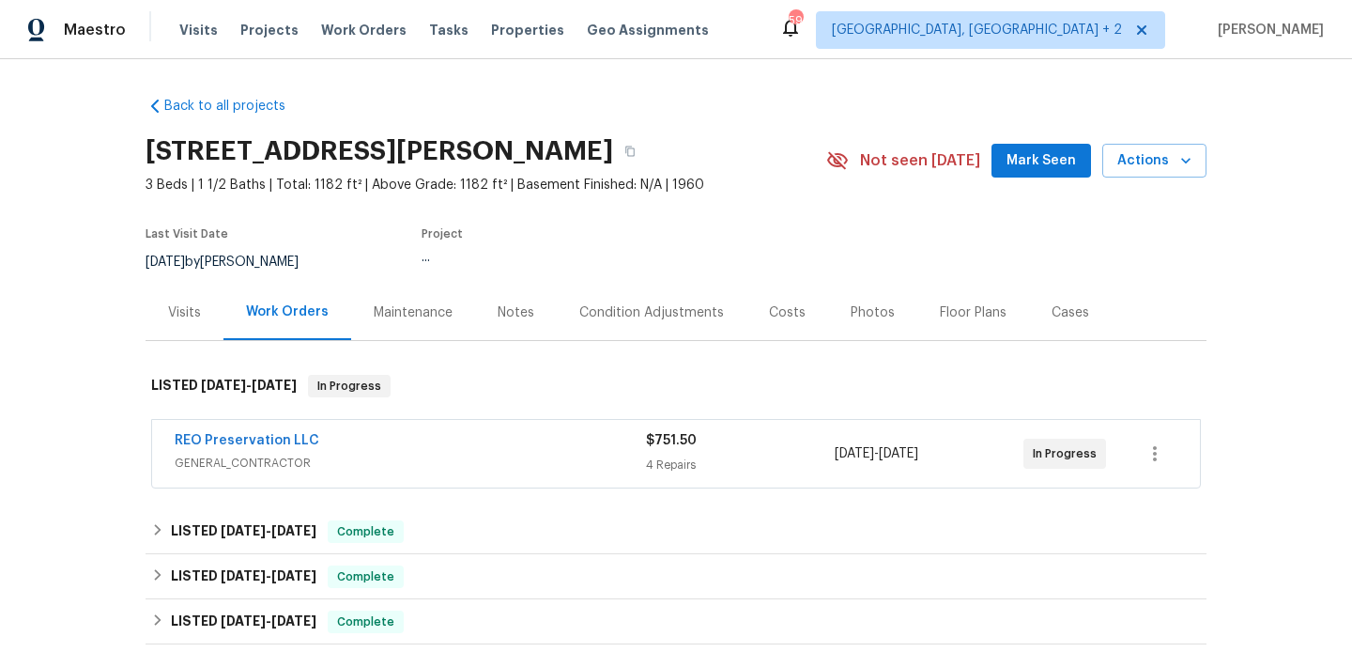
scroll to position [550, 0]
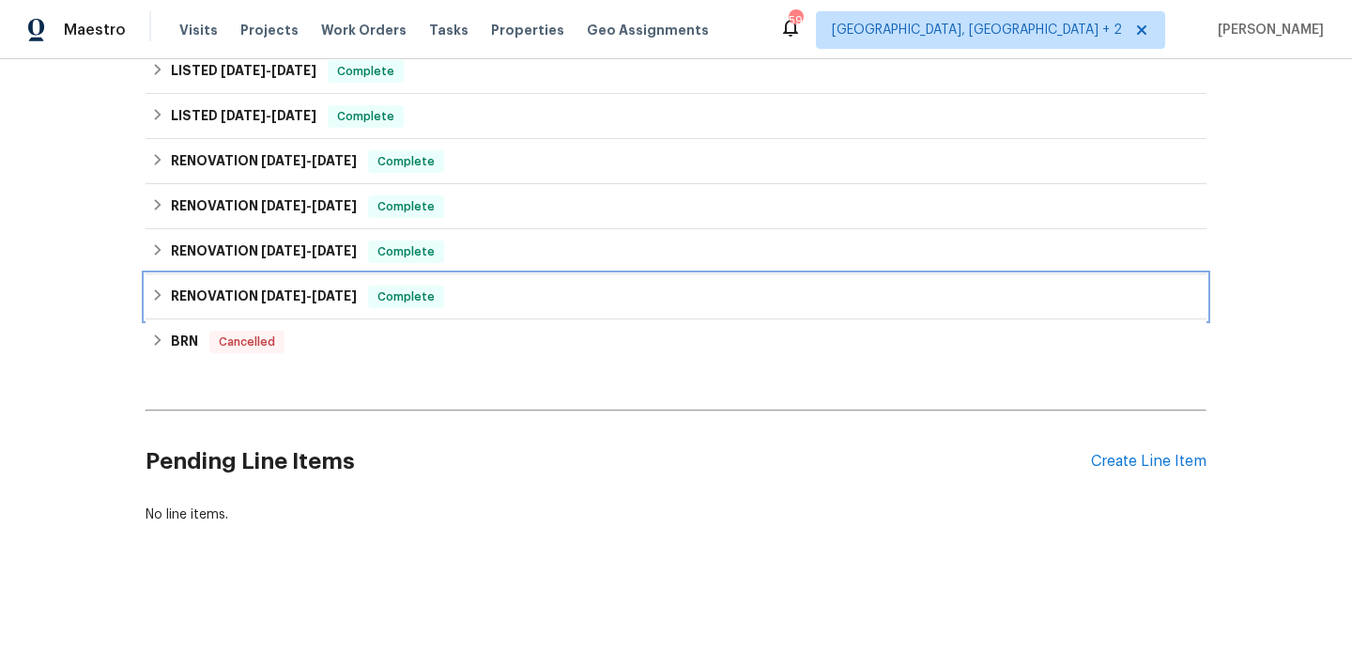
click at [302, 302] on h6 "RENOVATION [DATE] - [DATE]" at bounding box center [264, 296] width 186 height 23
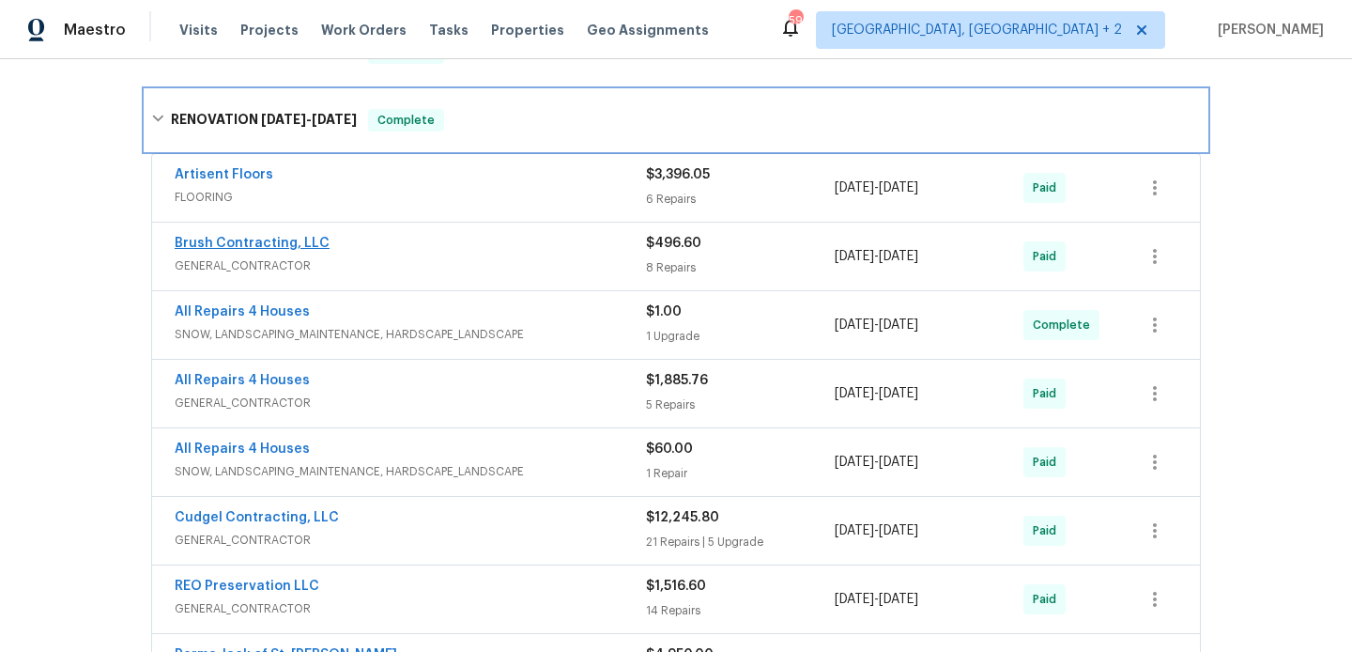
scroll to position [750, 0]
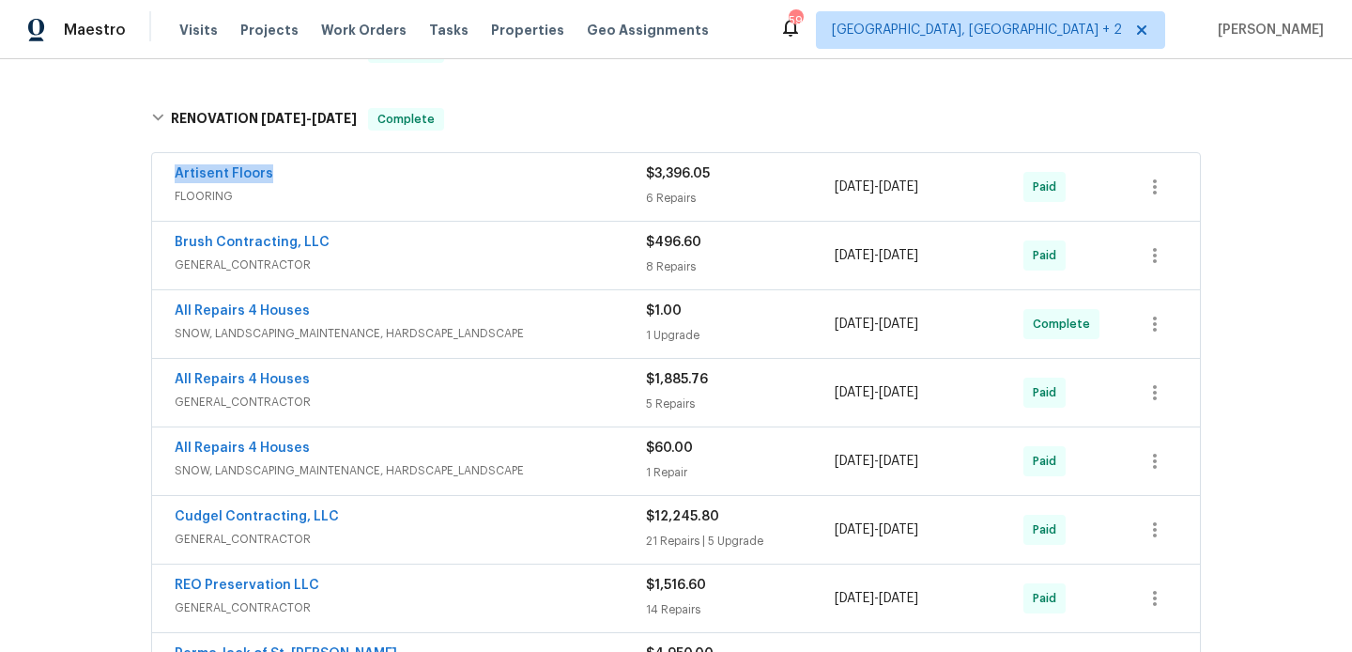
drag, startPoint x: 277, startPoint y: 175, endPoint x: 139, endPoint y: 174, distance: 138.0
click at [139, 174] on div "Back to all projects [STREET_ADDRESS] 3 Beds | 1 1/2 Baths | Total: 1182 ft² | …" at bounding box center [676, 355] width 1352 height 592
click at [220, 169] on link "Artisent Floors" at bounding box center [224, 173] width 99 height 13
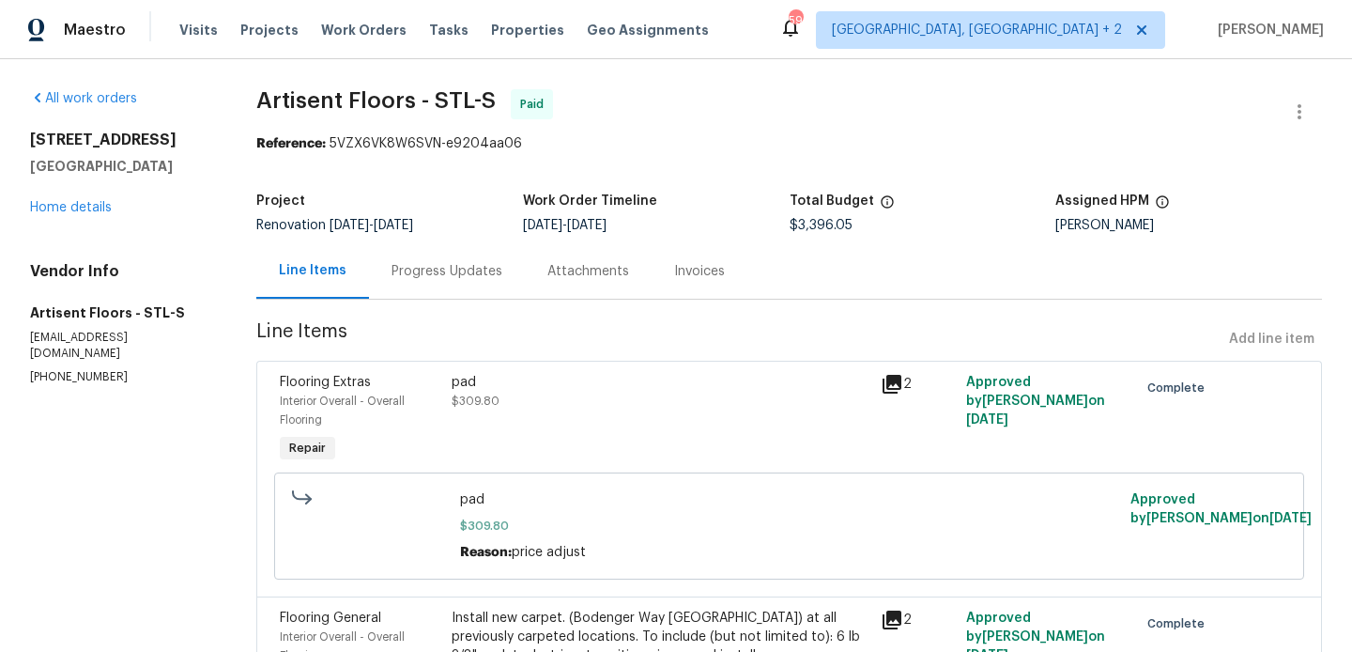
click at [45, 347] on div "Vendor Info Artisent Floors - STL-S [EMAIL_ADDRESS][DOMAIN_NAME] [PHONE_NUMBER]" at bounding box center [120, 323] width 181 height 123
click at [67, 333] on p "[EMAIL_ADDRESS][DOMAIN_NAME]" at bounding box center [120, 346] width 181 height 32
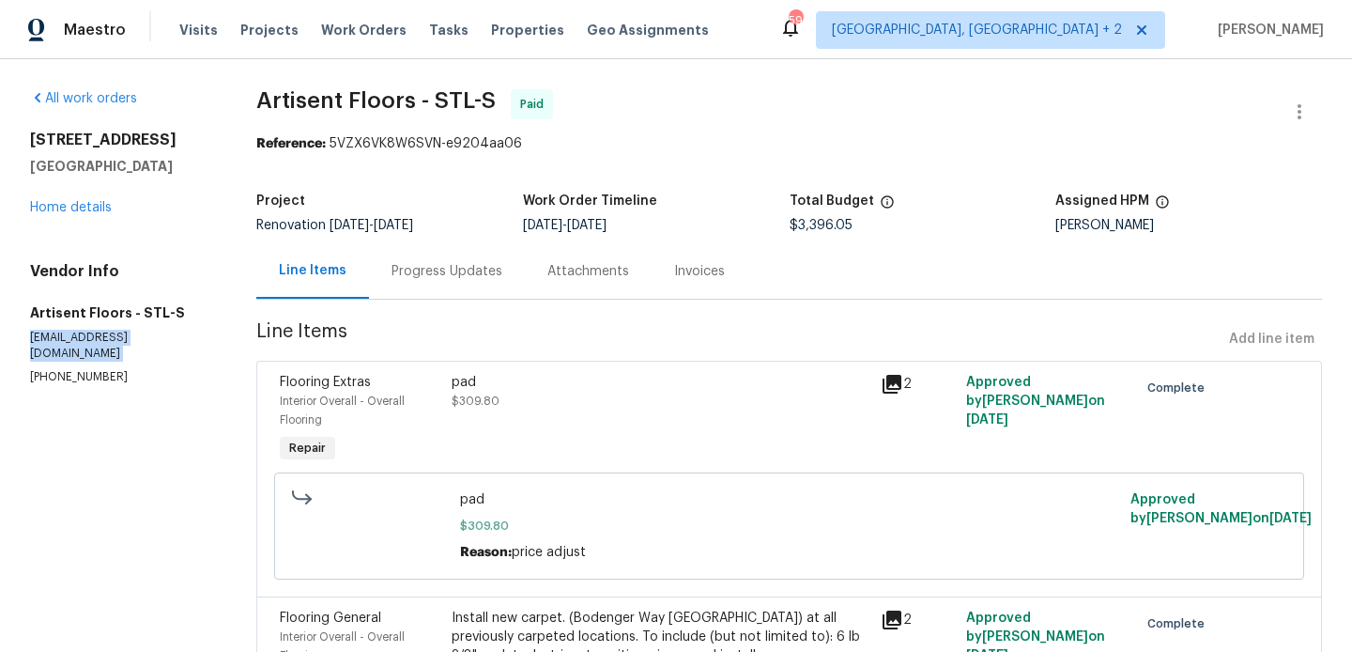
click at [67, 333] on p "[EMAIL_ADDRESS][DOMAIN_NAME]" at bounding box center [120, 346] width 181 height 32
click at [82, 369] on p "[PHONE_NUMBER]" at bounding box center [120, 377] width 181 height 16
click at [795, 223] on span "$3,396.05" at bounding box center [821, 225] width 63 height 13
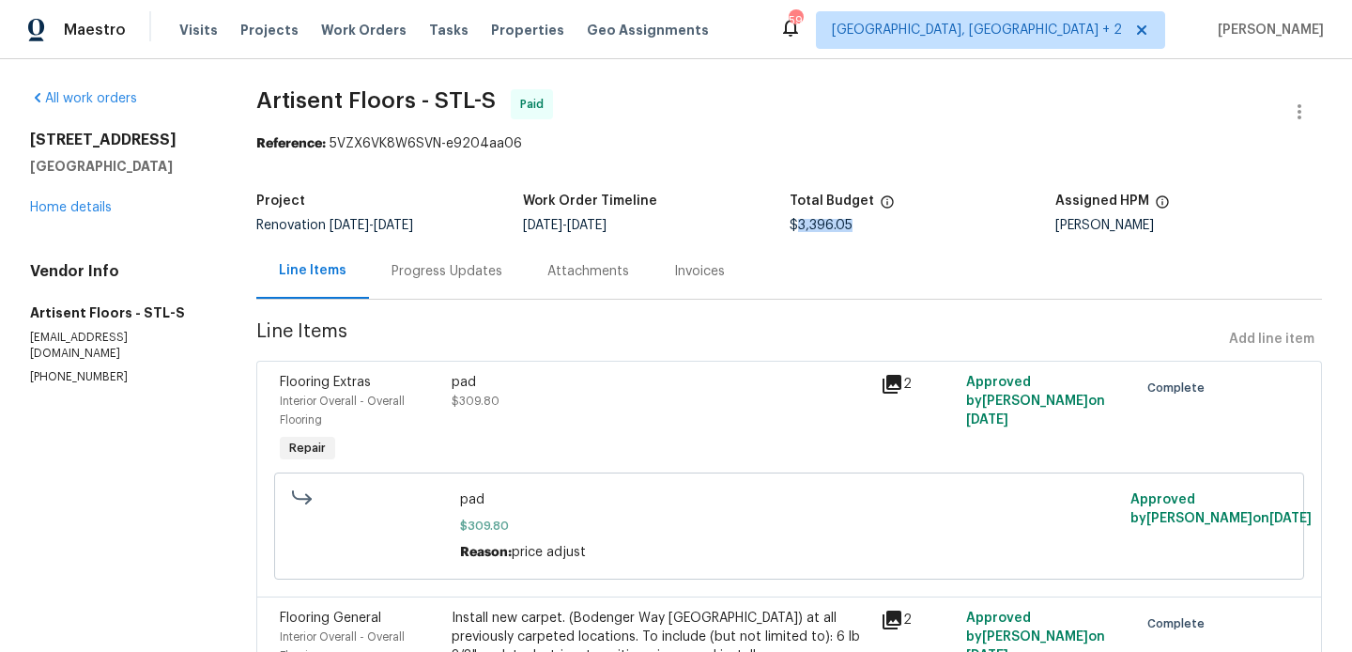
click at [795, 223] on span "$3,396.05" at bounding box center [821, 225] width 63 height 13
click at [97, 208] on link "Home details" at bounding box center [71, 207] width 82 height 13
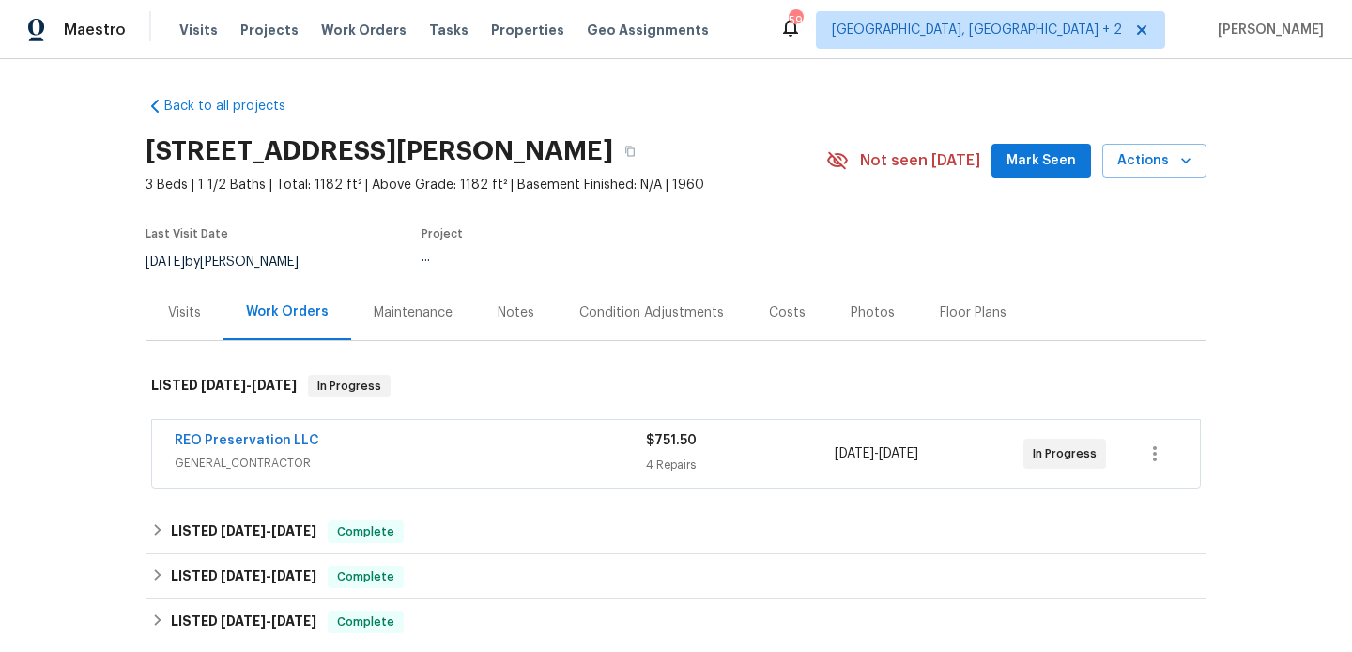
scroll to position [550, 0]
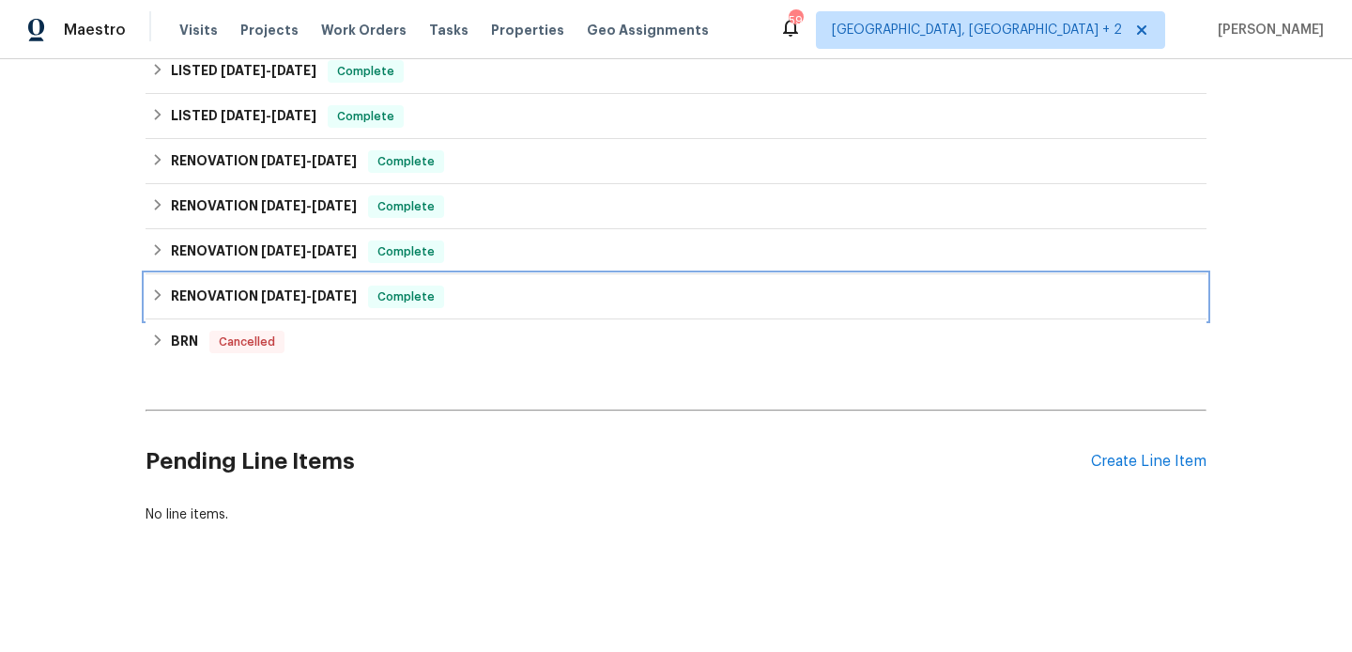
click at [319, 290] on span "[DATE]" at bounding box center [334, 295] width 45 height 13
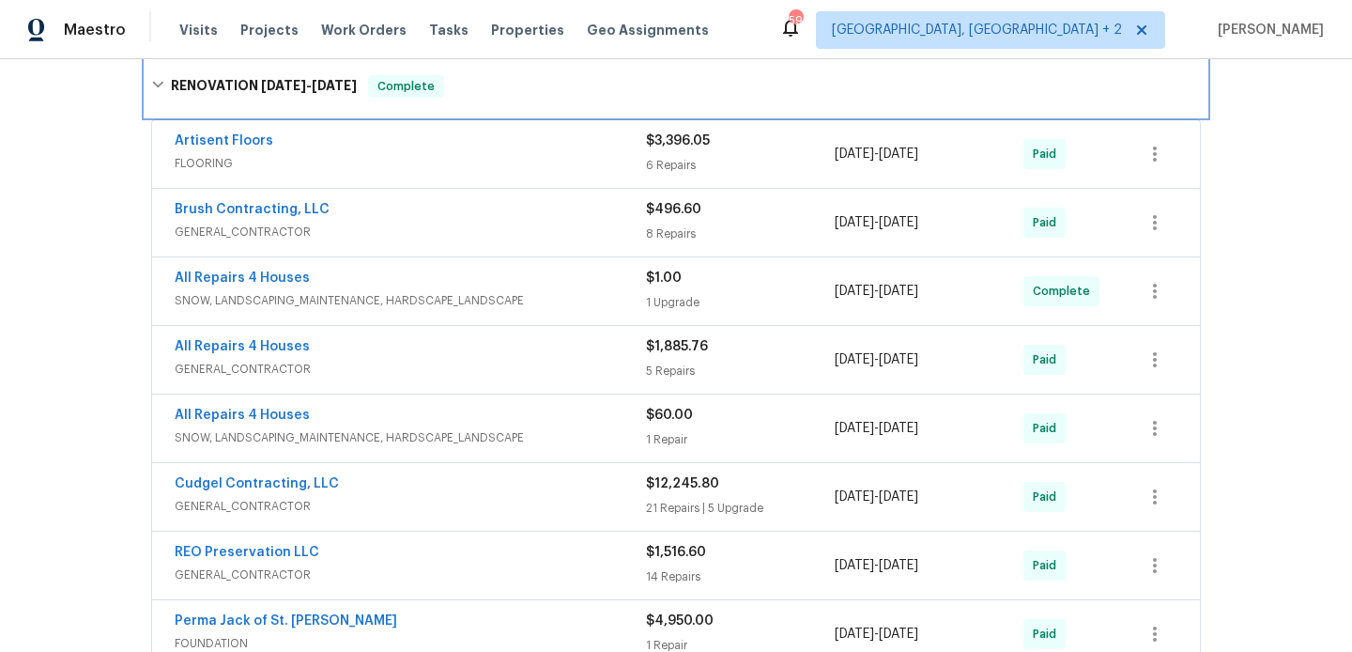
scroll to position [785, 0]
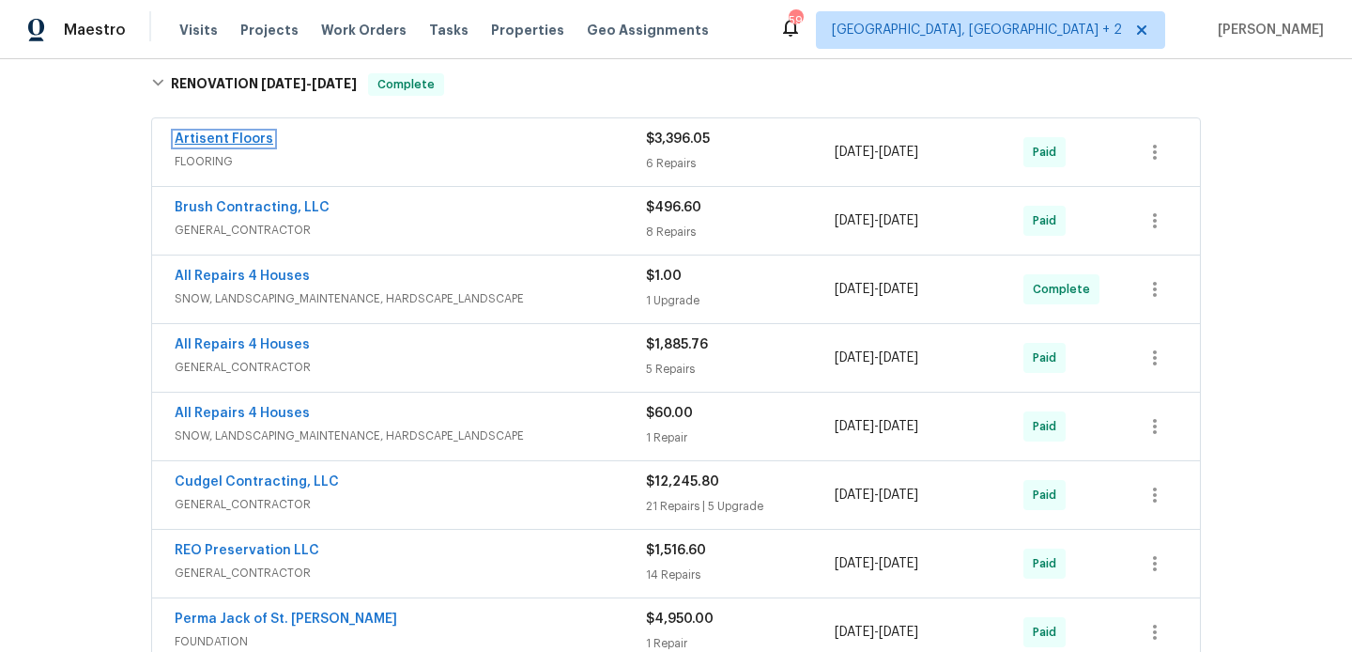
click at [239, 138] on link "Artisent Floors" at bounding box center [224, 138] width 99 height 13
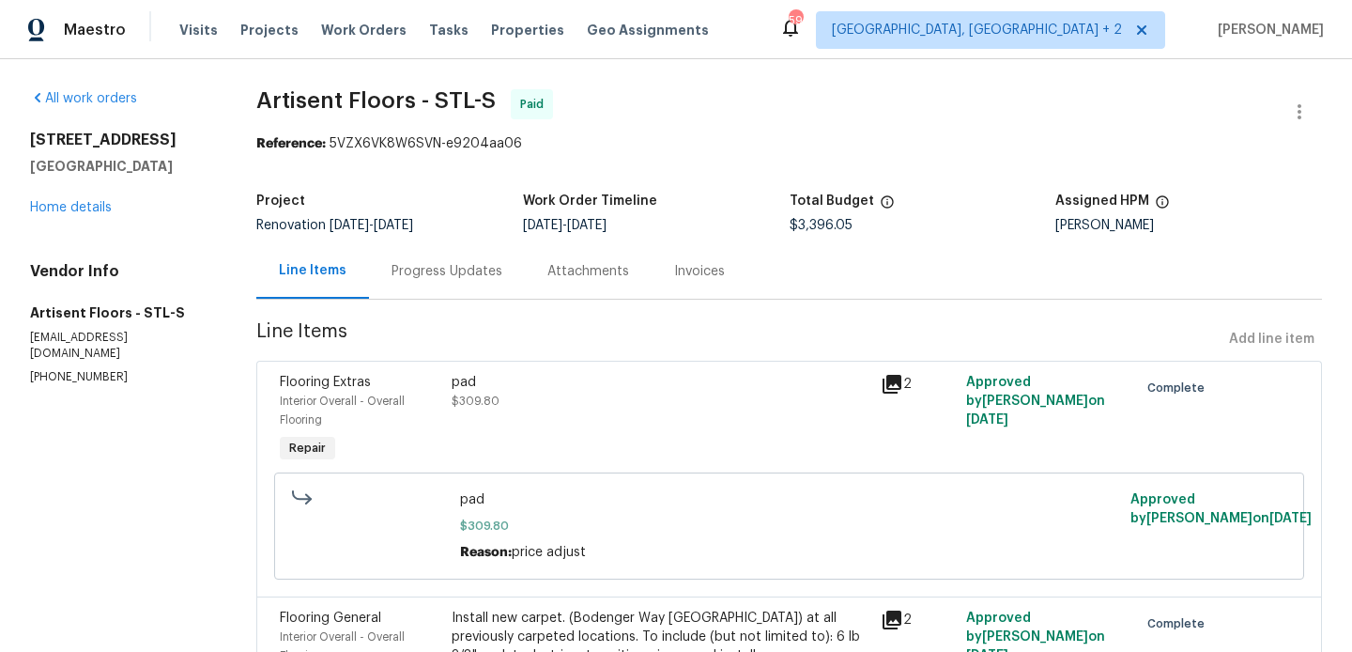
click at [69, 197] on div "[STREET_ADDRESS][PERSON_NAME] Home details" at bounding box center [120, 173] width 181 height 86
click at [57, 218] on div "All work orders [STREET_ADDRESS][PERSON_NAME] Home details Vendor Info Artisent…" at bounding box center [120, 237] width 181 height 296
click at [47, 207] on link "Home details" at bounding box center [71, 207] width 82 height 13
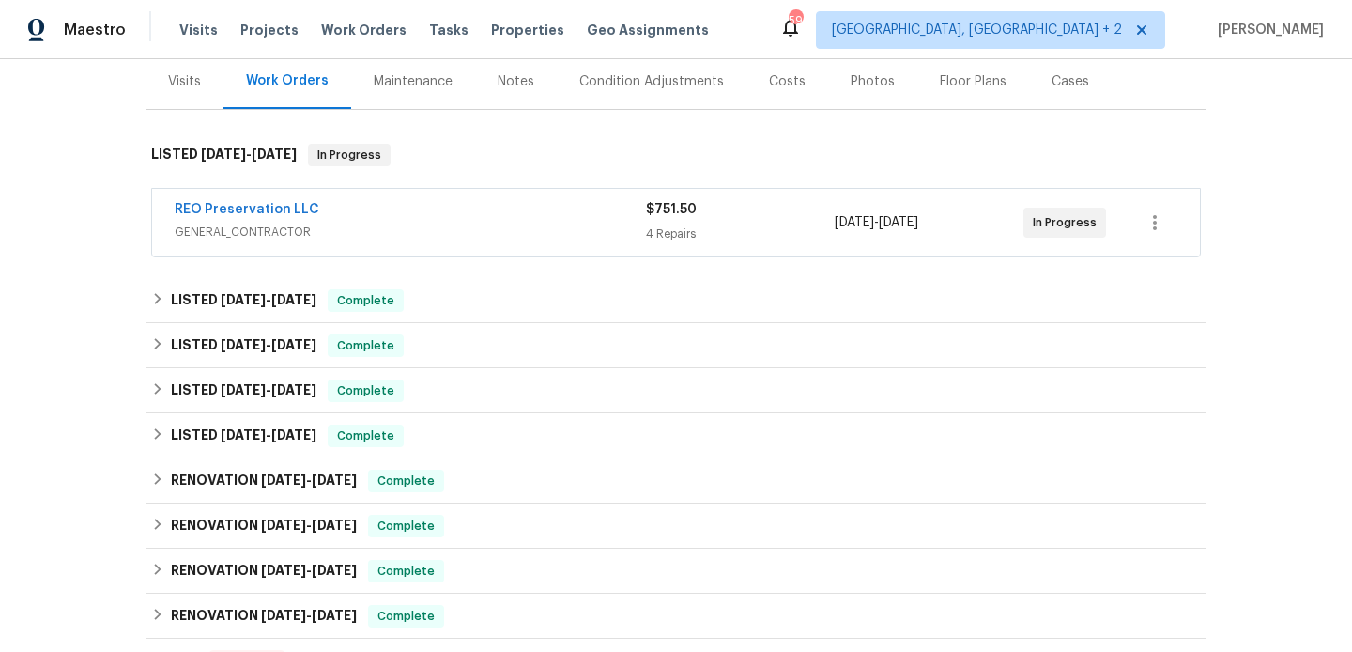
scroll to position [550, 0]
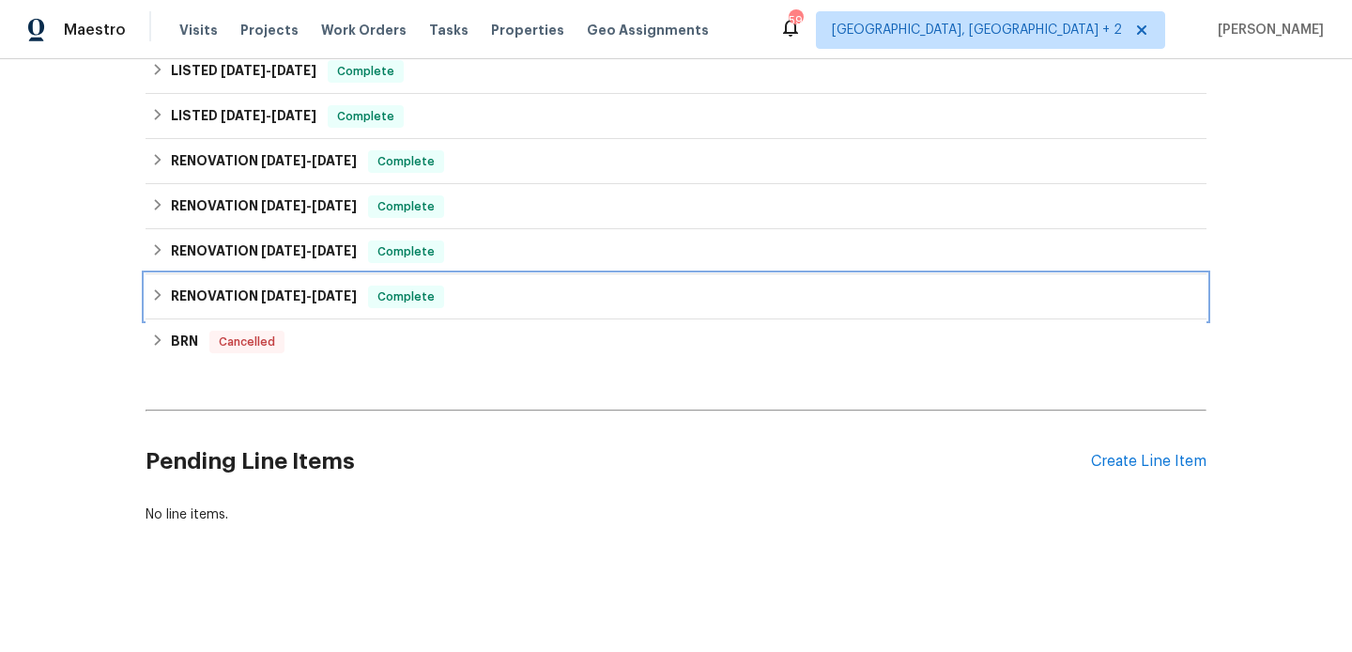
click at [302, 293] on span "[DATE]" at bounding box center [283, 295] width 45 height 13
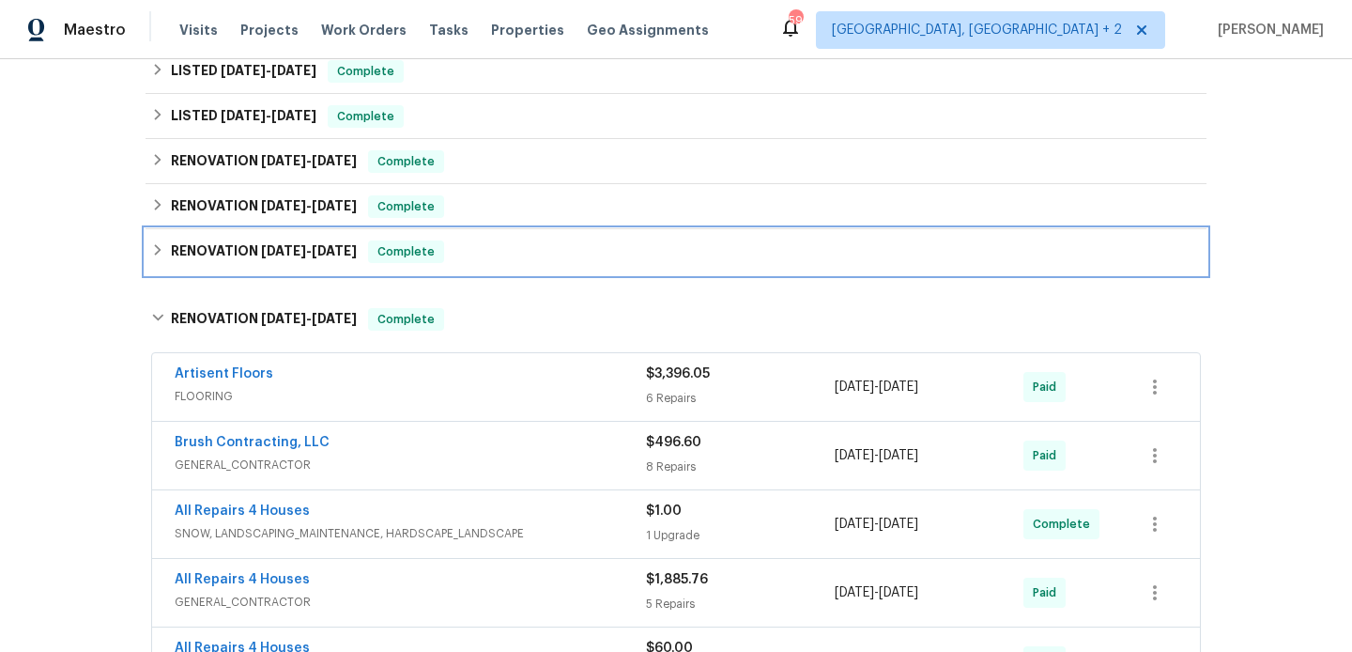
click at [392, 252] on span "Complete" at bounding box center [406, 251] width 72 height 19
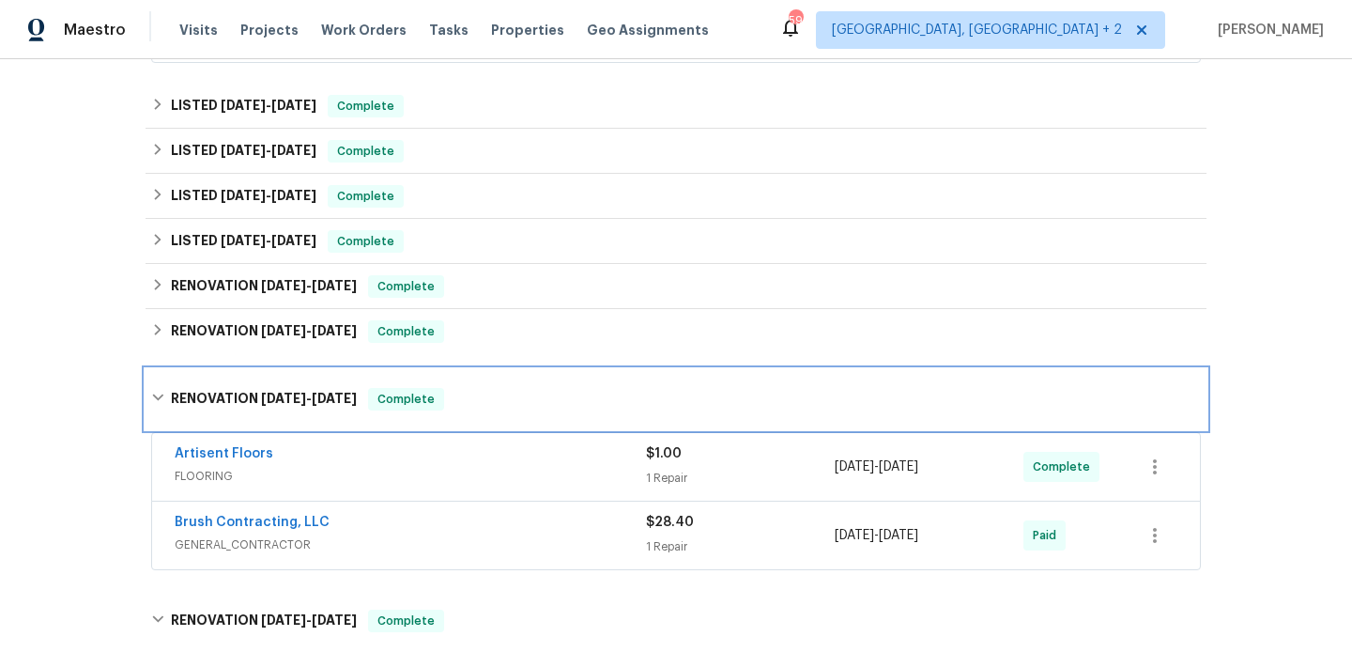
scroll to position [426, 0]
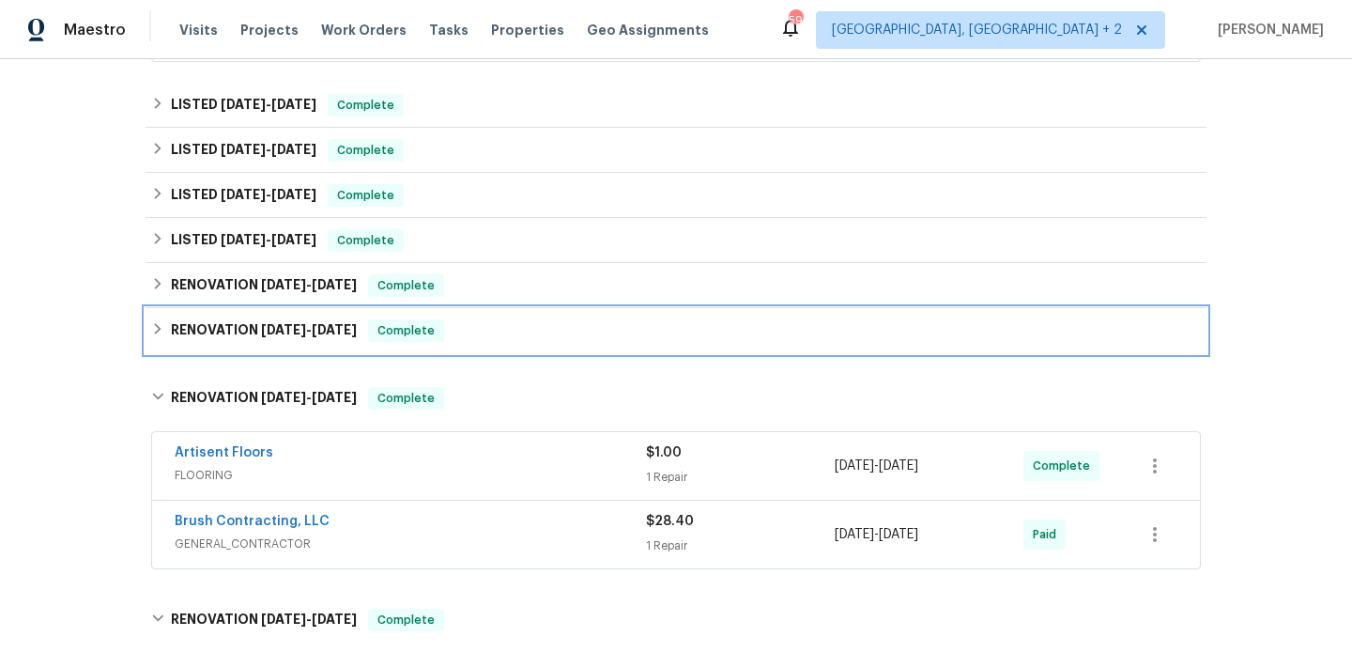
click at [357, 328] on span "[DATE]" at bounding box center [334, 329] width 45 height 13
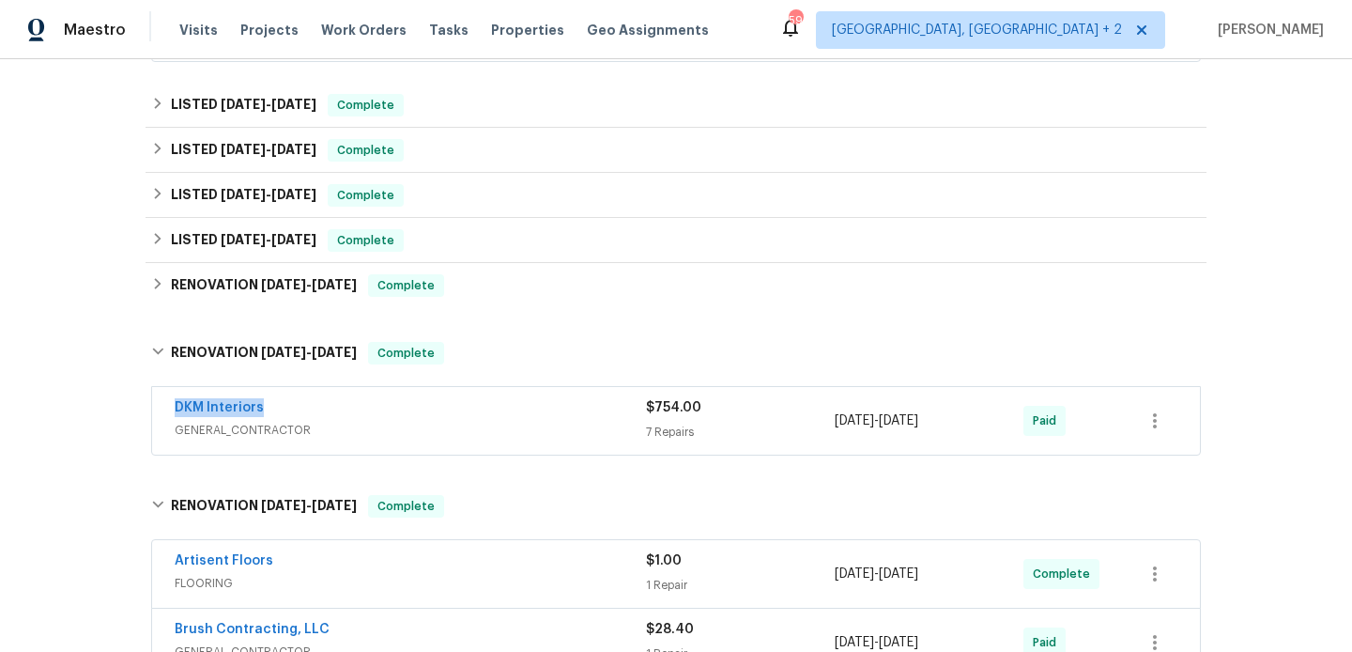
drag, startPoint x: 276, startPoint y: 407, endPoint x: 155, endPoint y: 404, distance: 121.1
click at [155, 404] on div "DKM Interiors GENERAL_CONTRACTOR $754.00 7 Repairs [DATE] - [DATE] Paid" at bounding box center [676, 421] width 1048 height 68
click at [229, 404] on link "DKM Interiors" at bounding box center [219, 407] width 89 height 13
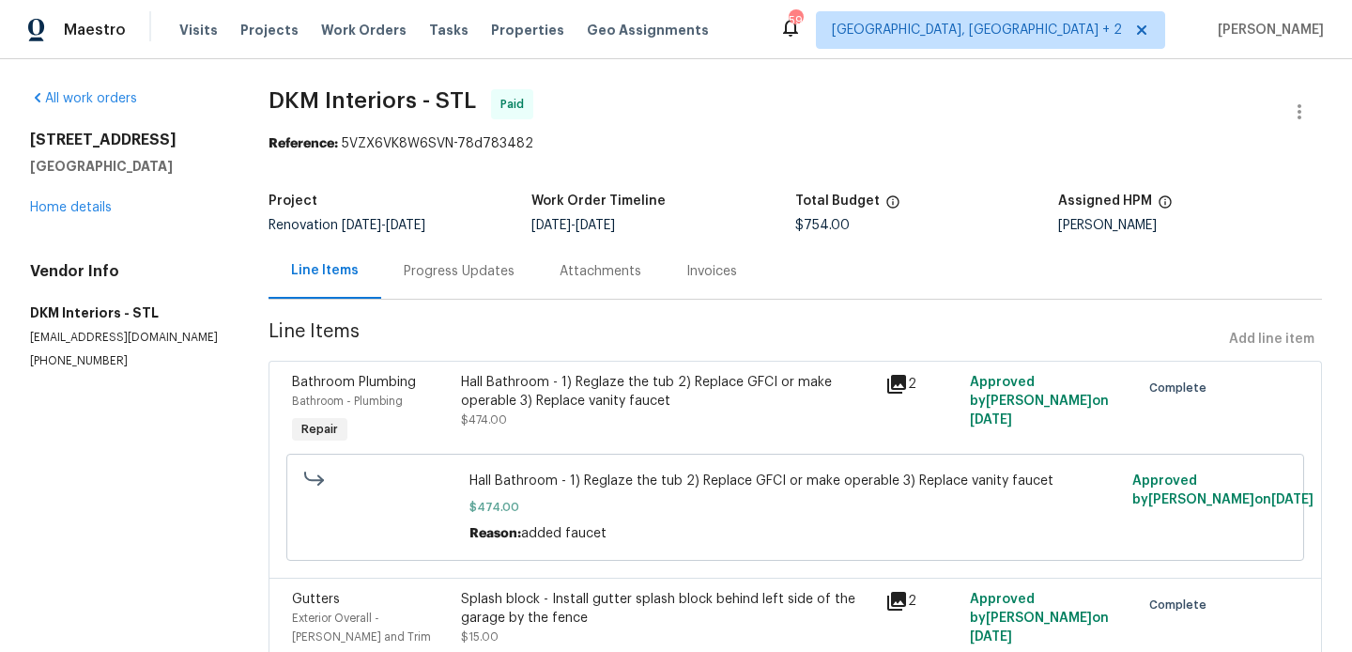
click at [100, 348] on div "Vendor Info DKM Interiors - STL [EMAIL_ADDRESS][DOMAIN_NAME] [PHONE_NUMBER]" at bounding box center [126, 315] width 193 height 107
click at [806, 218] on div "Total Budget" at bounding box center [927, 206] width 264 height 24
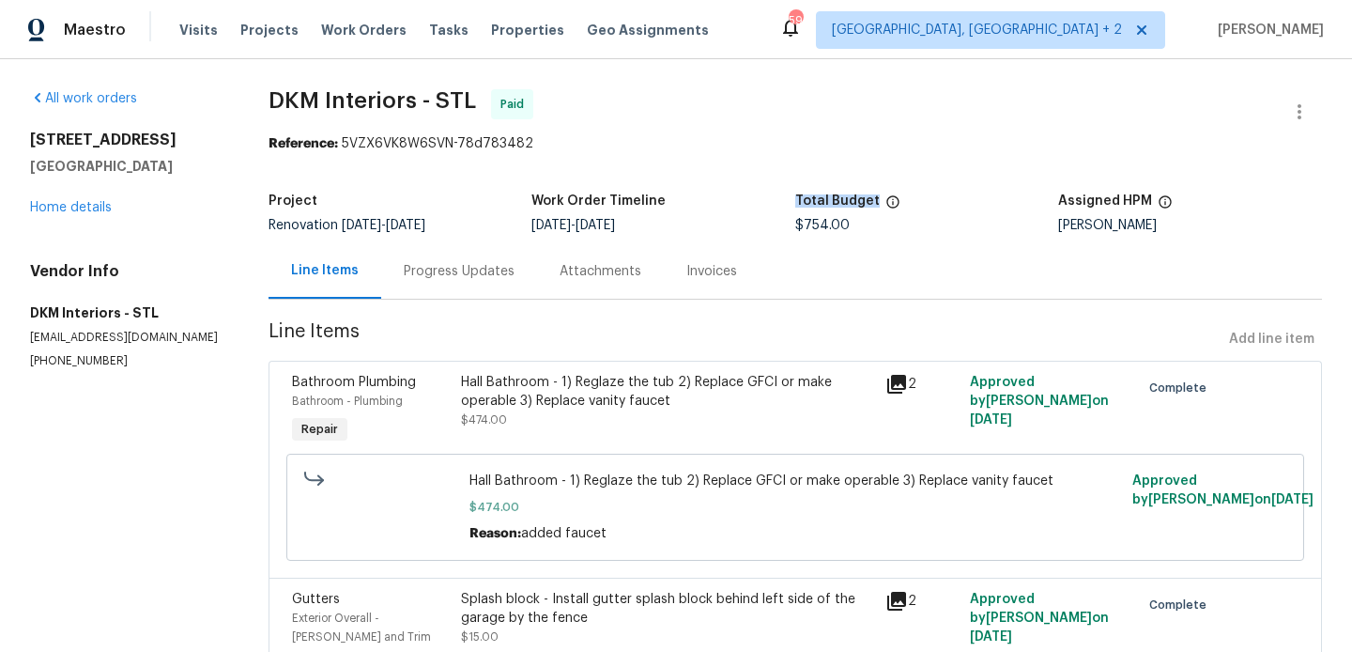
click at [806, 218] on div "Total Budget" at bounding box center [927, 206] width 264 height 24
click at [809, 230] on span "$754.00" at bounding box center [822, 225] width 54 height 13
click at [56, 345] on p "[EMAIL_ADDRESS][DOMAIN_NAME]" at bounding box center [126, 338] width 193 height 16
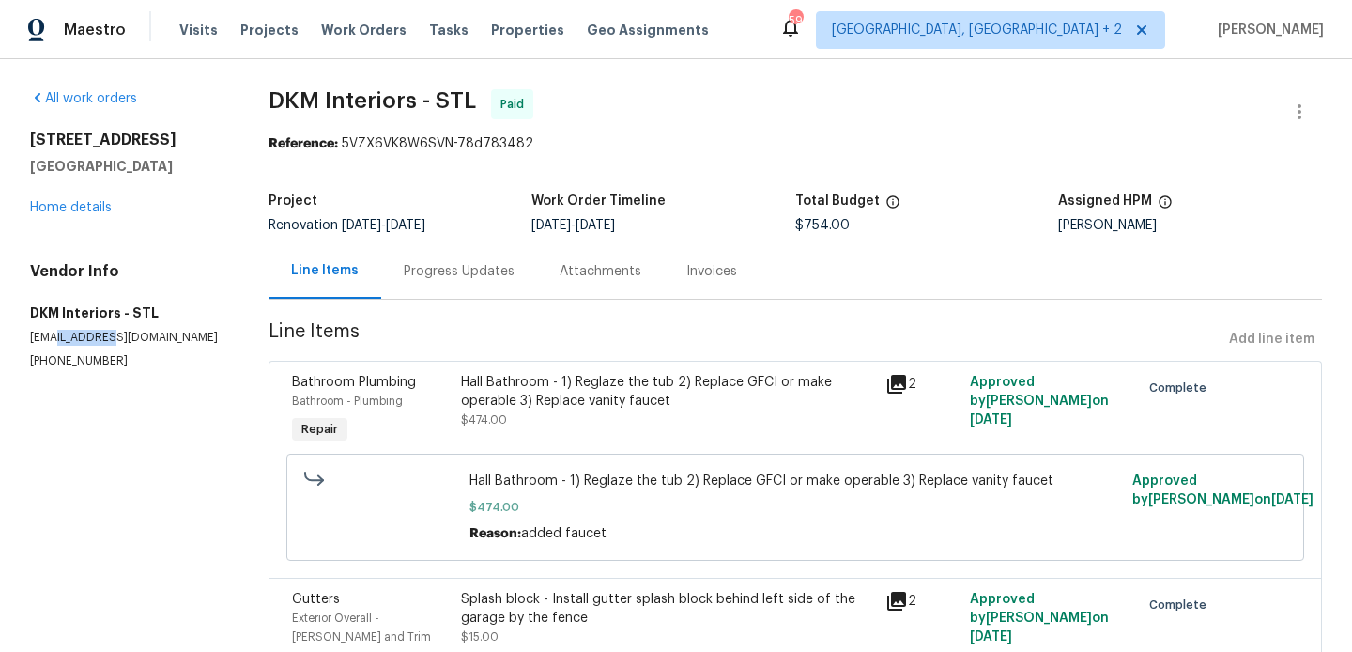
click at [56, 345] on p "[EMAIL_ADDRESS][DOMAIN_NAME]" at bounding box center [126, 338] width 193 height 16
click at [66, 205] on link "Home details" at bounding box center [71, 207] width 82 height 13
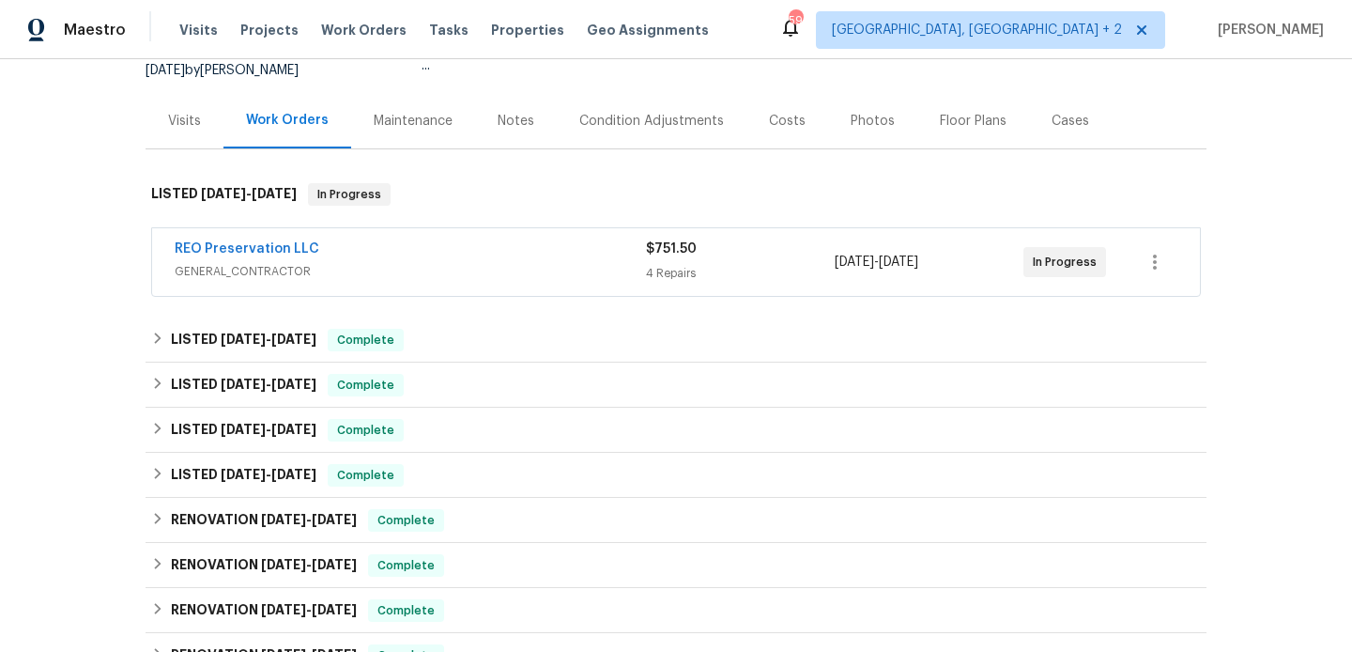
scroll to position [520, 0]
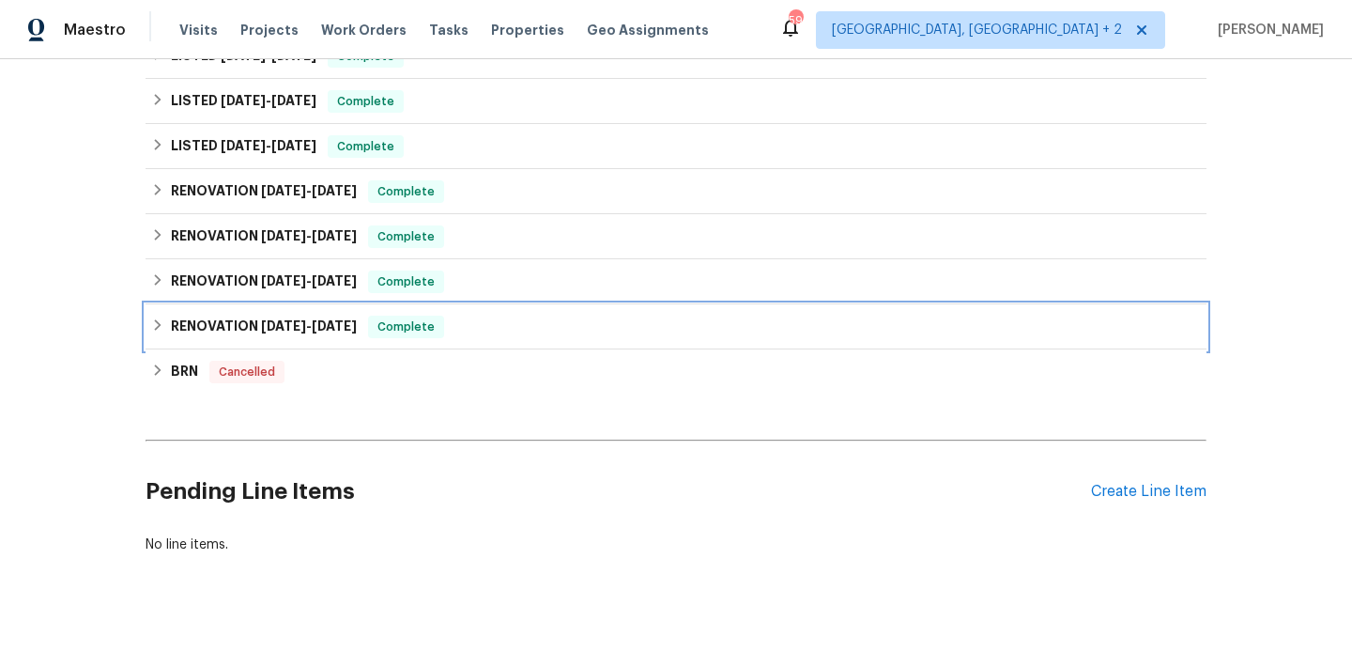
click at [333, 309] on div "RENOVATION [DATE] - [DATE] Complete" at bounding box center [676, 326] width 1061 height 45
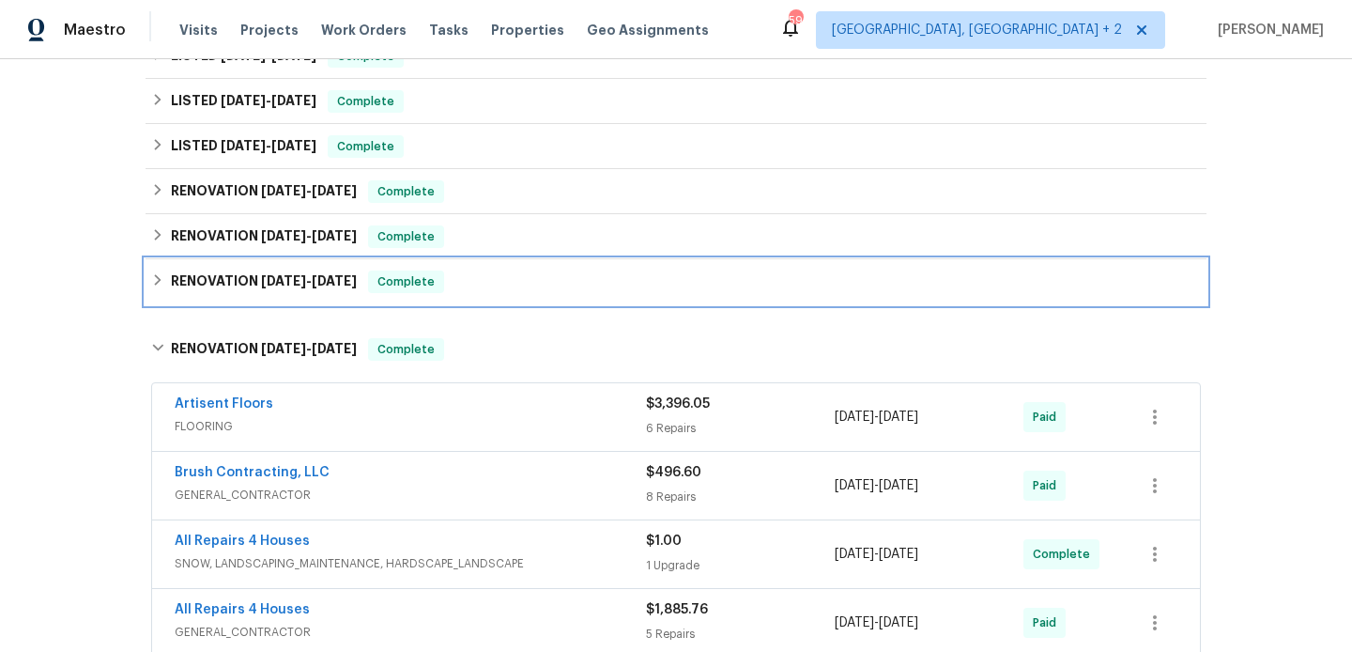
click at [324, 293] on div "RENOVATION [DATE] - [DATE] Complete" at bounding box center [676, 281] width 1061 height 45
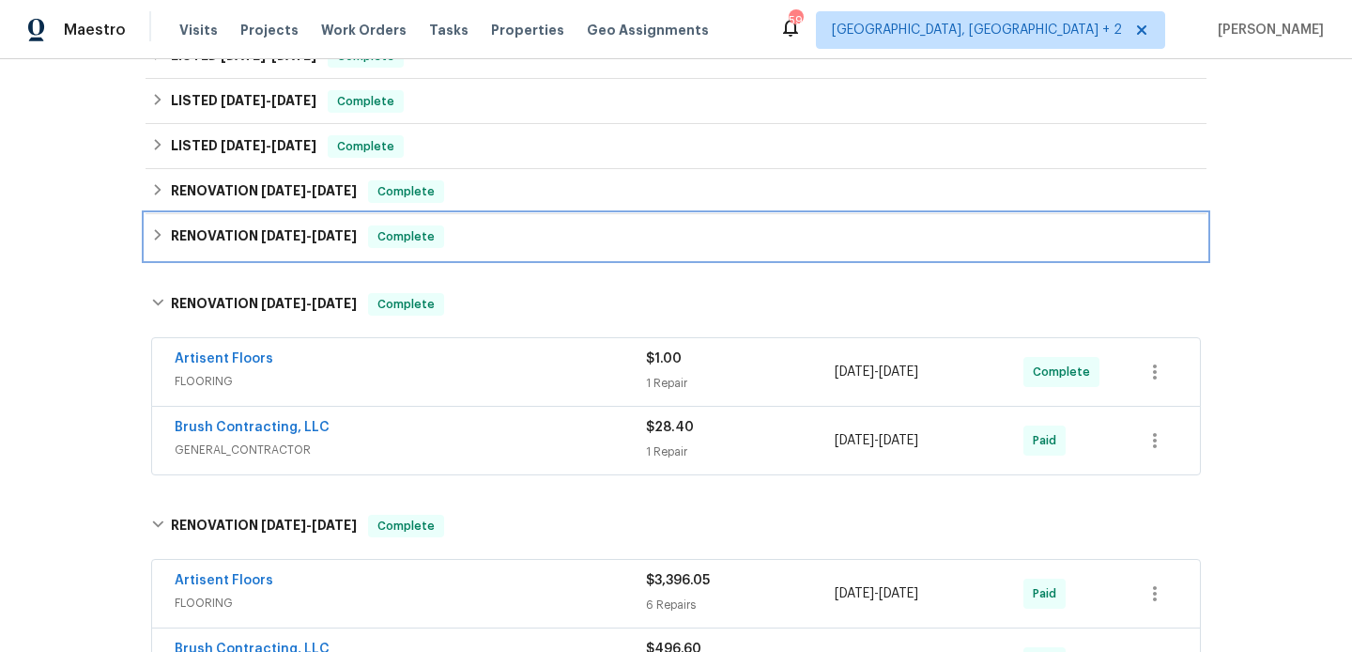
click at [327, 241] on span "[DATE]" at bounding box center [334, 235] width 45 height 13
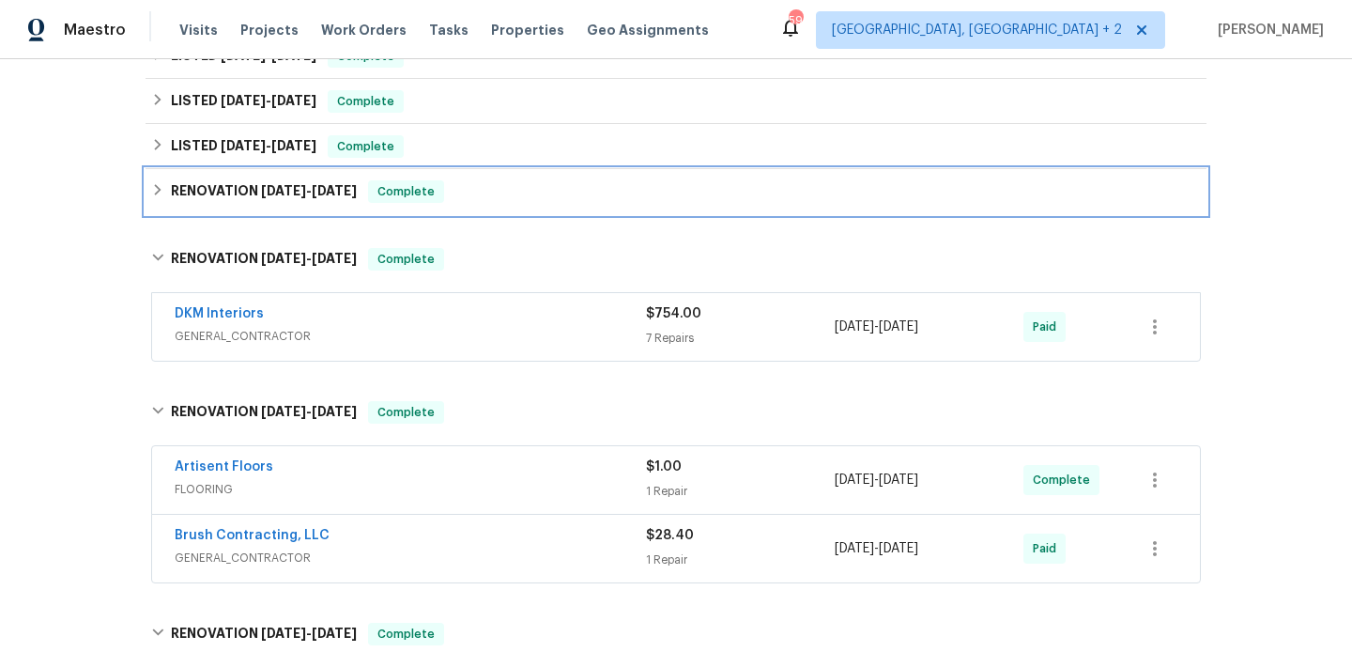
click at [311, 204] on div "RENOVATION [DATE] - [DATE] Complete" at bounding box center [676, 191] width 1061 height 45
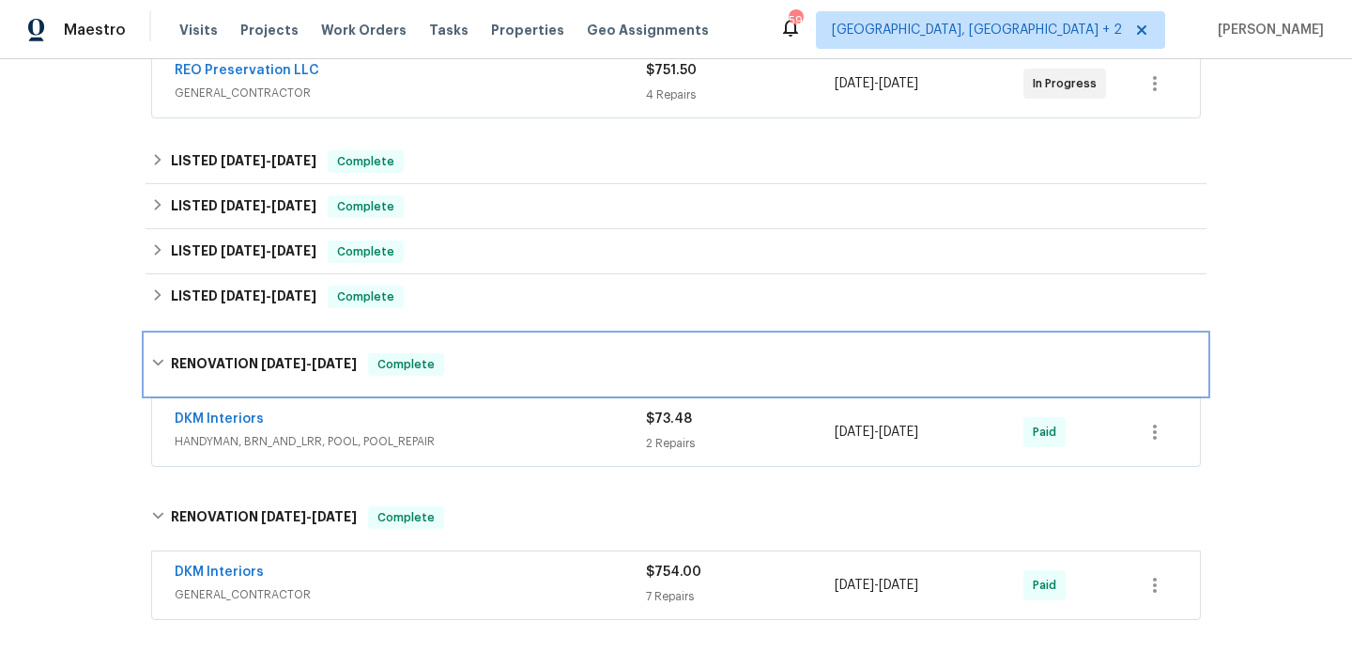
scroll to position [370, 0]
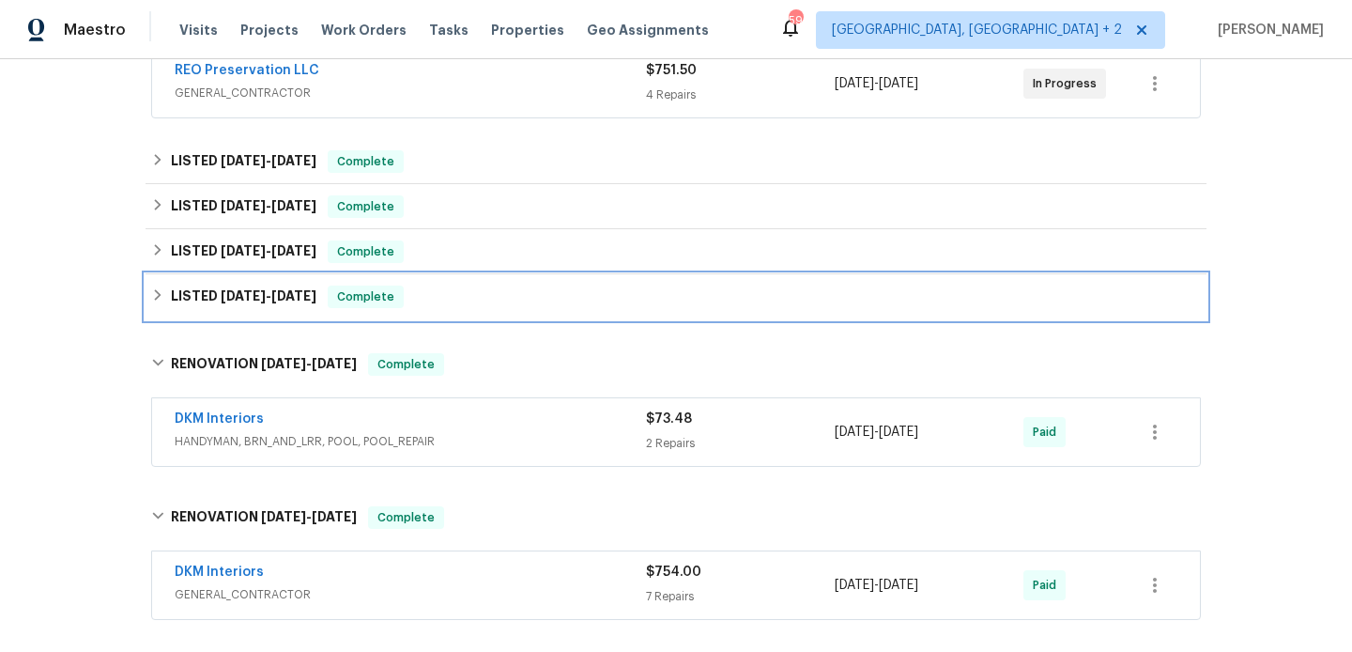
click at [368, 297] on span "Complete" at bounding box center [366, 296] width 72 height 19
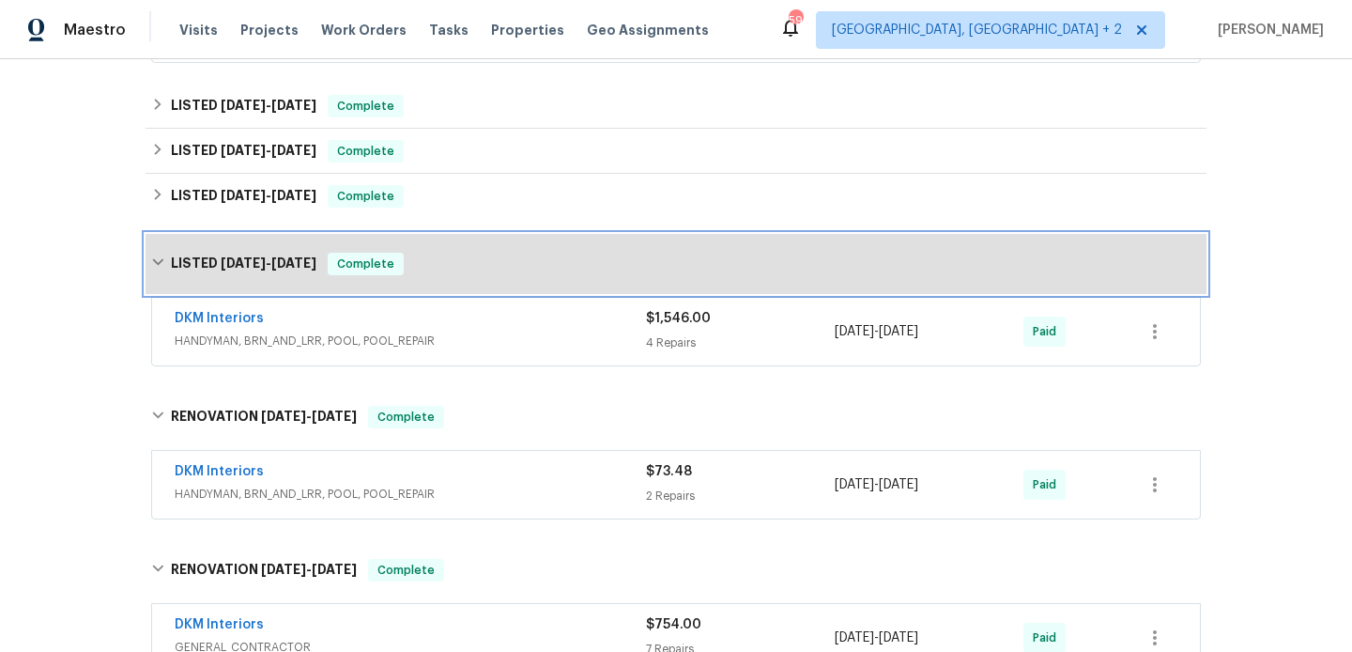
scroll to position [420, 0]
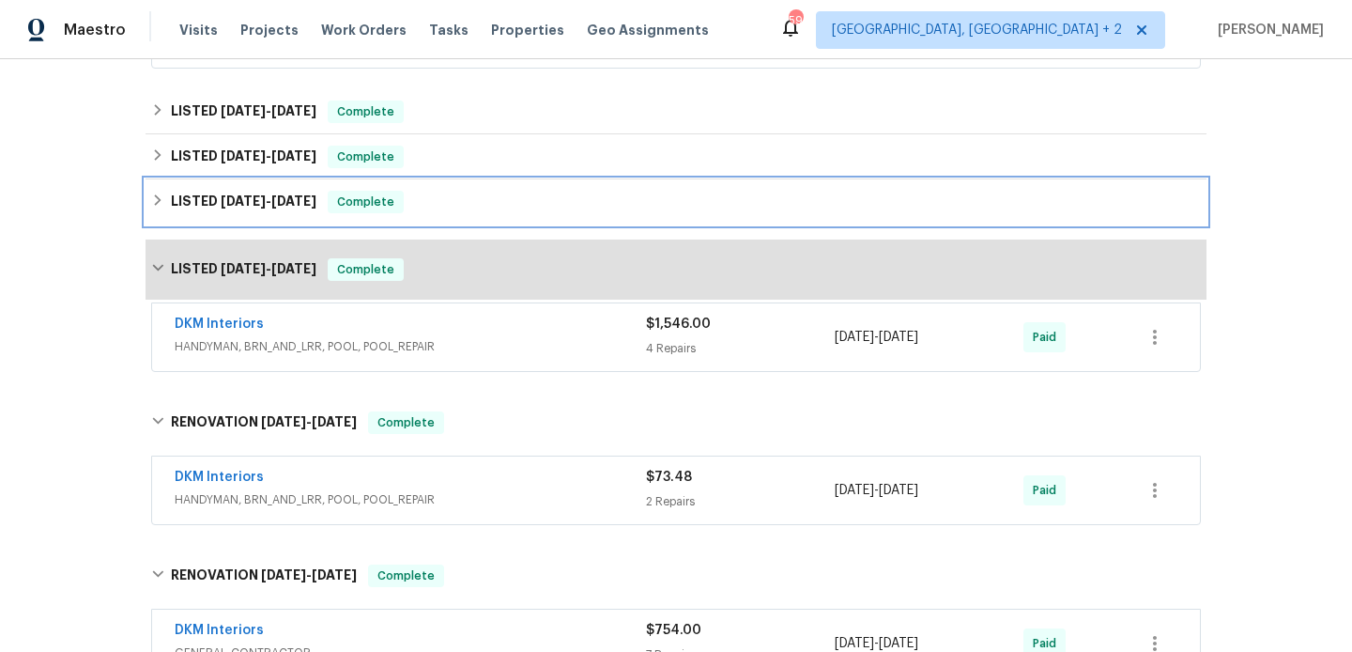
click at [397, 202] on span "Complete" at bounding box center [366, 201] width 72 height 19
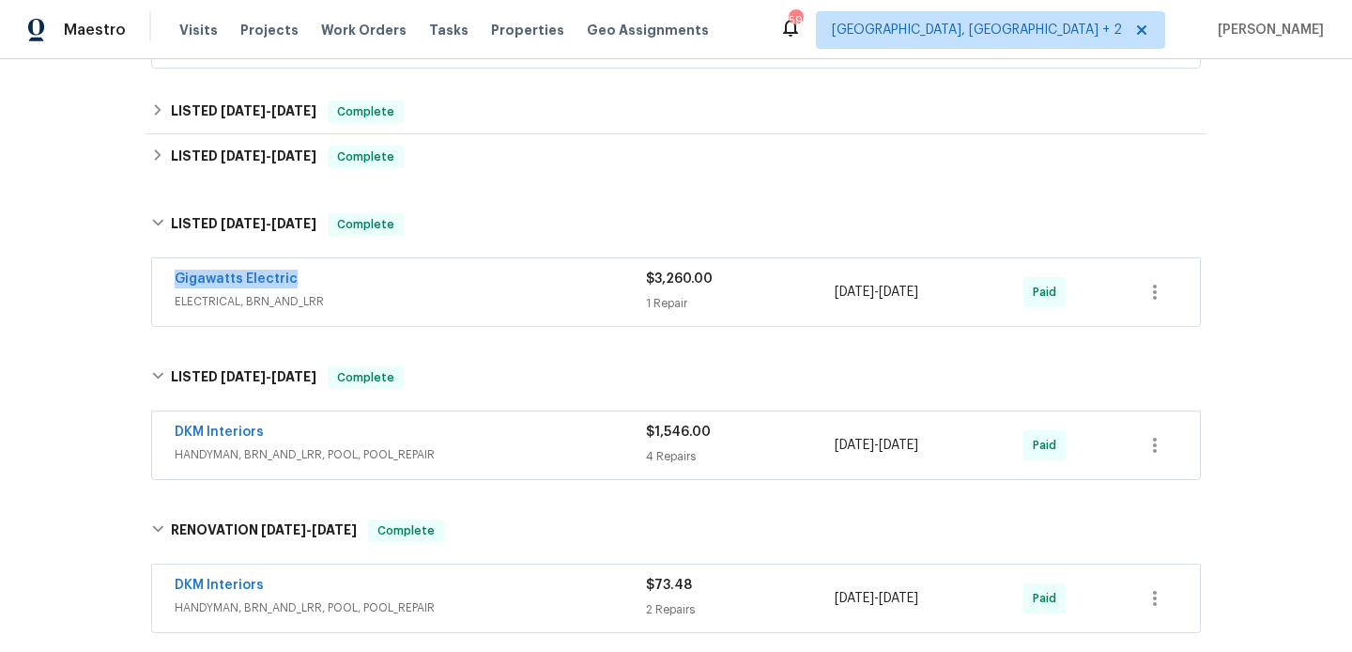
drag, startPoint x: 306, startPoint y: 277, endPoint x: 165, endPoint y: 277, distance: 140.8
click at [165, 277] on div "Gigawatts Electric ELECTRICAL, BRN_AND_LRR $3,260.00 1 Repair [DATE] - [DATE] P…" at bounding box center [676, 292] width 1048 height 68
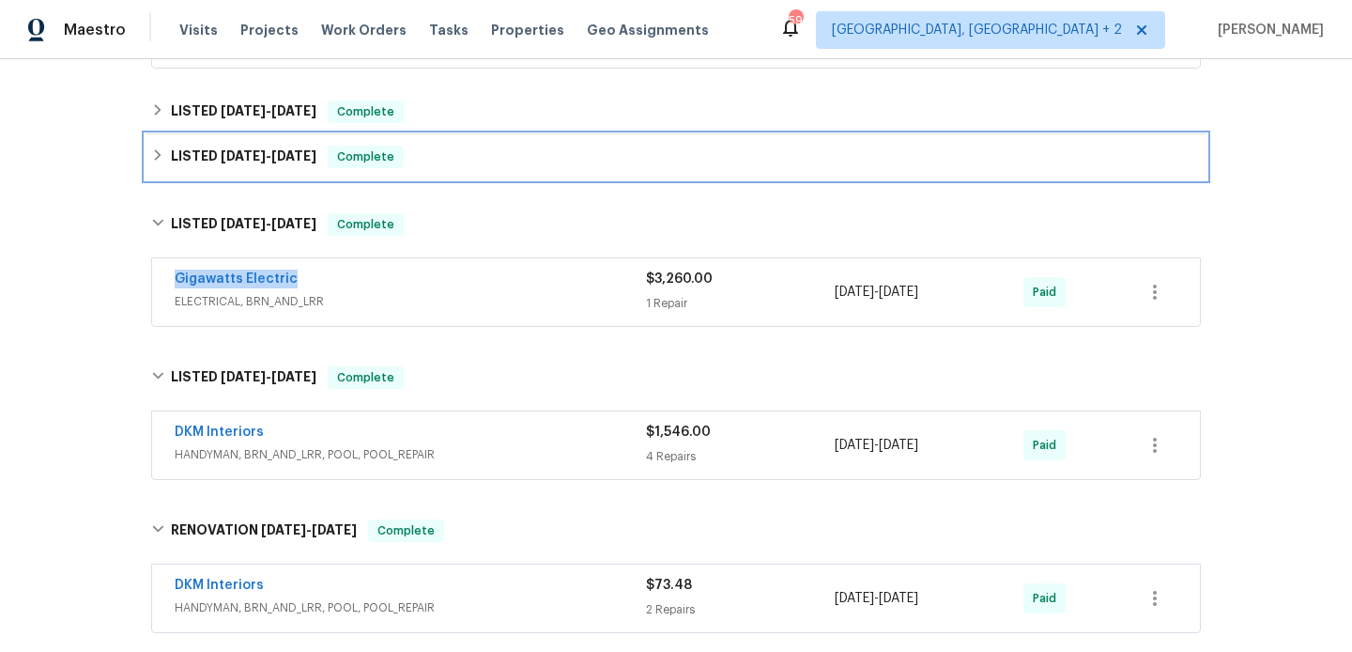
click at [308, 156] on span "[DATE]" at bounding box center [293, 155] width 45 height 13
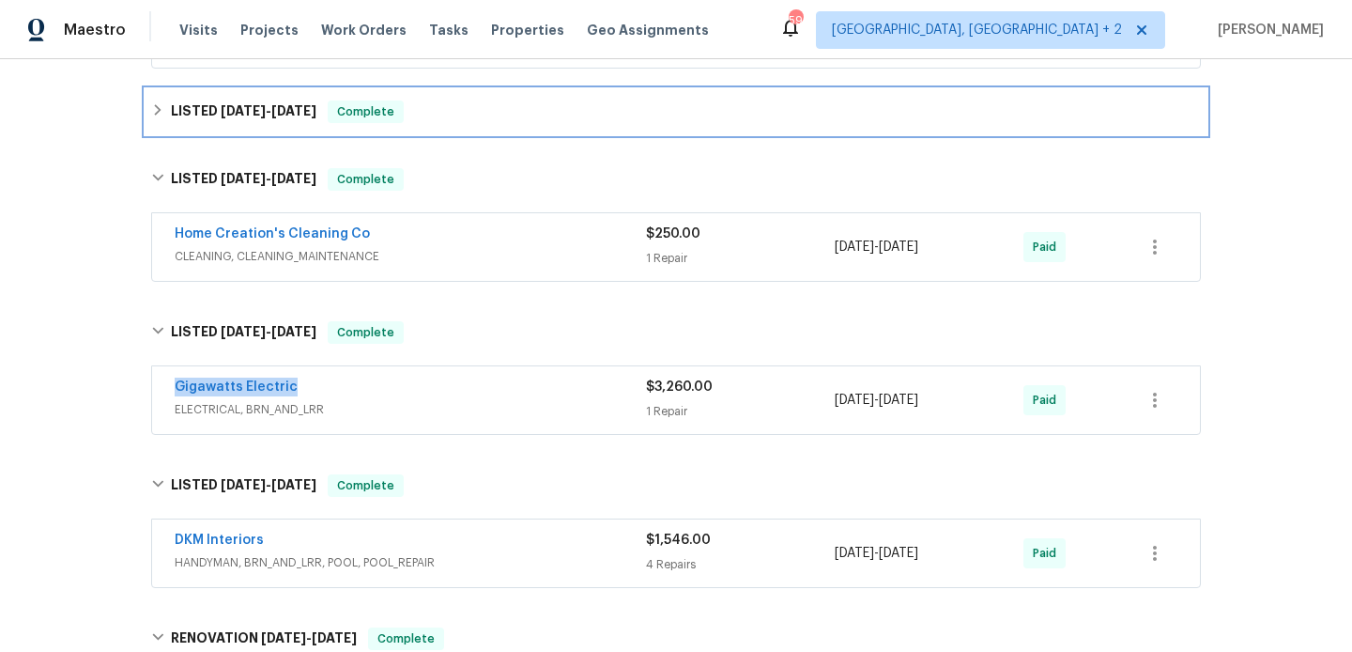
click at [323, 130] on div "LISTED [DATE] - [DATE] Complete" at bounding box center [676, 111] width 1061 height 45
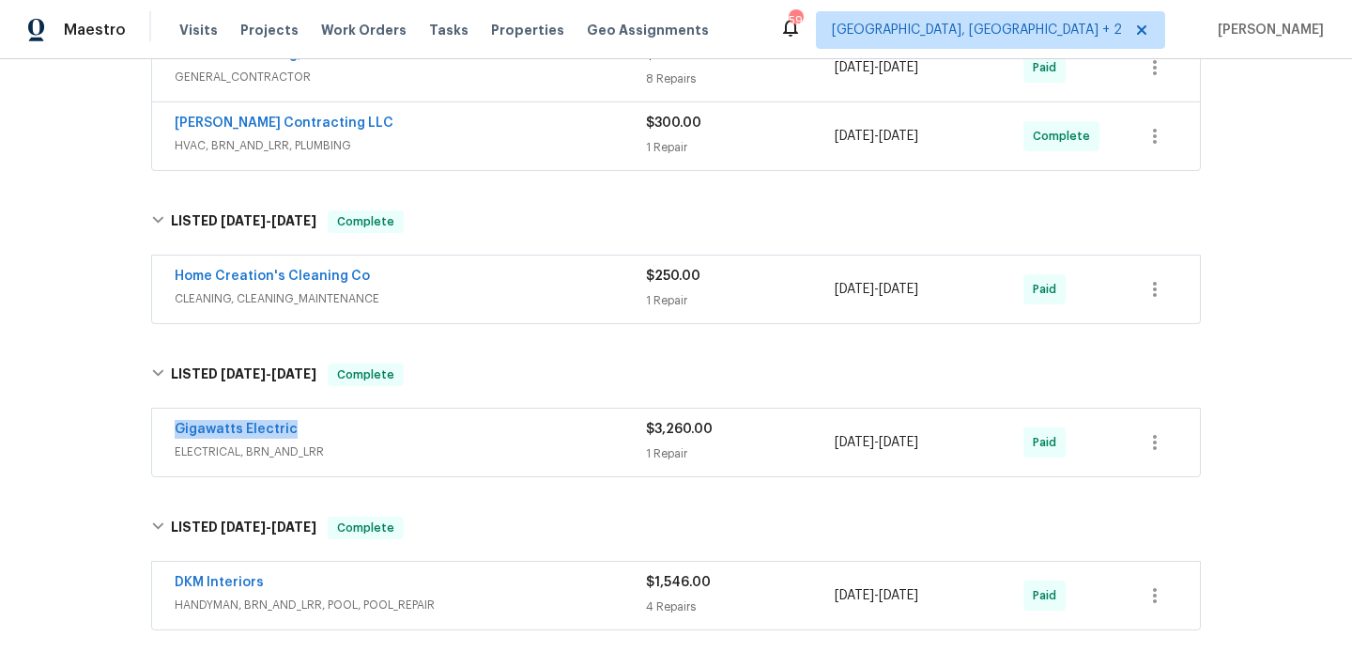
scroll to position [678, 0]
click at [301, 430] on div "Gigawatts Electric" at bounding box center [410, 429] width 471 height 23
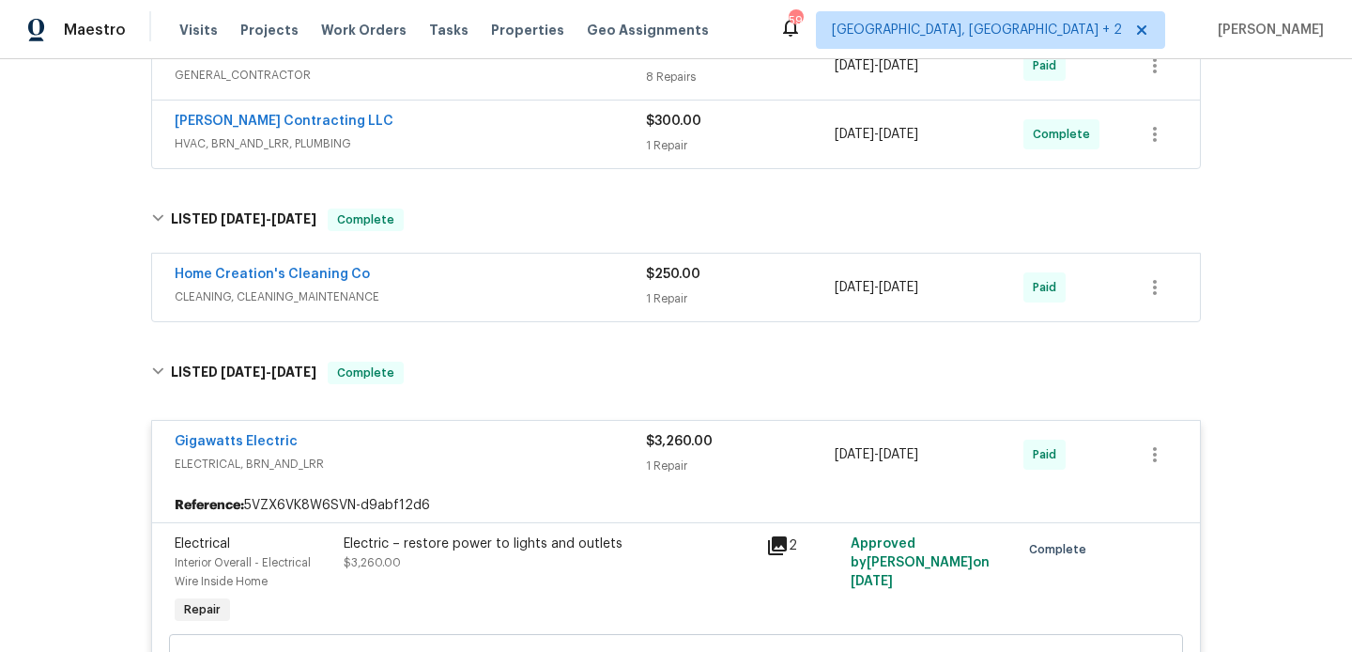
click at [293, 445] on div "Gigawatts Electric" at bounding box center [410, 443] width 471 height 23
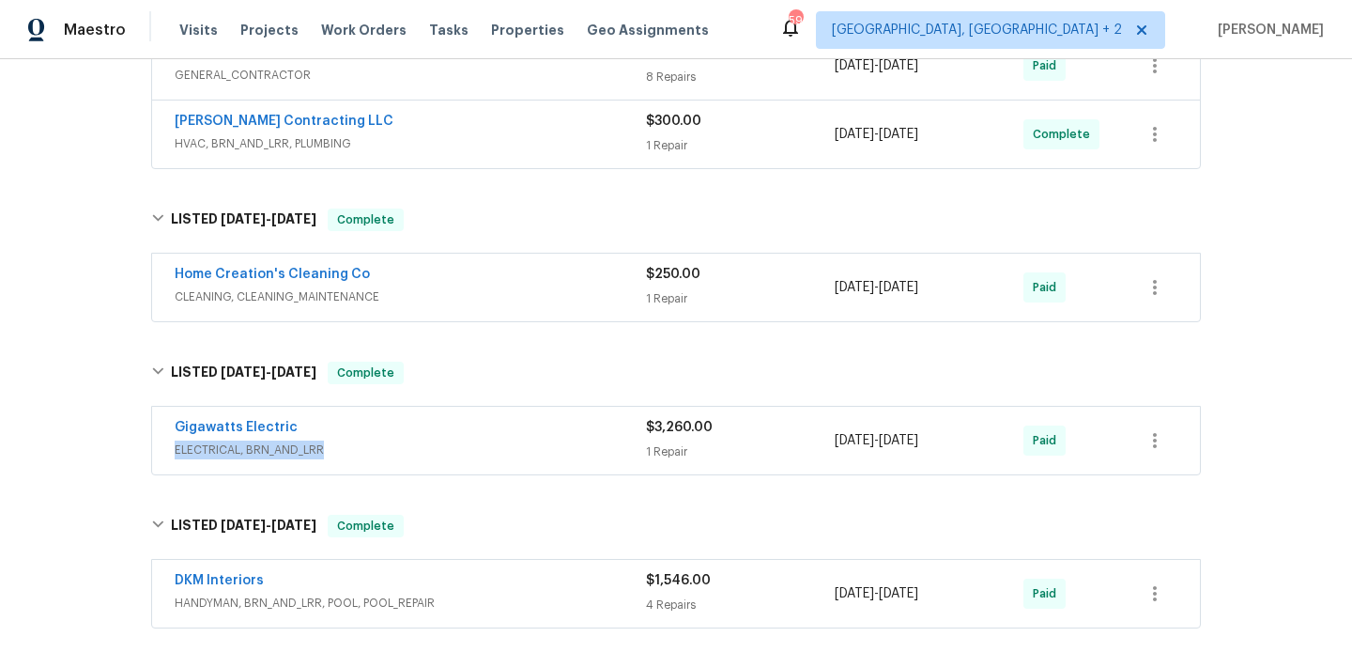
drag, startPoint x: 293, startPoint y: 445, endPoint x: 253, endPoint y: 445, distance: 39.4
click at [253, 445] on div "Gigawatts Electric ELECTRICAL, BRN_AND_LRR" at bounding box center [410, 438] width 471 height 41
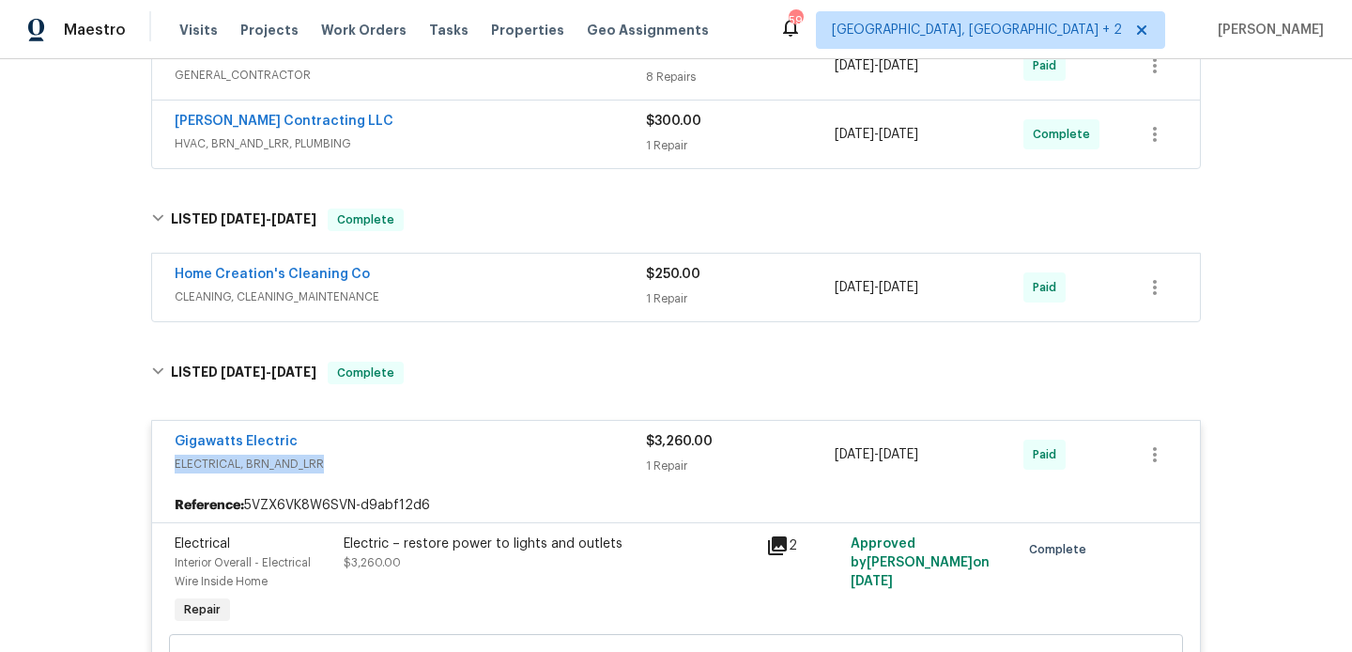
click at [299, 440] on div "Gigawatts Electric" at bounding box center [410, 443] width 471 height 23
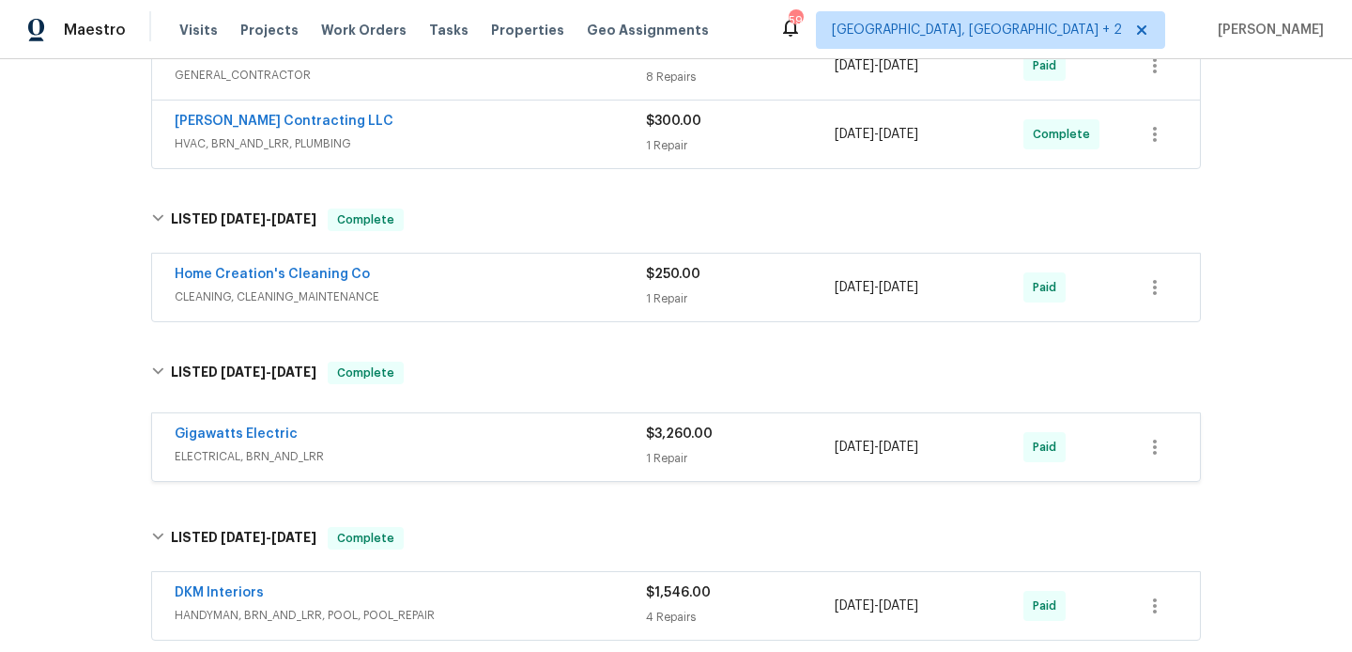
click at [299, 440] on div "Gigawatts Electric" at bounding box center [410, 435] width 471 height 23
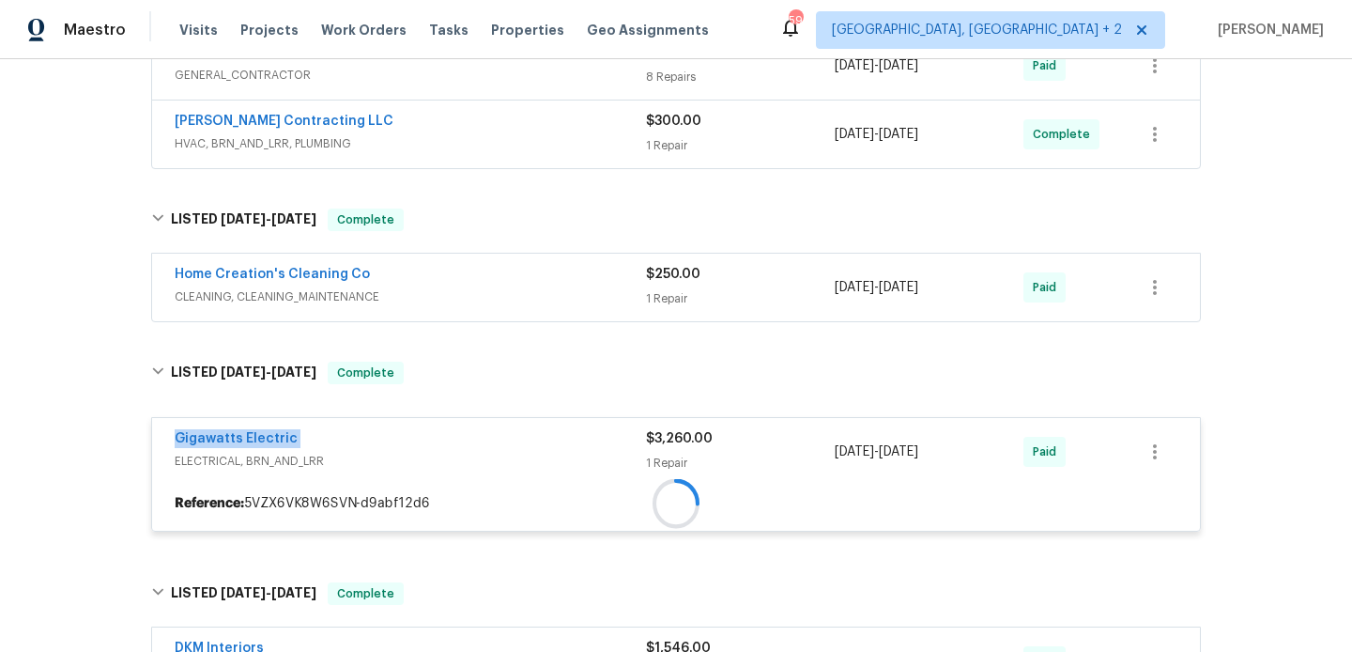
click at [299, 440] on div "Gigawatts Electric" at bounding box center [410, 440] width 471 height 23
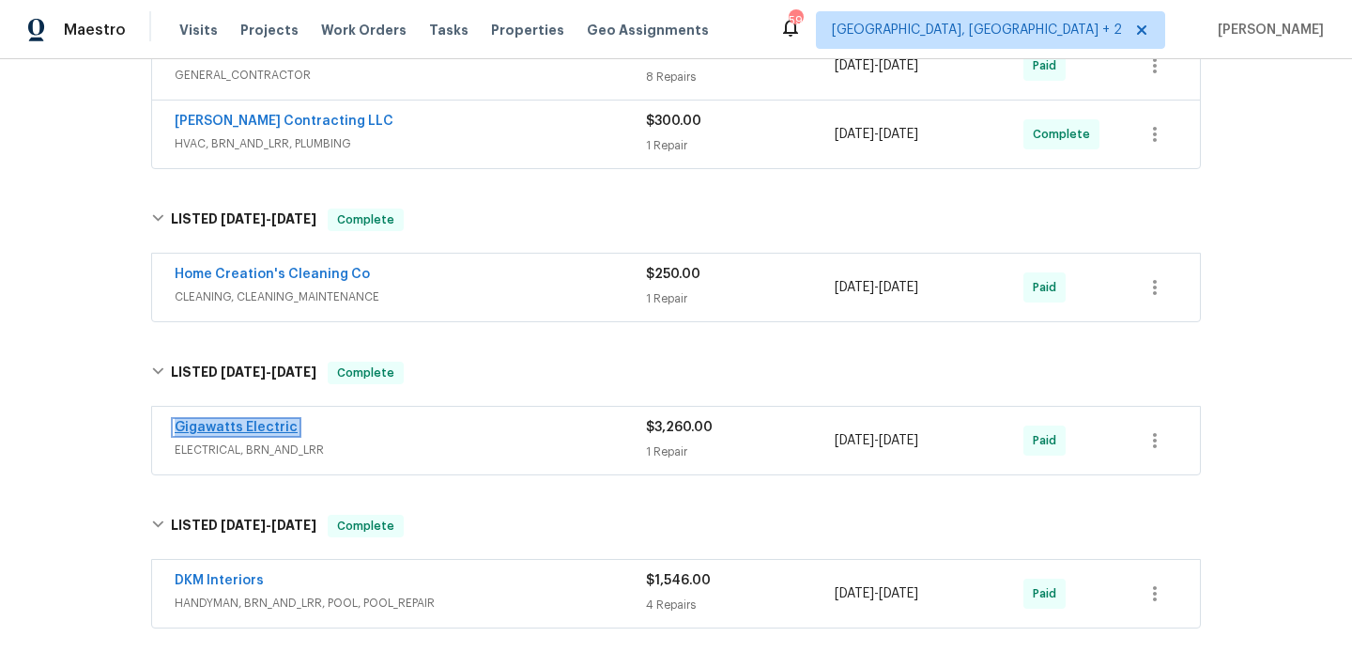
click at [238, 425] on link "Gigawatts Electric" at bounding box center [236, 427] width 123 height 13
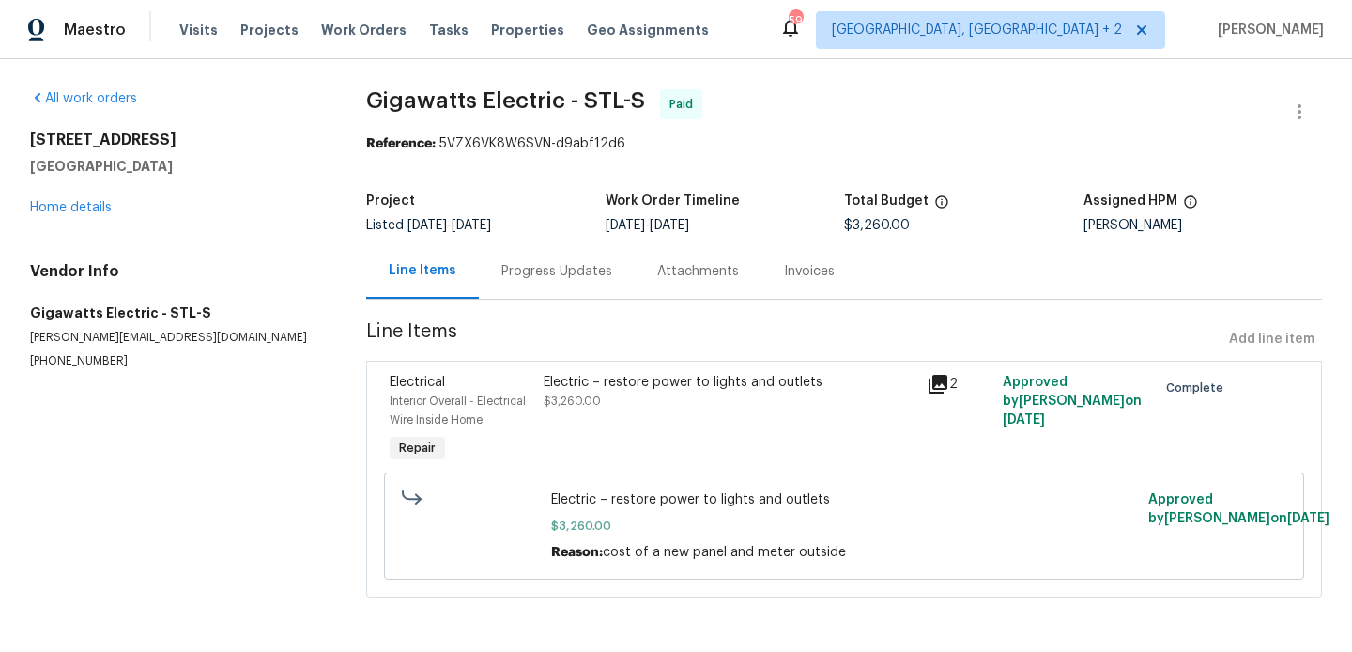
click at [149, 341] on p "[PERSON_NAME][EMAIL_ADDRESS][DOMAIN_NAME]" at bounding box center [175, 338] width 291 height 16
click at [68, 374] on section "All work orders [STREET_ADDRESS][PERSON_NAME] Home details Vendor Info Gigawatt…" at bounding box center [175, 354] width 291 height 530
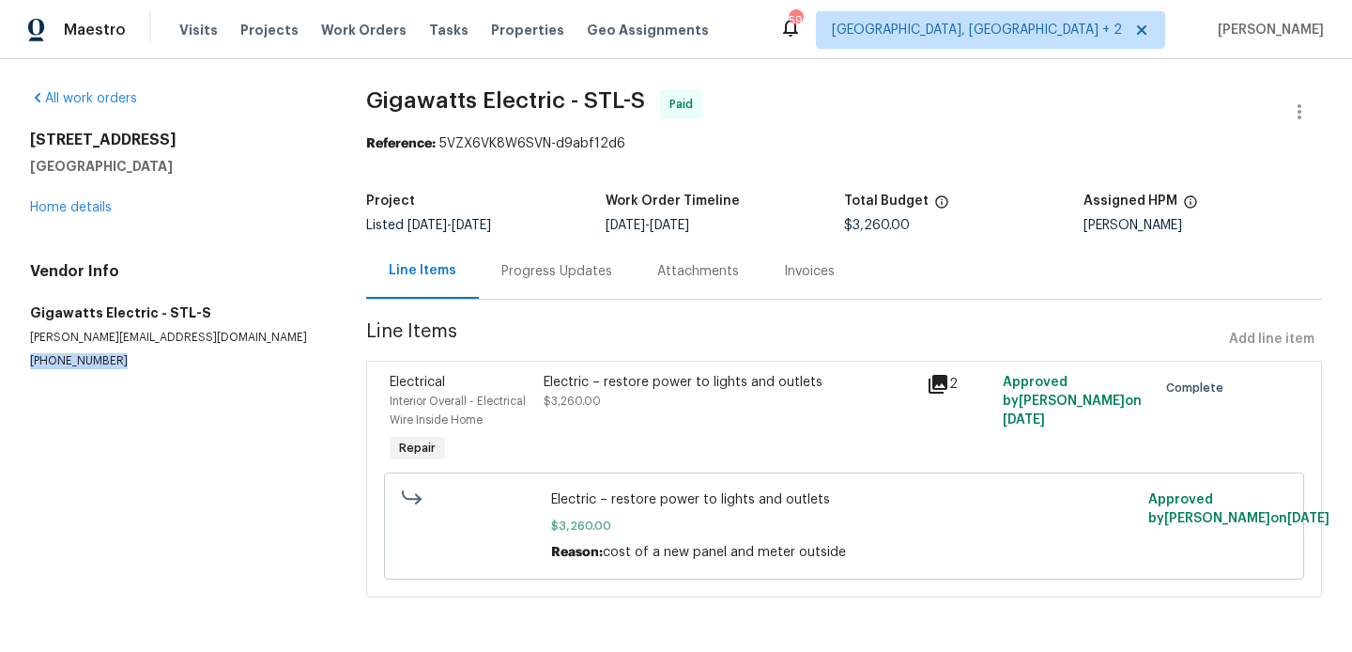
click at [68, 374] on section "All work orders [STREET_ADDRESS][PERSON_NAME] Home details Vendor Info Gigawatt…" at bounding box center [175, 354] width 291 height 530
click at [862, 215] on div "Total Budget" at bounding box center [963, 206] width 238 height 24
click at [867, 228] on span "$3,260.00" at bounding box center [877, 225] width 66 height 13
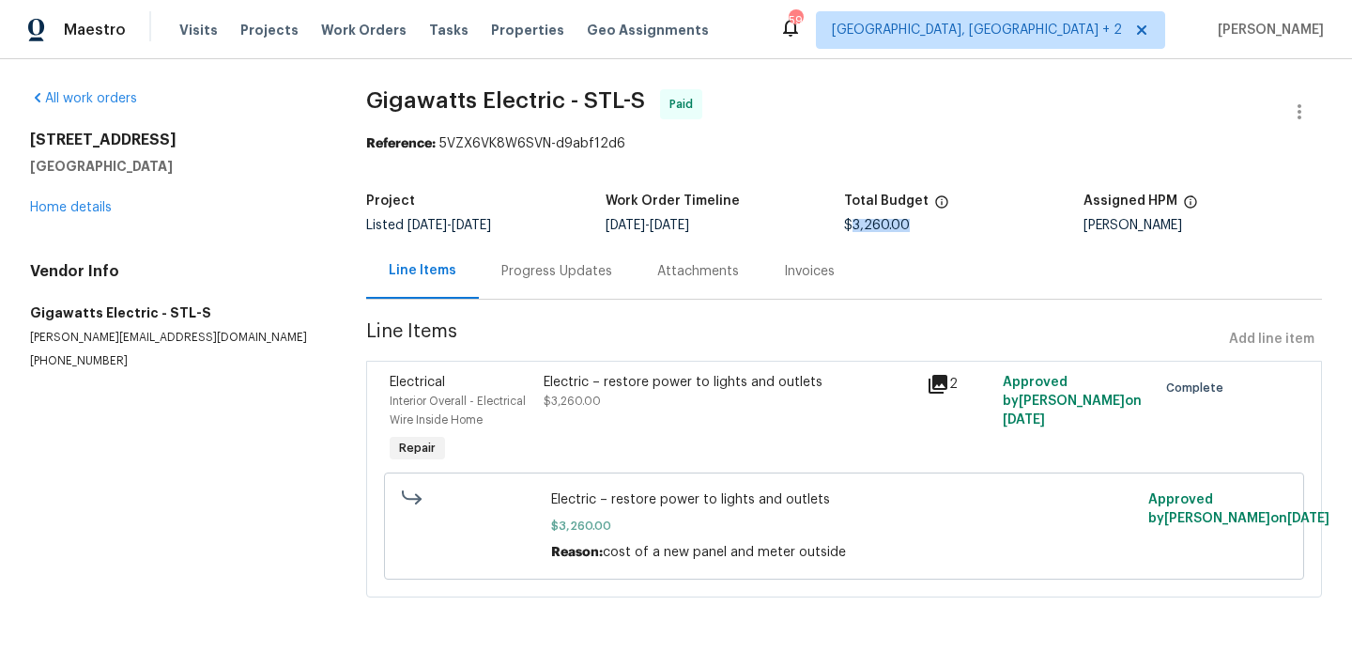
click at [867, 228] on span "$3,260.00" at bounding box center [877, 225] width 66 height 13
click at [63, 207] on link "Home details" at bounding box center [71, 207] width 82 height 13
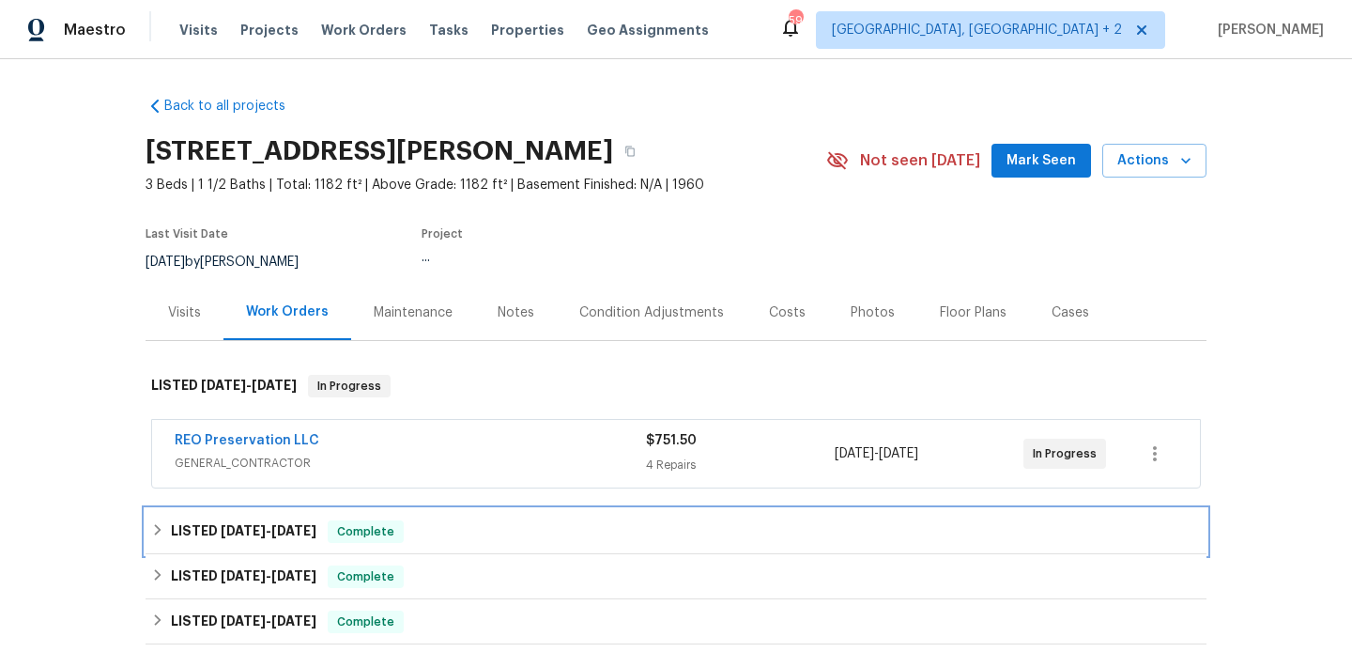
click at [311, 521] on h6 "LISTED [DATE] - [DATE]" at bounding box center [244, 531] width 146 height 23
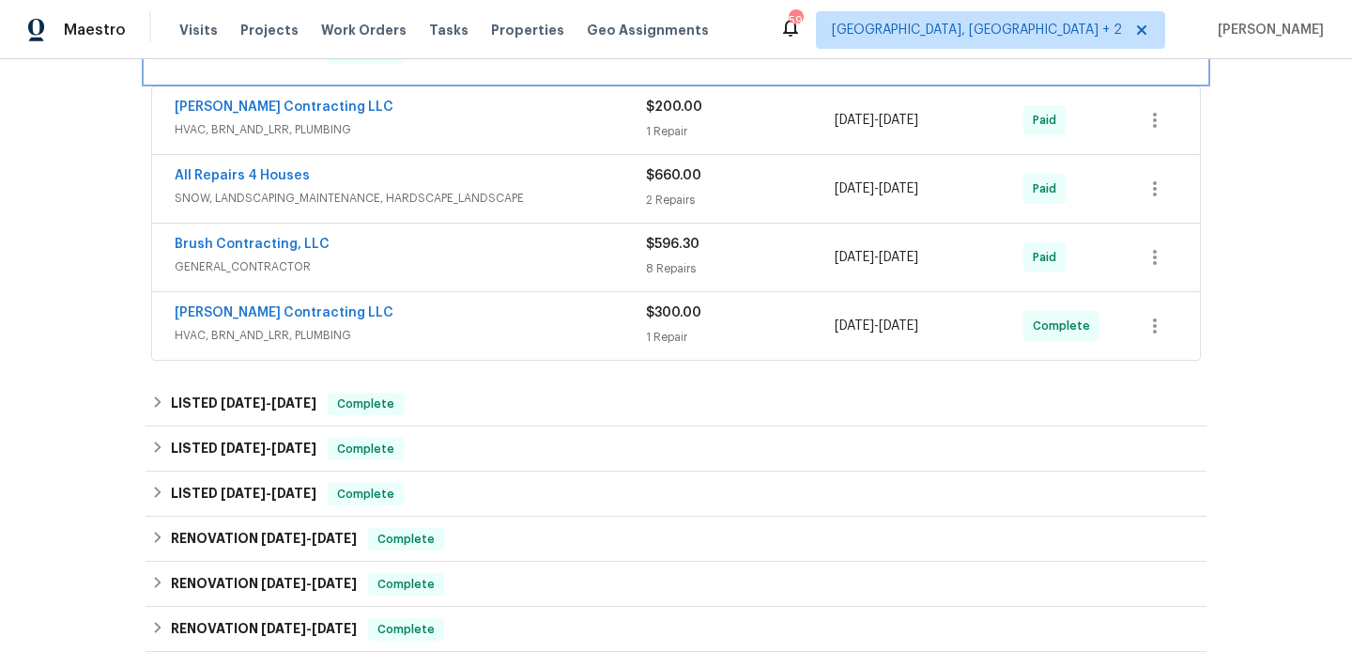
scroll to position [545, 0]
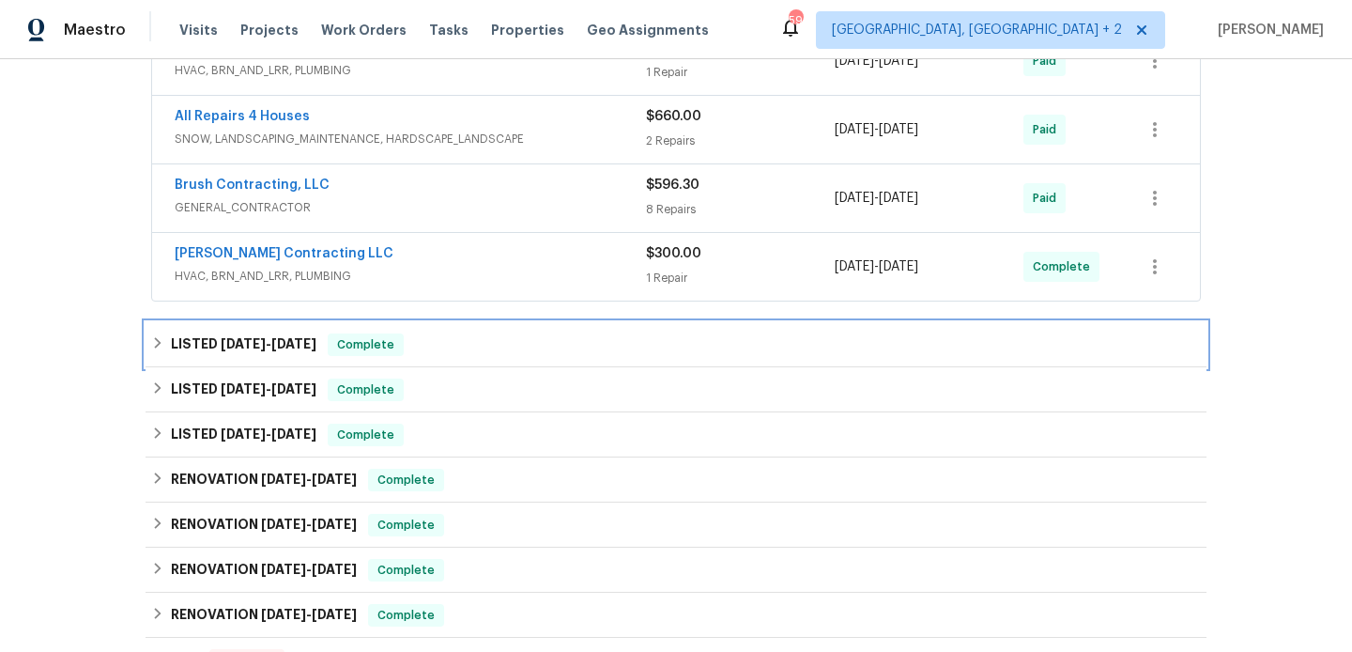
click at [348, 351] on span "Complete" at bounding box center [366, 344] width 72 height 19
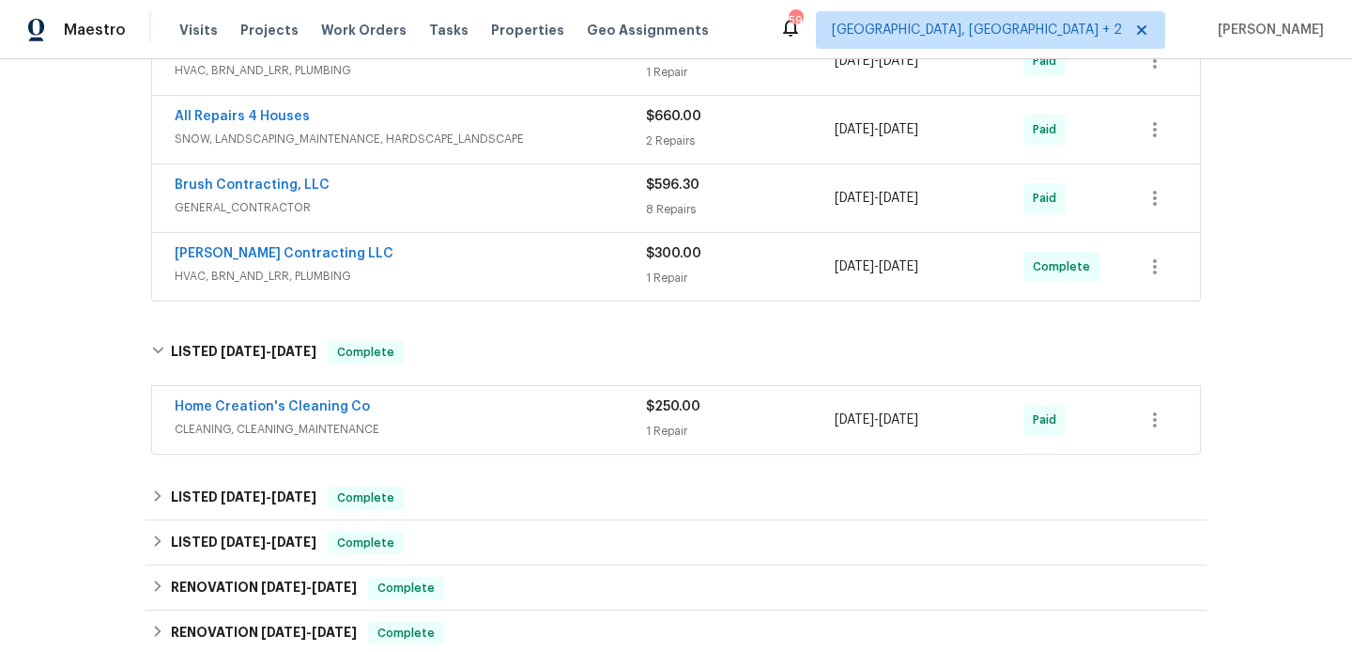
click at [344, 471] on div "Back to all projects [STREET_ADDRESS] 3 Beds | 1 1/2 Baths | Total: 1182 ft² | …" at bounding box center [676, 250] width 1061 height 1429
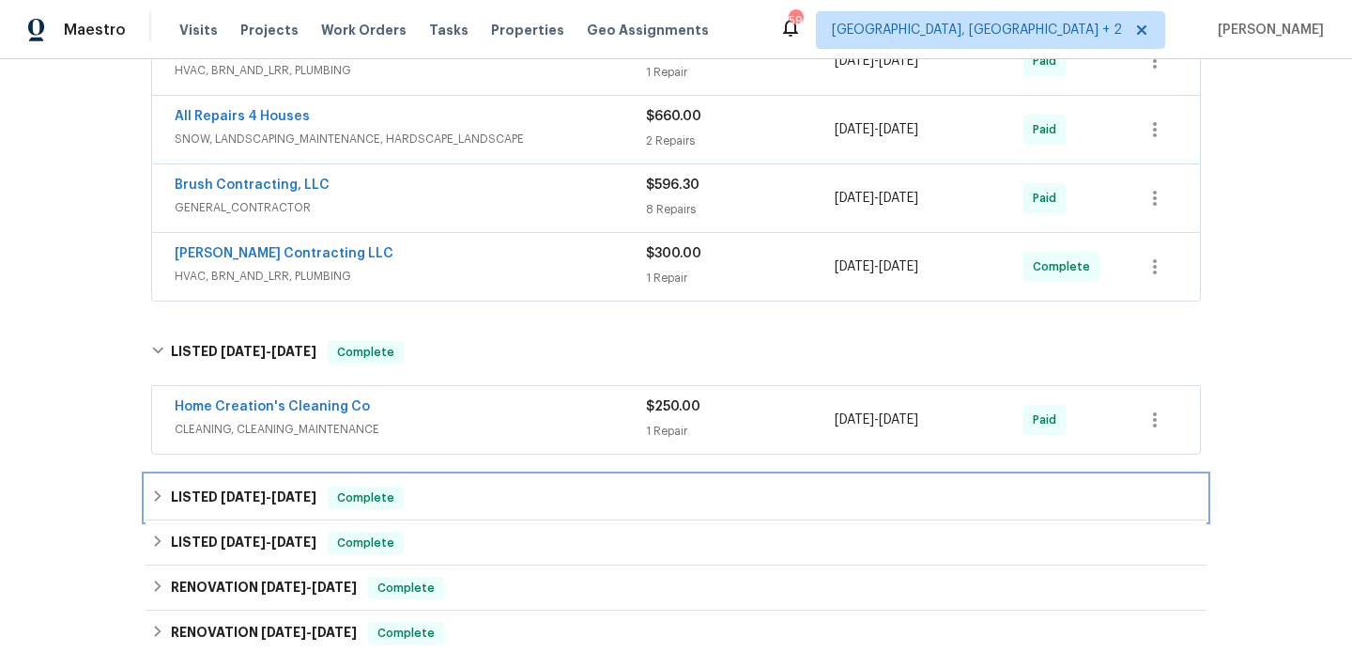
click at [326, 492] on div "LISTED [DATE] - [DATE] Complete" at bounding box center [676, 497] width 1050 height 23
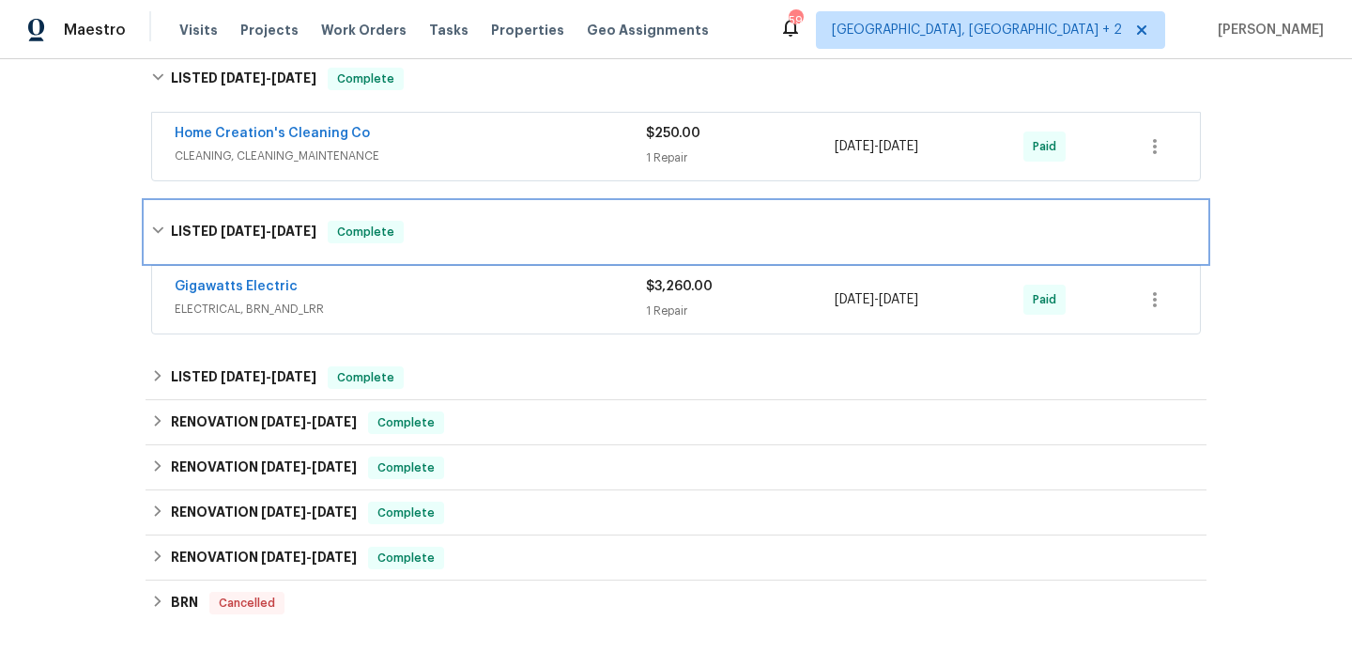
scroll to position [821, 0]
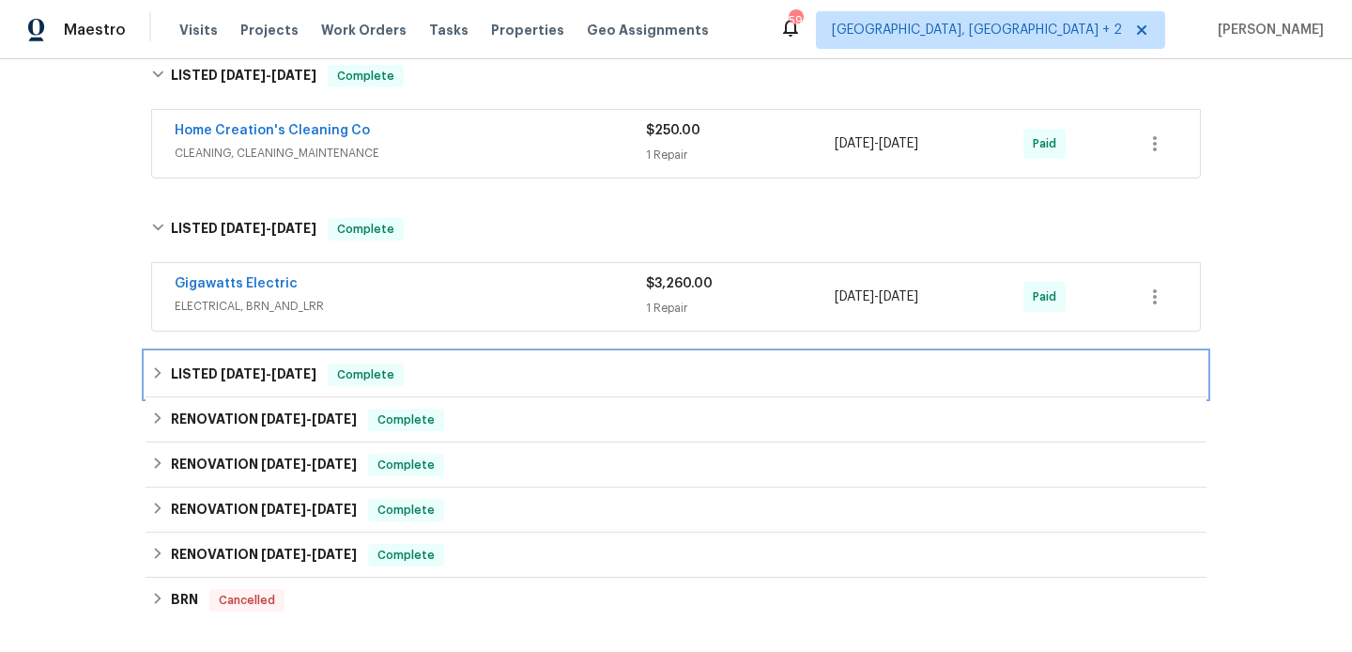
click at [406, 375] on div "LISTED [DATE] - [DATE] Complete" at bounding box center [676, 374] width 1050 height 23
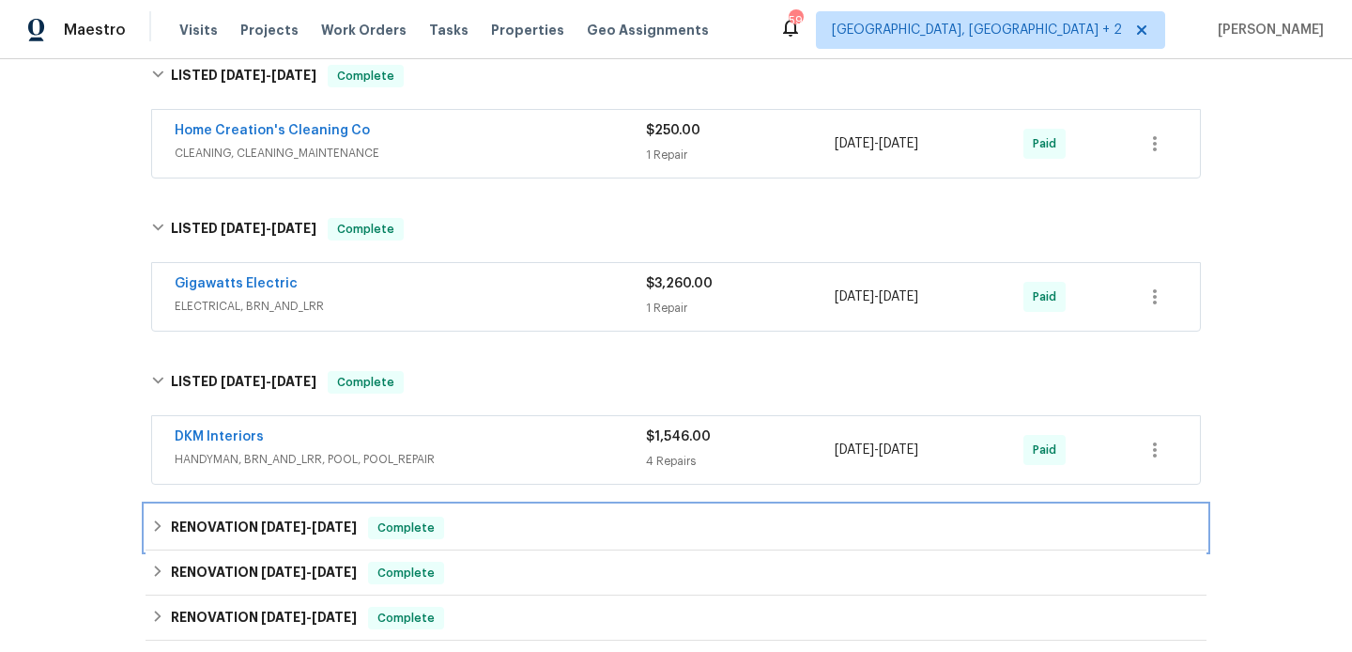
click at [439, 539] on div "RENOVATION [DATE] - [DATE] Complete" at bounding box center [676, 527] width 1061 height 45
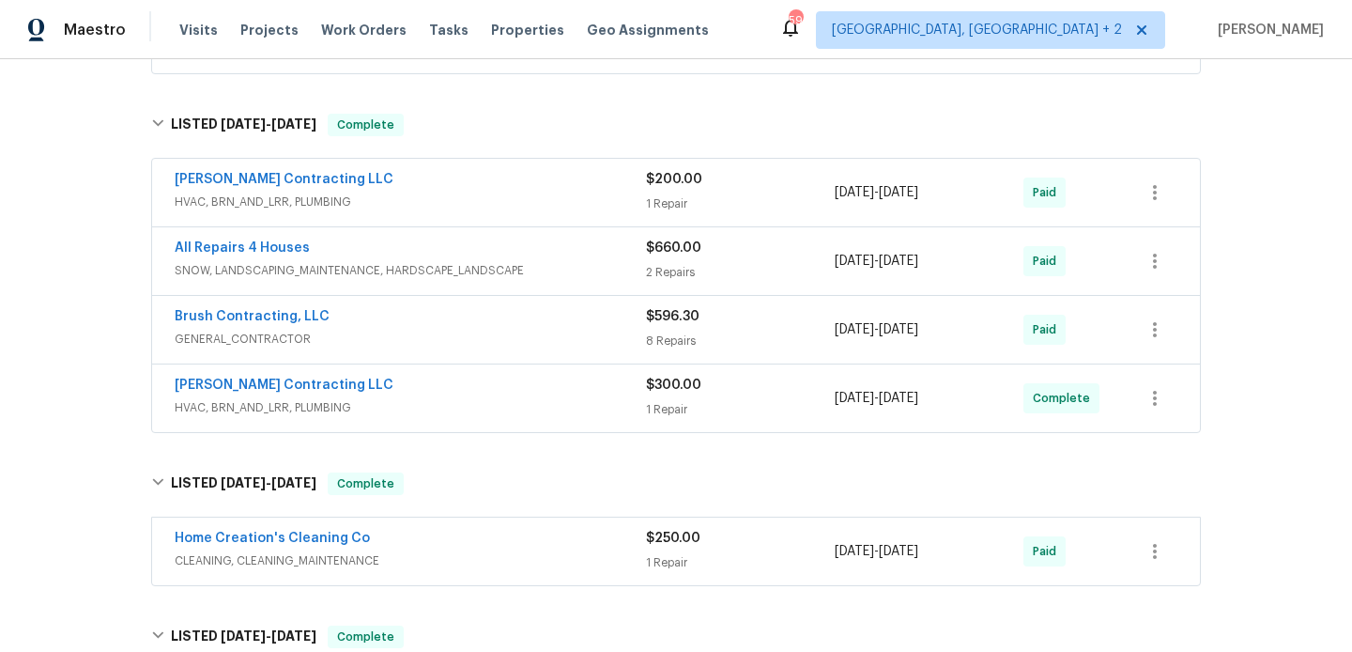
scroll to position [385, 0]
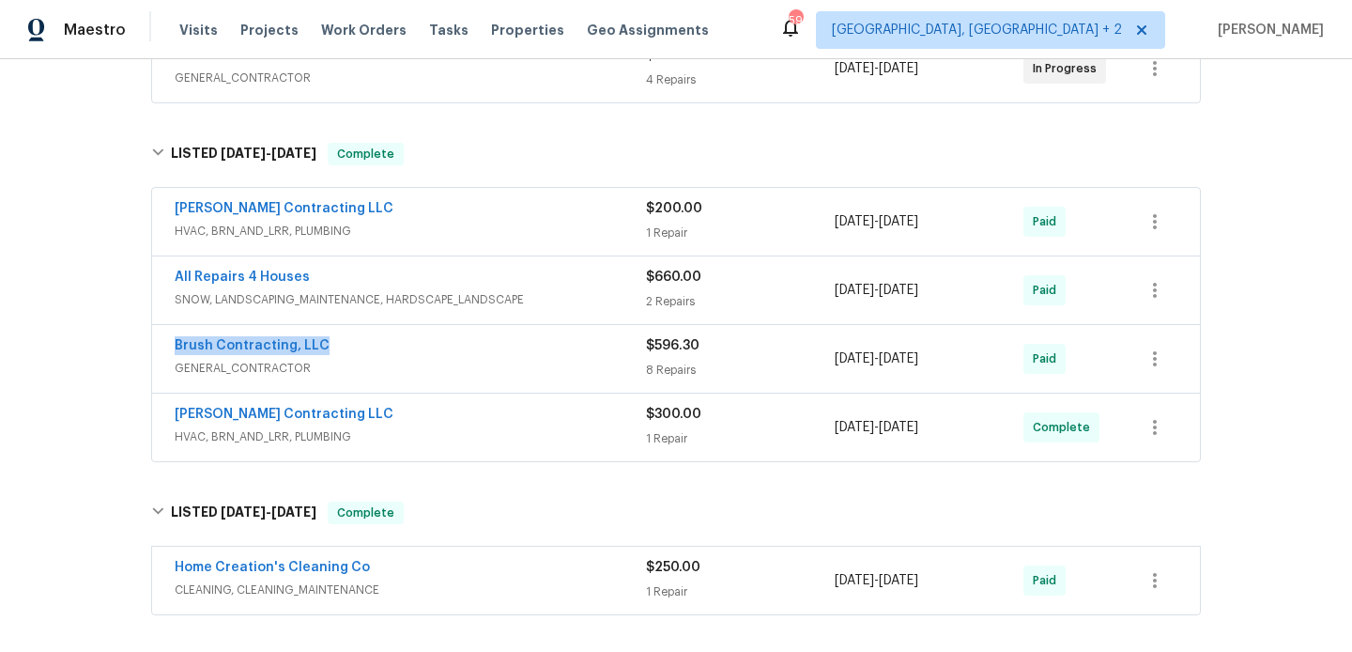
drag, startPoint x: 335, startPoint y: 344, endPoint x: 155, endPoint y: 344, distance: 180.3
click at [155, 344] on div "Brush Contracting, LLC GENERAL_CONTRACTOR $596.30 8 Repairs [DATE] - [DATE] Paid" at bounding box center [676, 359] width 1048 height 68
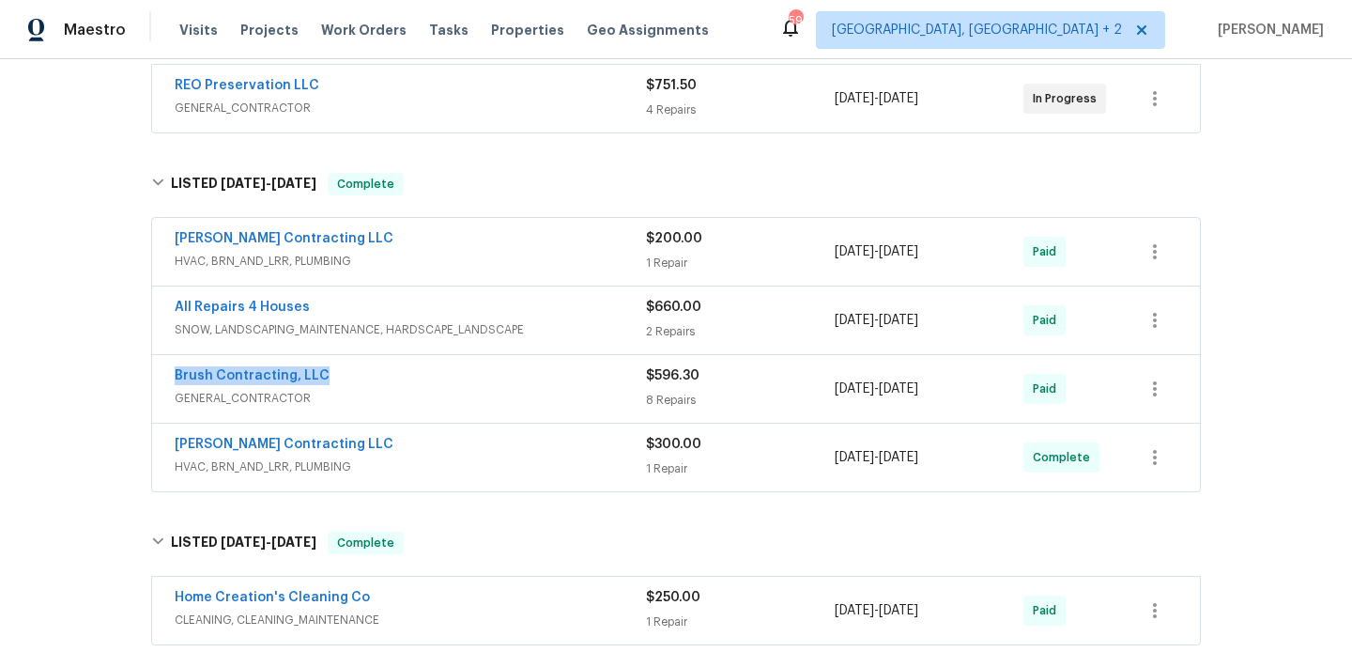
scroll to position [356, 0]
click at [260, 374] on link "Brush Contracting, LLC" at bounding box center [252, 374] width 155 height 13
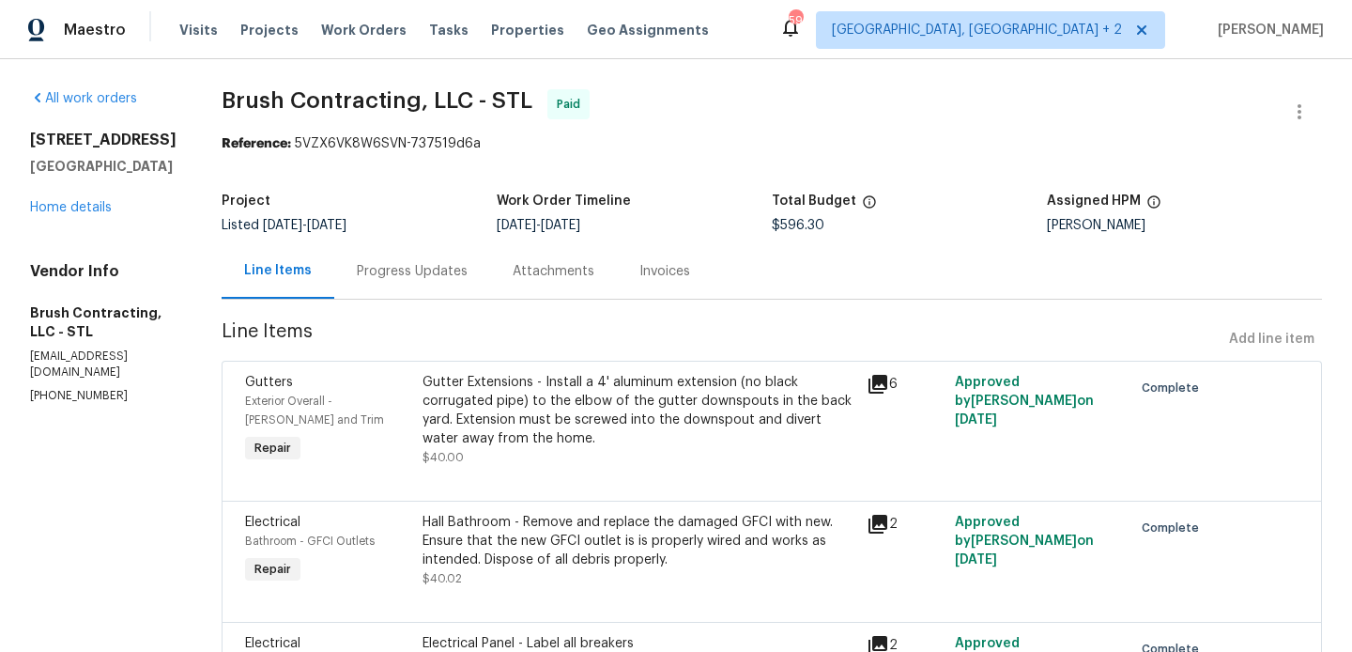
click at [92, 374] on p "[EMAIL_ADDRESS][DOMAIN_NAME]" at bounding box center [103, 364] width 146 height 32
click at [68, 403] on p "[PHONE_NUMBER]" at bounding box center [103, 396] width 146 height 16
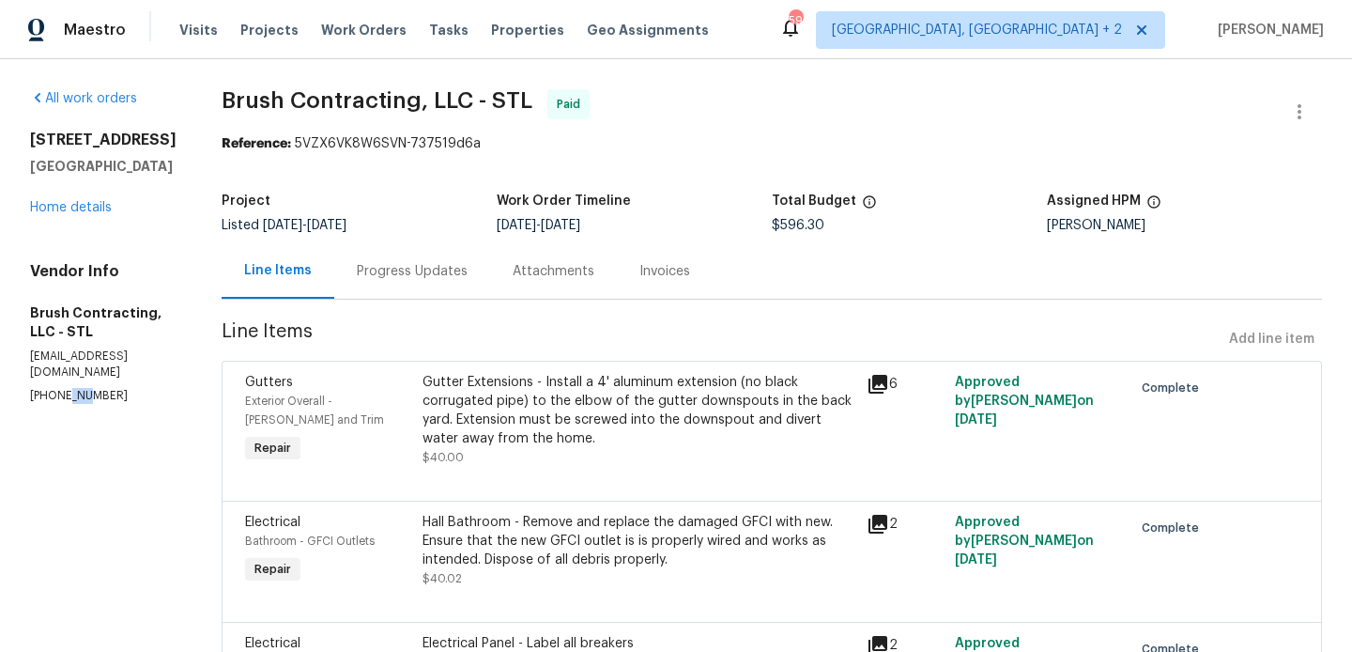
click at [68, 403] on p "[PHONE_NUMBER]" at bounding box center [103, 396] width 146 height 16
click at [810, 233] on div "Project Listed [DATE] - [DATE] Work Order Timeline [DATE] - [DATE] Total Budget…" at bounding box center [772, 213] width 1100 height 60
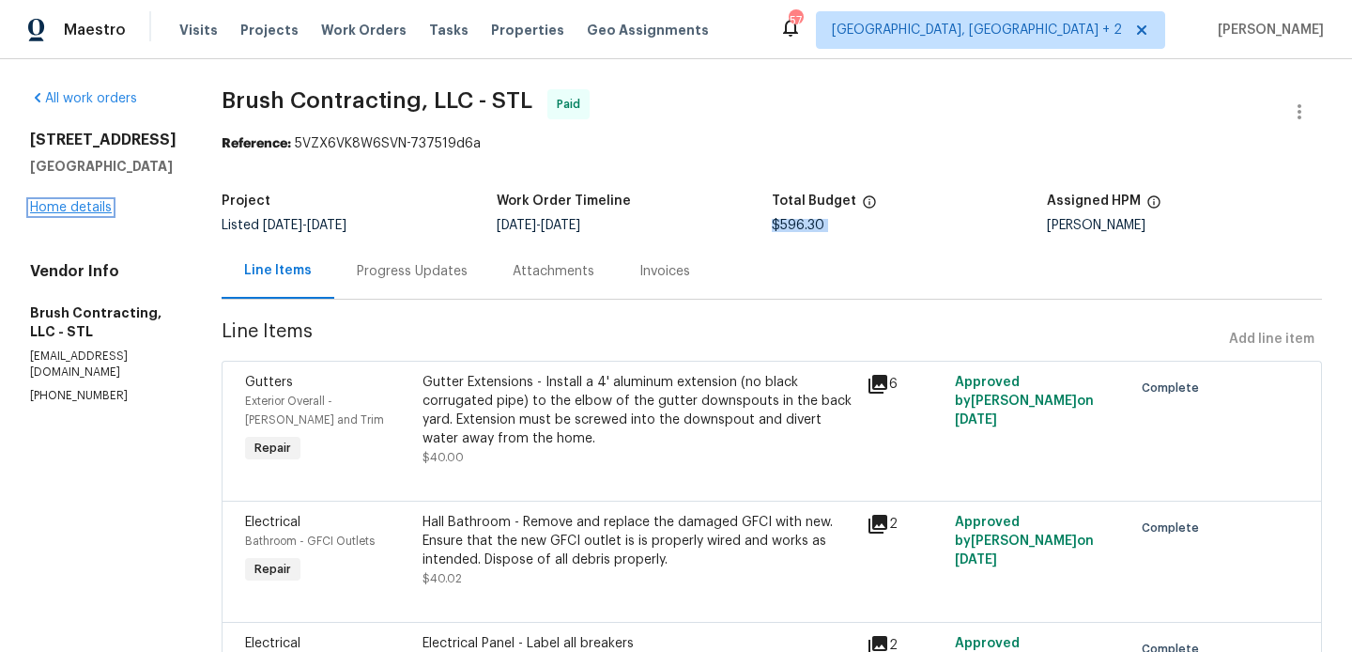
click at [79, 214] on link "Home details" at bounding box center [71, 207] width 82 height 13
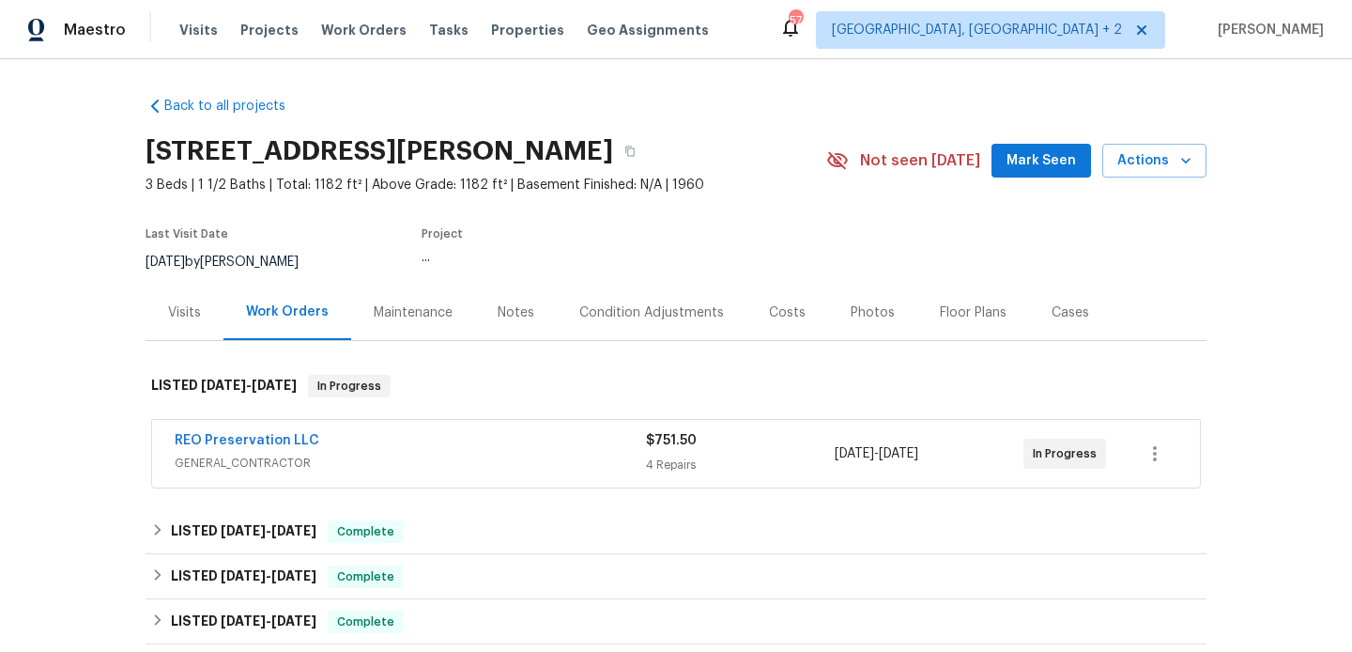
scroll to position [550, 0]
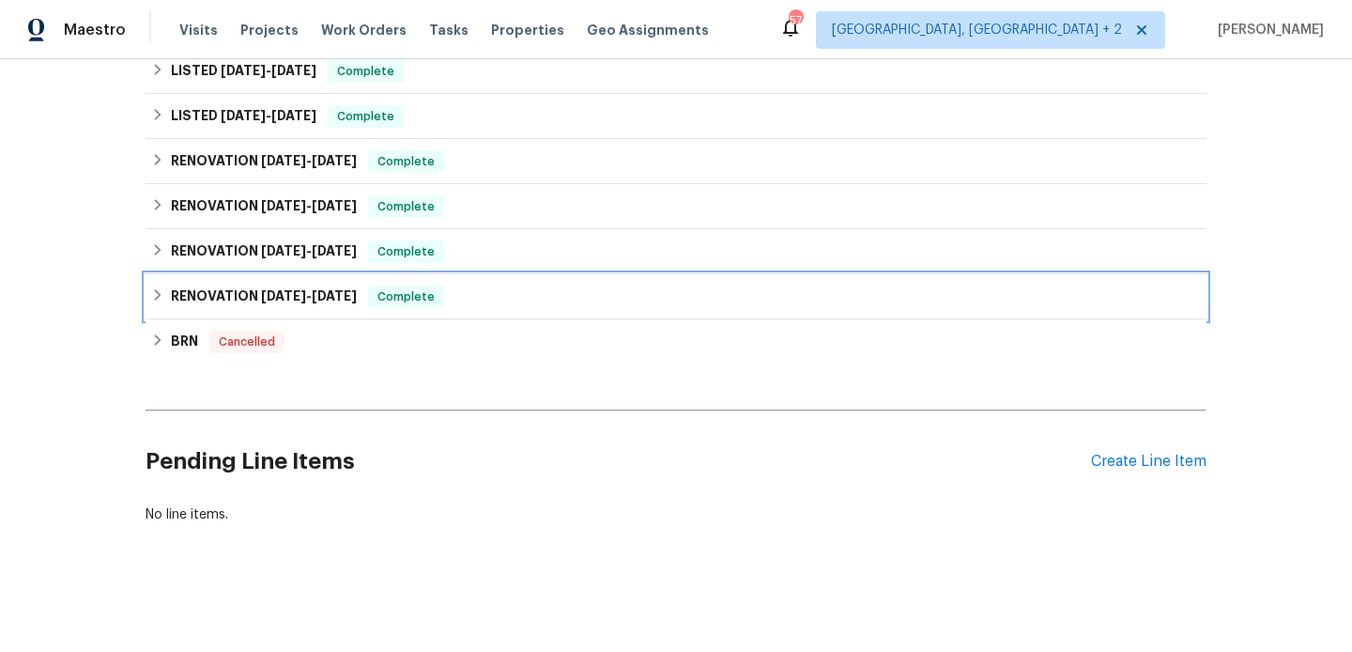
click at [289, 311] on div "RENOVATION [DATE] - [DATE] Complete" at bounding box center [676, 296] width 1061 height 45
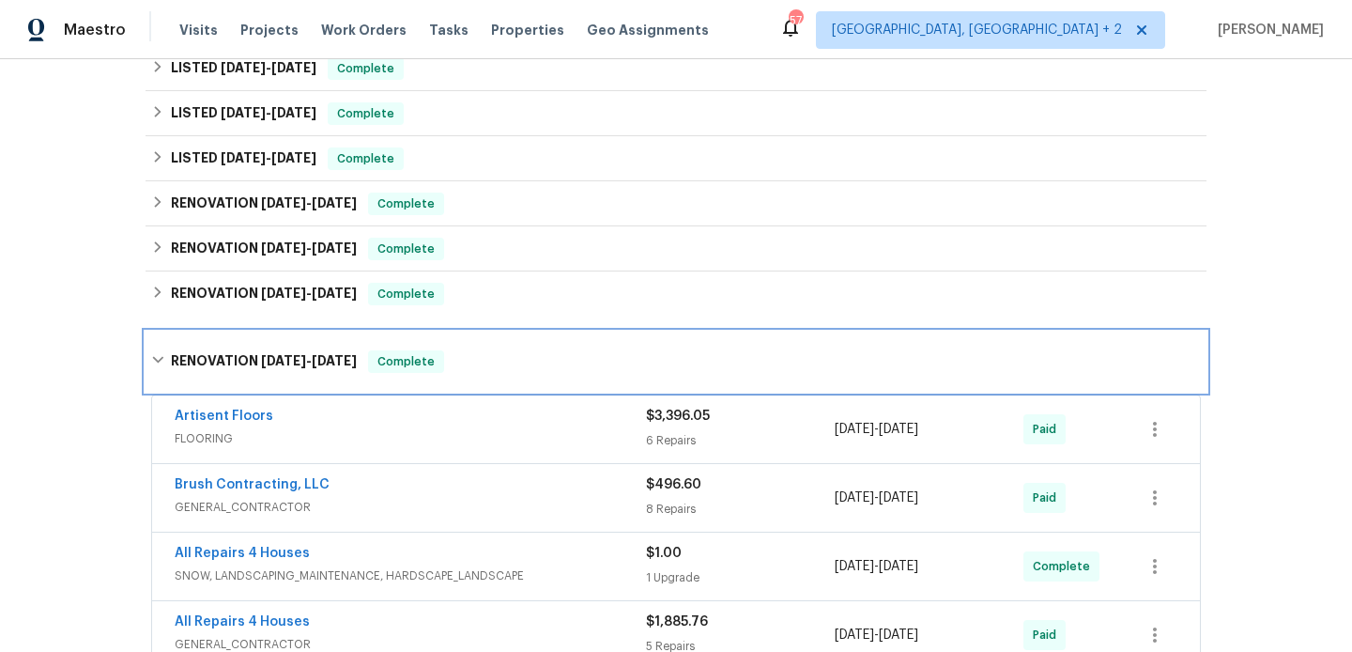
scroll to position [509, 0]
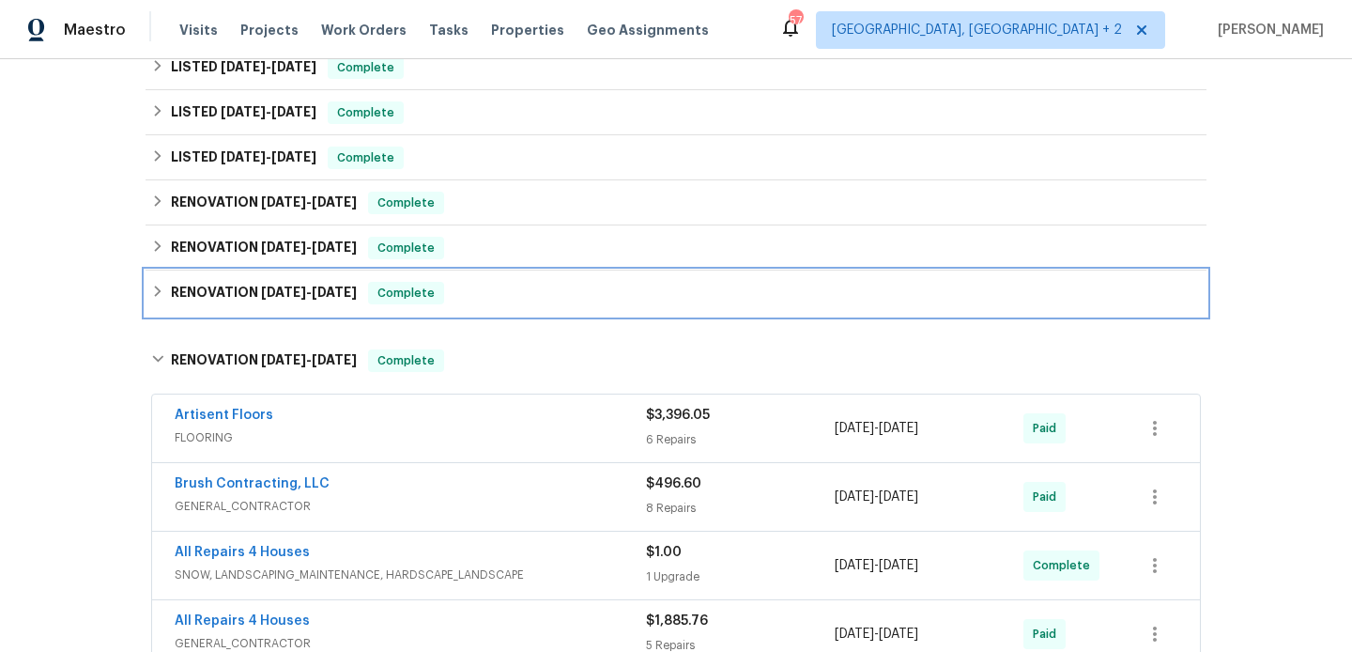
click at [357, 293] on span "[DATE]" at bounding box center [334, 291] width 45 height 13
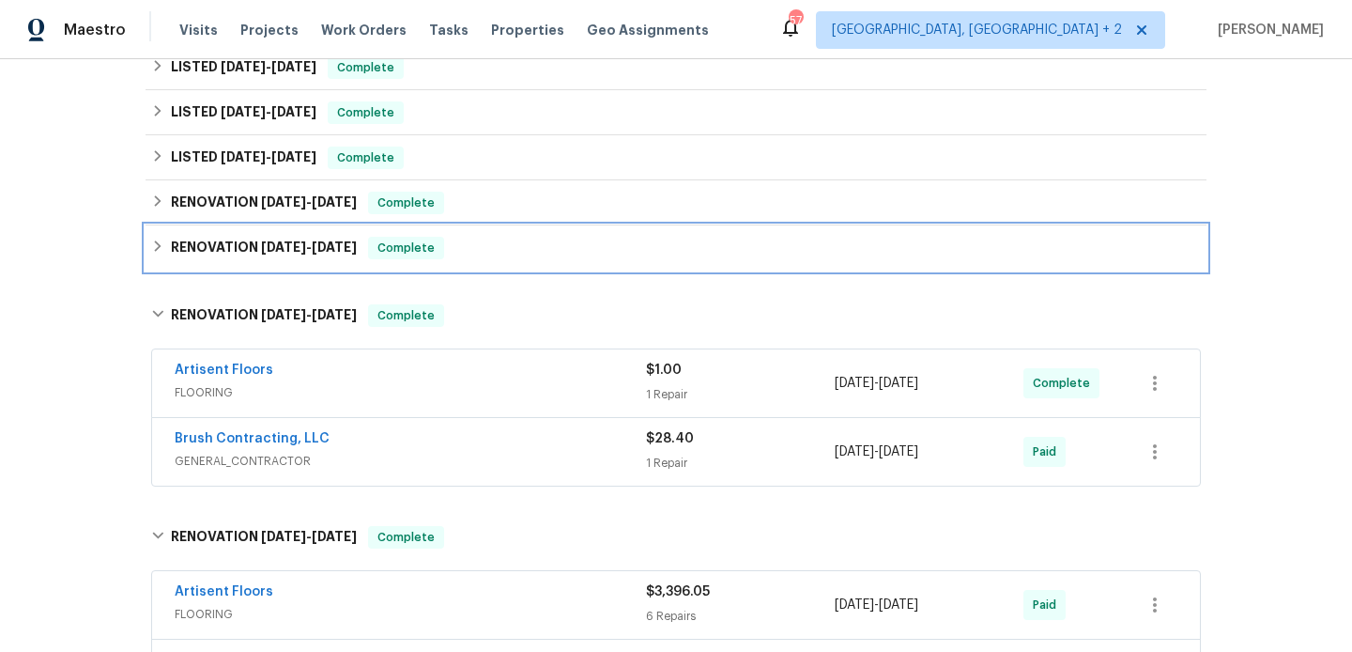
click at [357, 242] on span "[DATE]" at bounding box center [334, 246] width 45 height 13
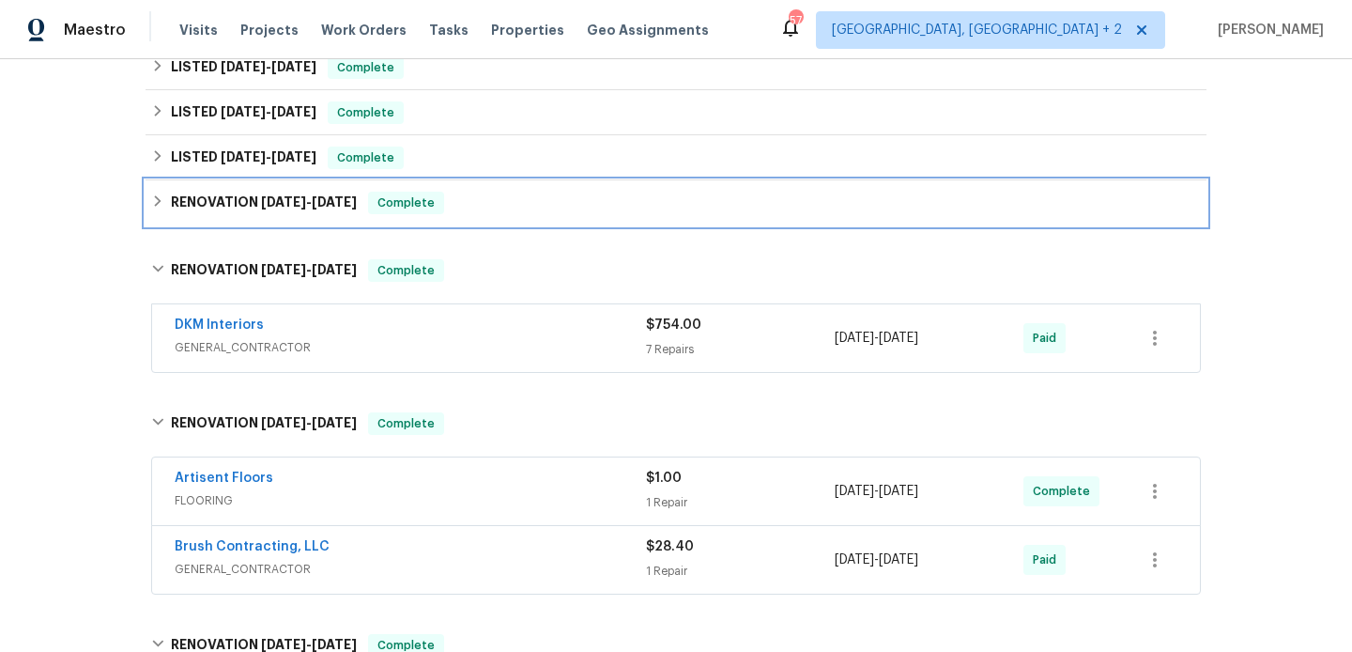
click at [331, 199] on span "[DATE]" at bounding box center [334, 201] width 45 height 13
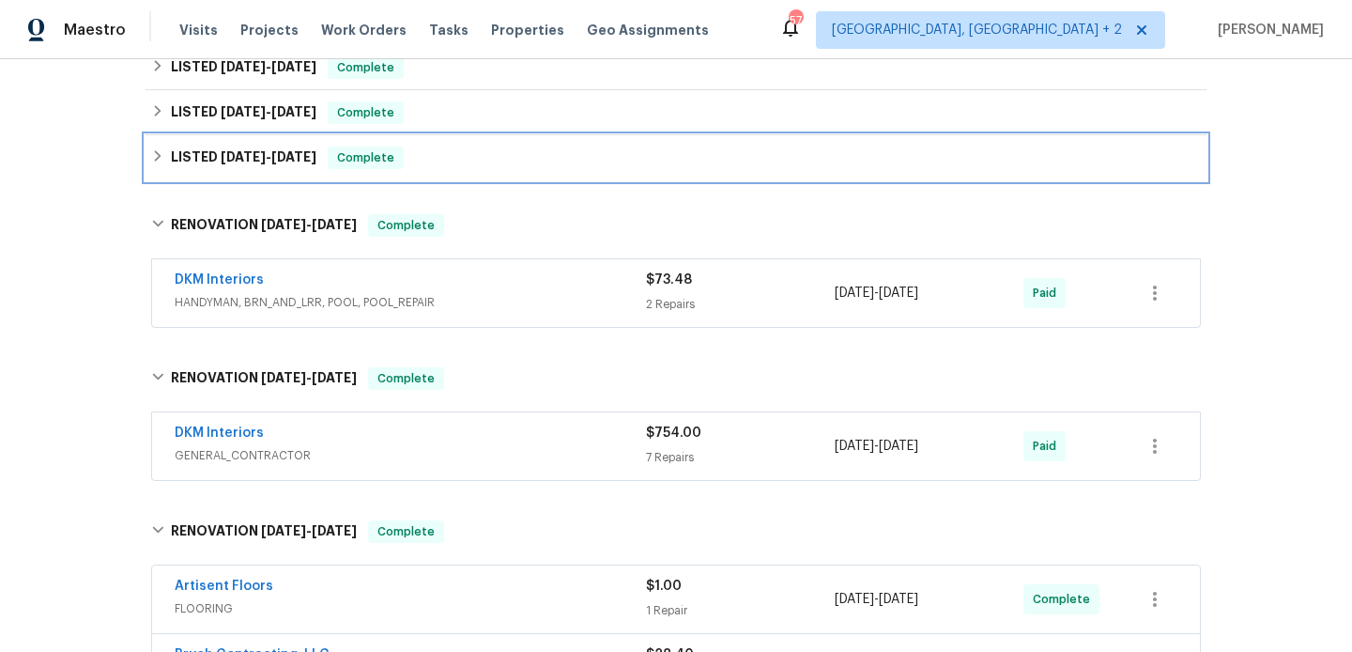
click at [321, 149] on div "LISTED [DATE] - [DATE] Complete" at bounding box center [676, 157] width 1050 height 23
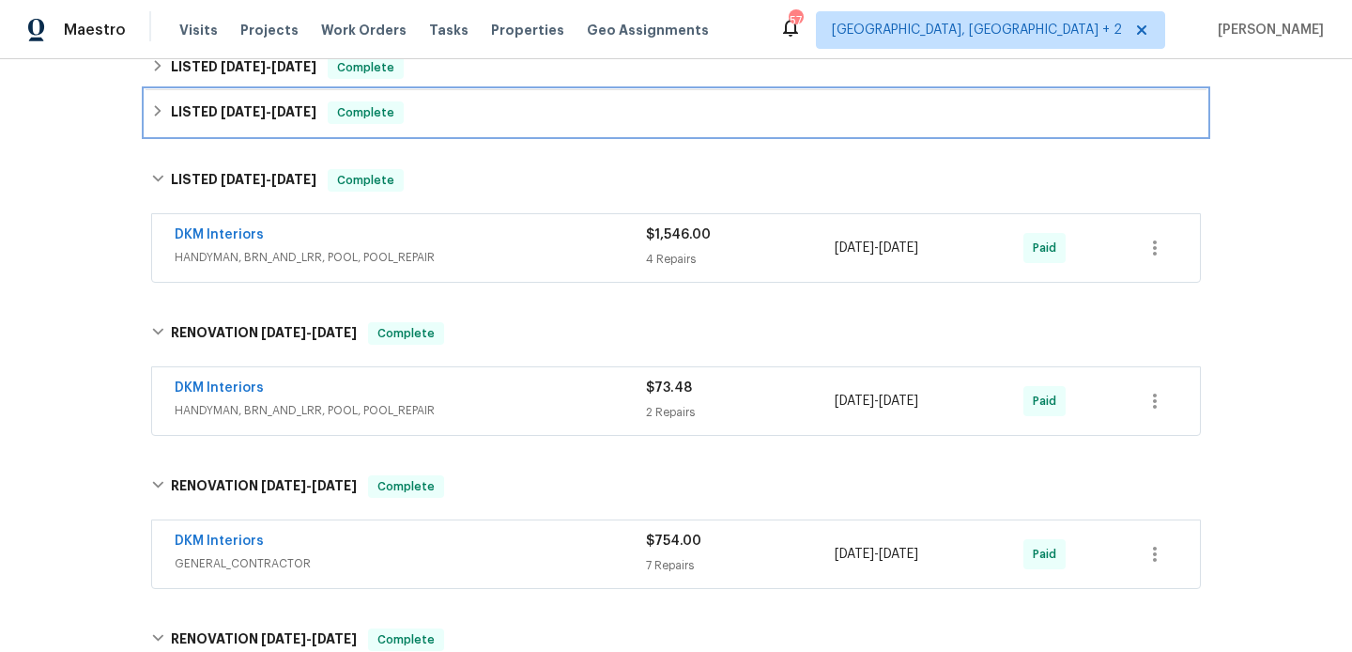
click at [316, 104] on h6 "LISTED [DATE] - [DATE]" at bounding box center [244, 112] width 146 height 23
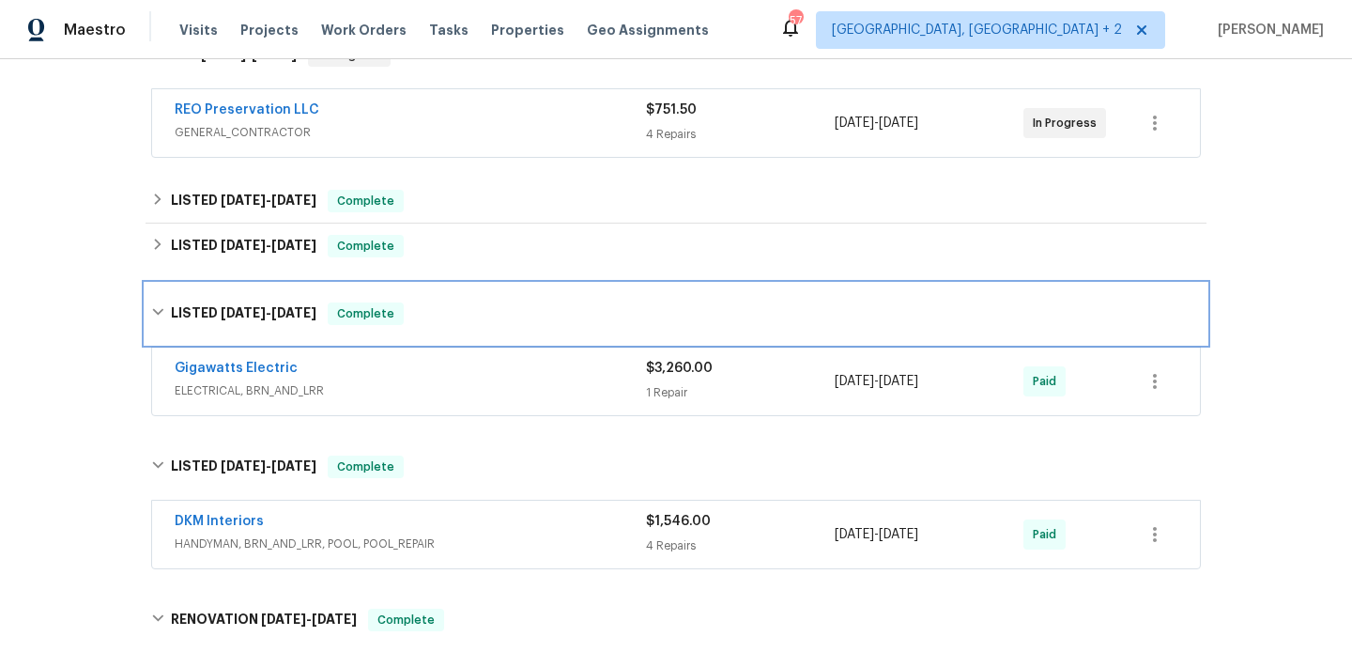
scroll to position [324, 0]
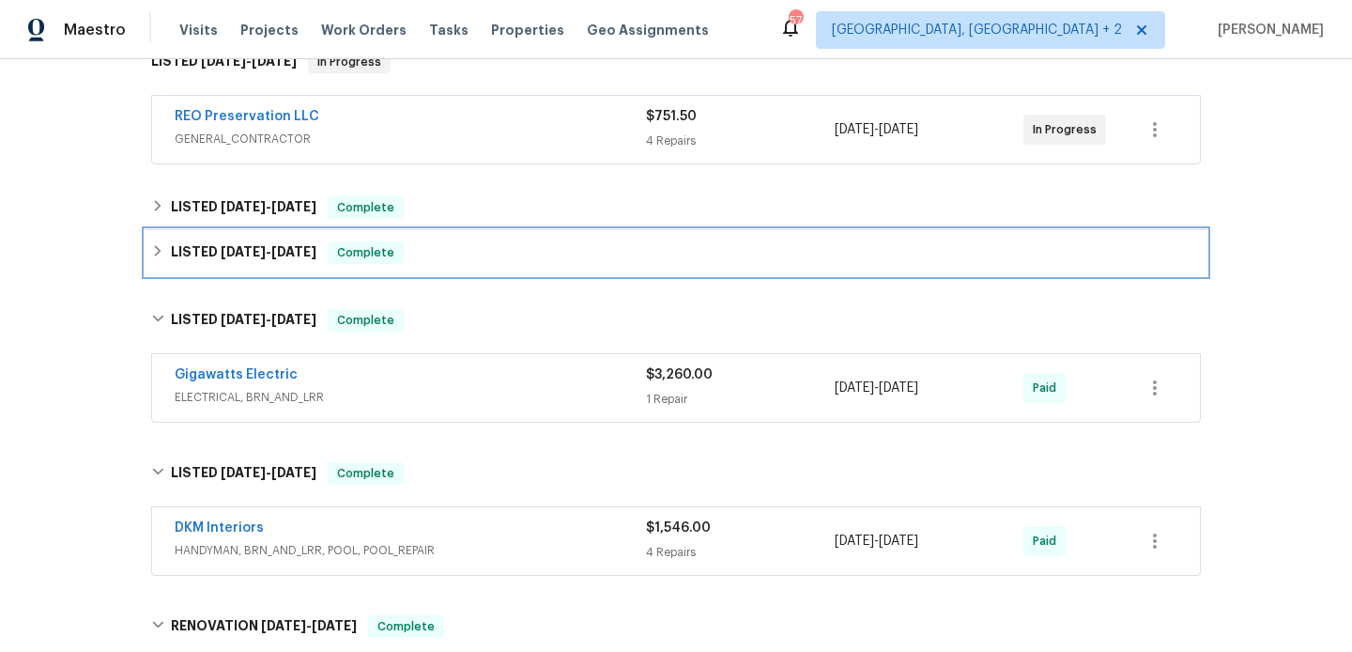
click at [330, 230] on div "LISTED [DATE] - [DATE] Complete" at bounding box center [676, 252] width 1061 height 45
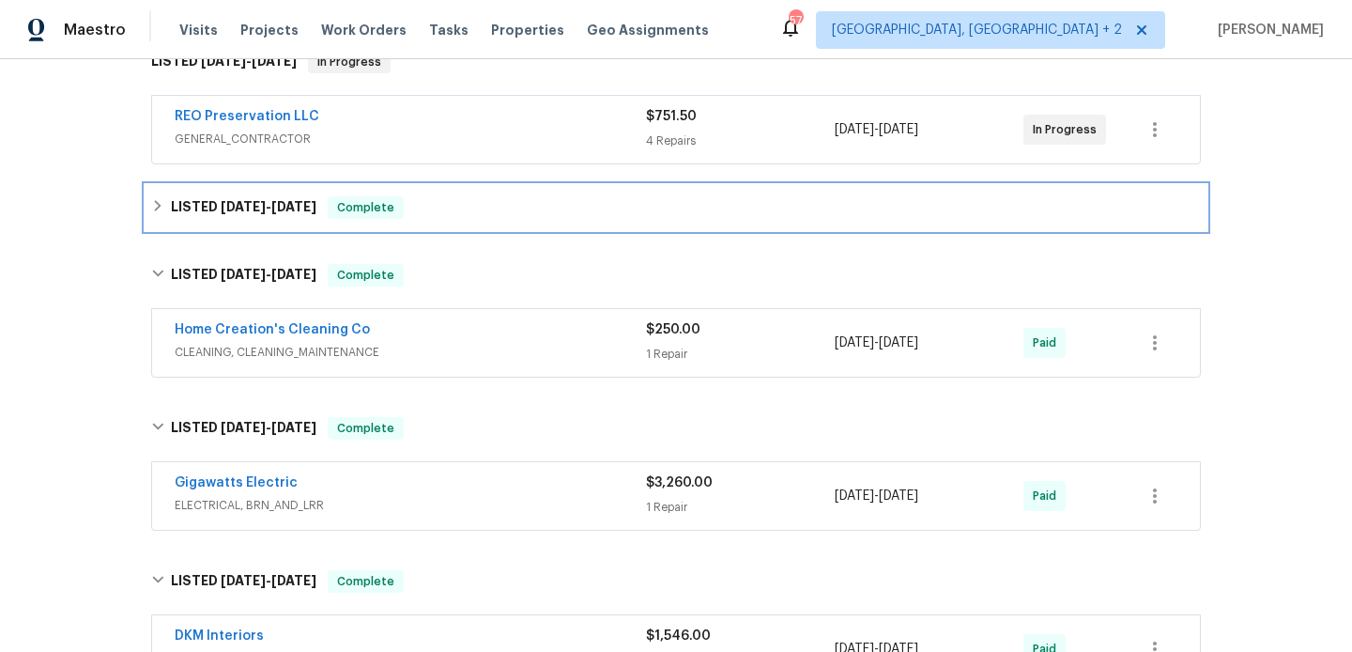
click at [320, 213] on div "LISTED [DATE] - [DATE] Complete" at bounding box center [676, 207] width 1050 height 23
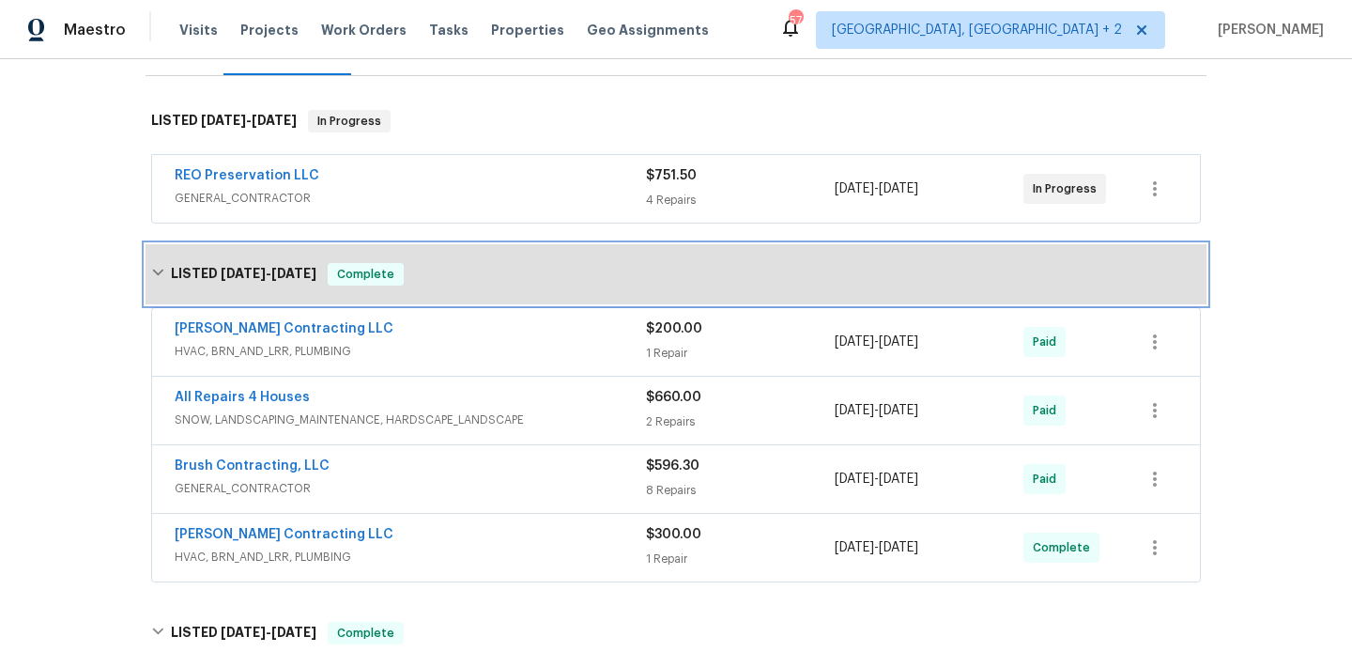
scroll to position [0, 0]
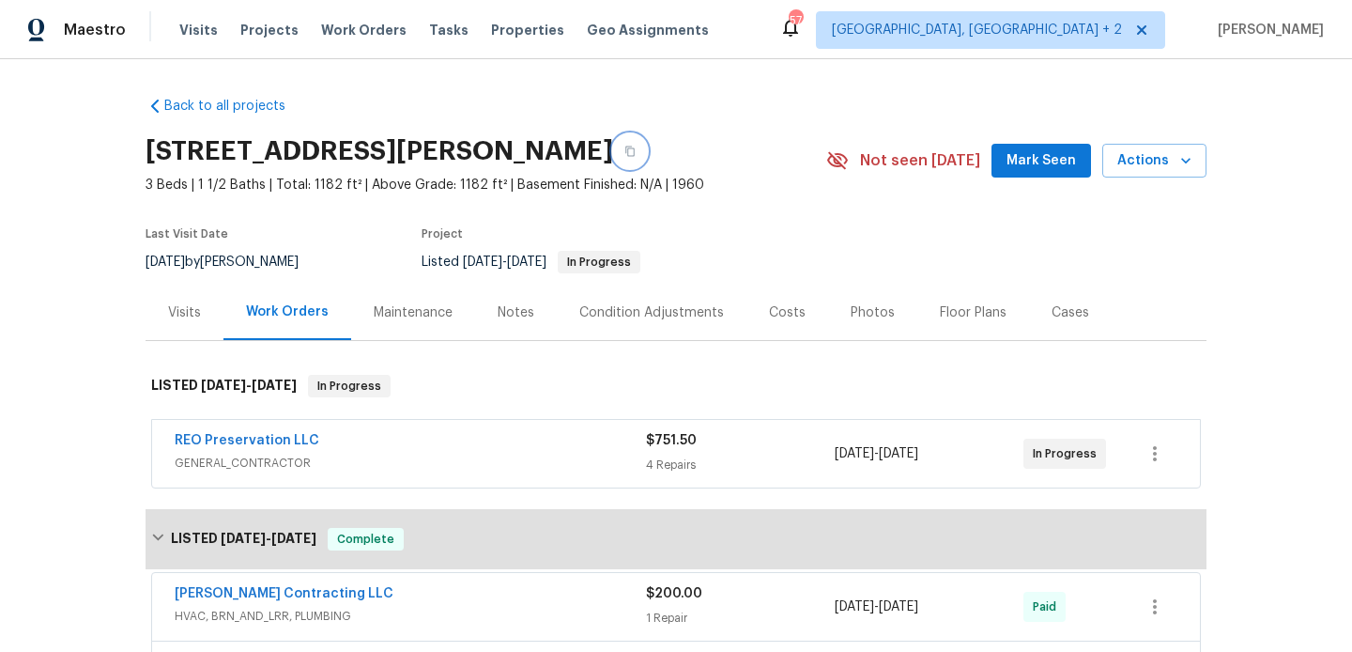
click at [636, 151] on icon "button" at bounding box center [629, 151] width 11 height 11
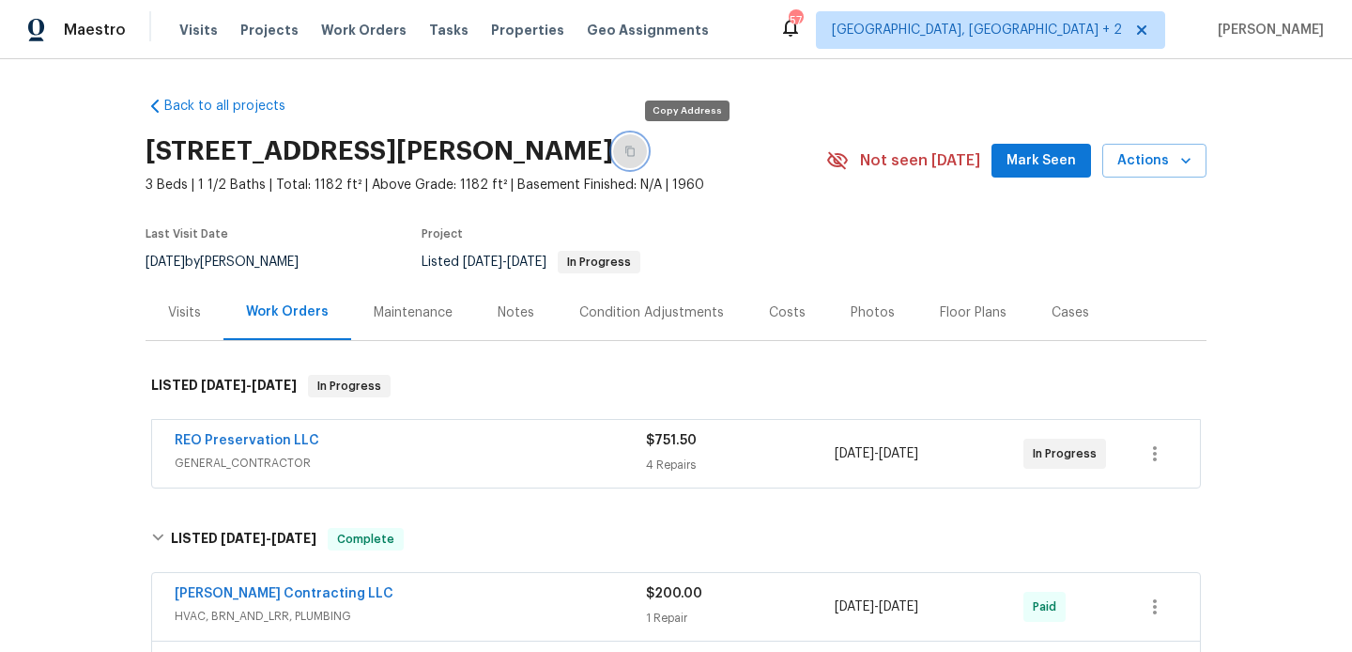
click at [647, 143] on button "button" at bounding box center [630, 151] width 34 height 34
drag, startPoint x: 321, startPoint y: 441, endPoint x: 172, endPoint y: 441, distance: 149.3
click at [172, 441] on div "REO Preservation LLC GENERAL_CONTRACTOR $751.50 4 Repairs [DATE] - [DATE] In Pr…" at bounding box center [676, 454] width 1048 height 68
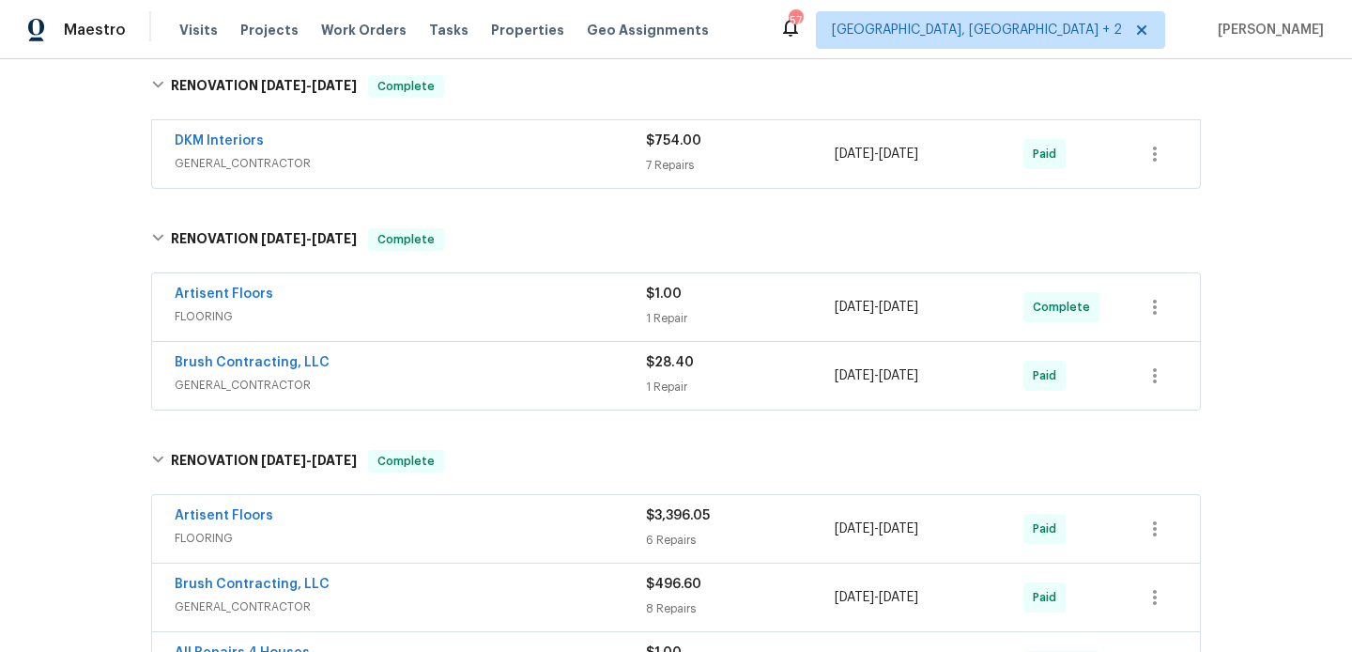
scroll to position [2373, 0]
